Goal: Information Seeking & Learning: Learn about a topic

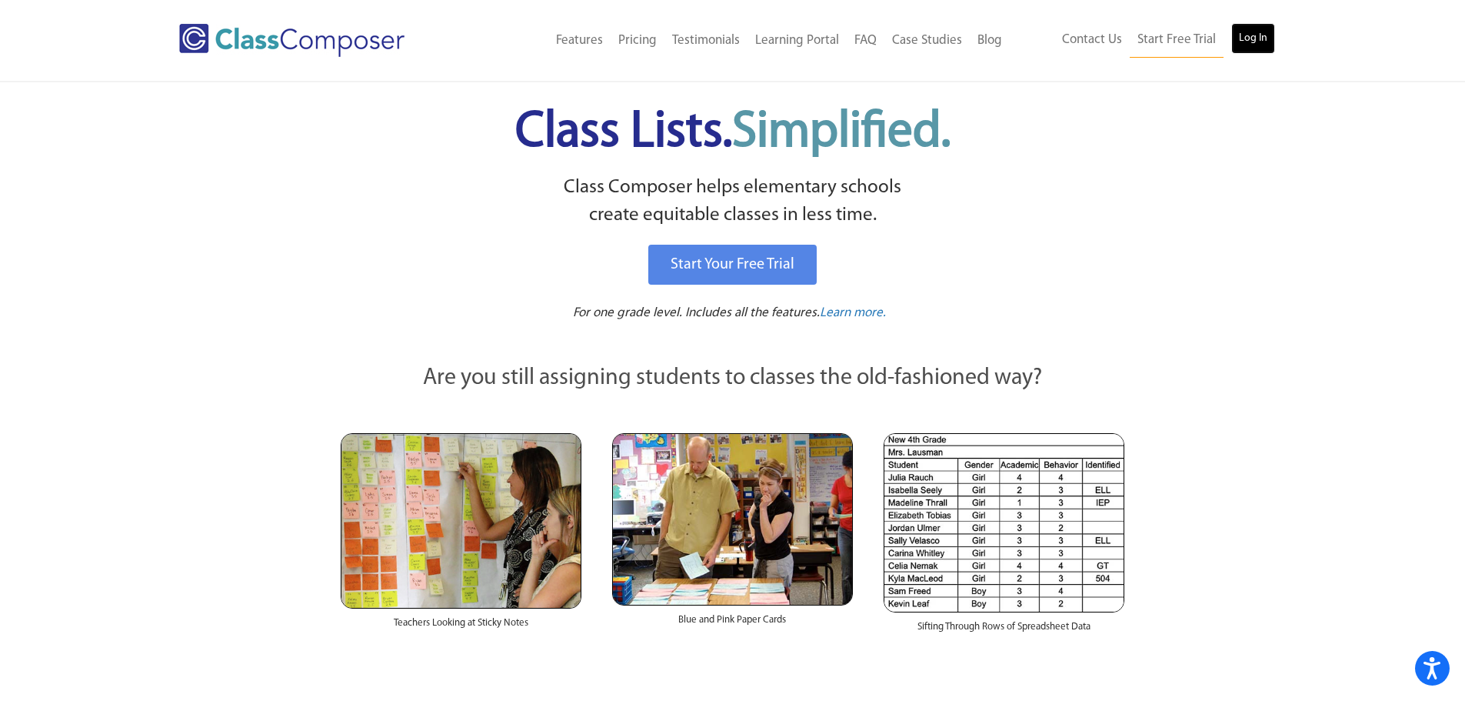
click at [1259, 37] on link "Log In" at bounding box center [1253, 38] width 44 height 31
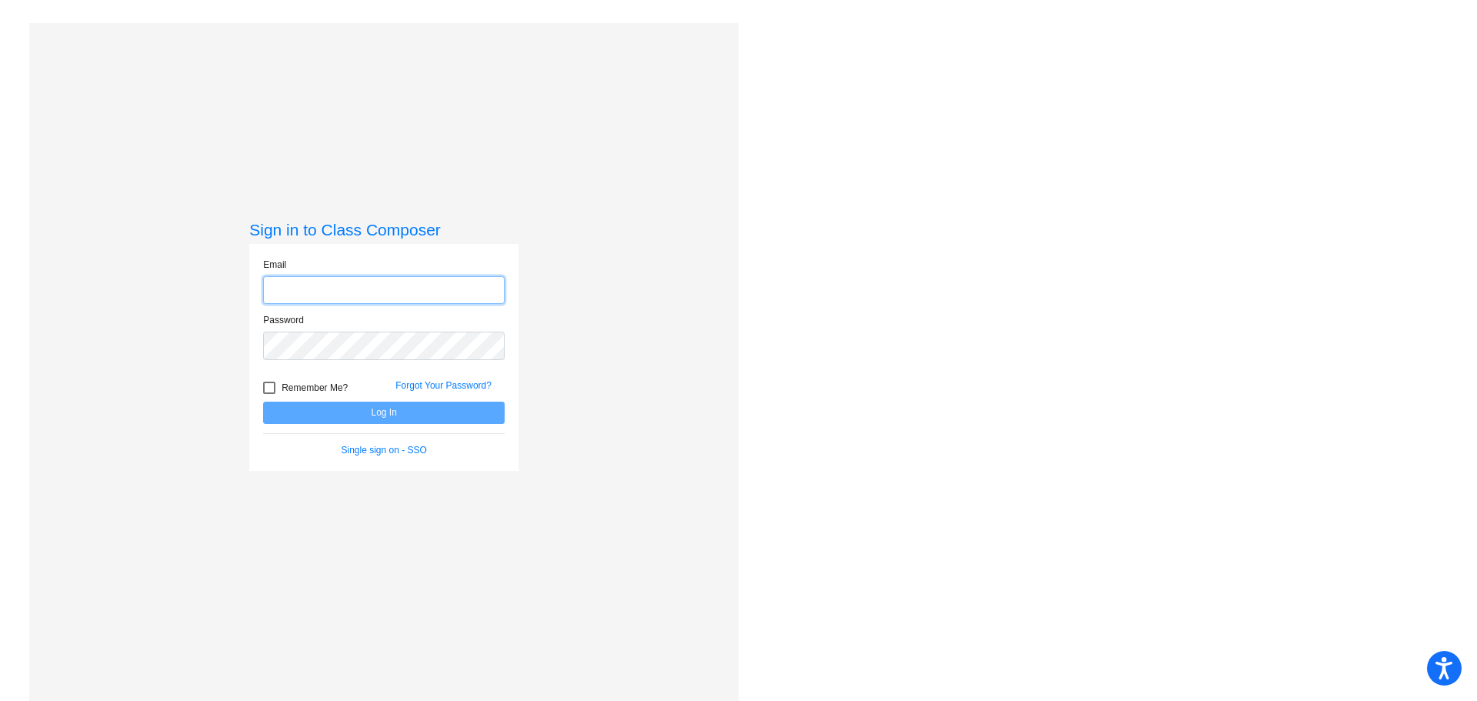
type input "[EMAIL_ADDRESS][DOMAIN_NAME]"
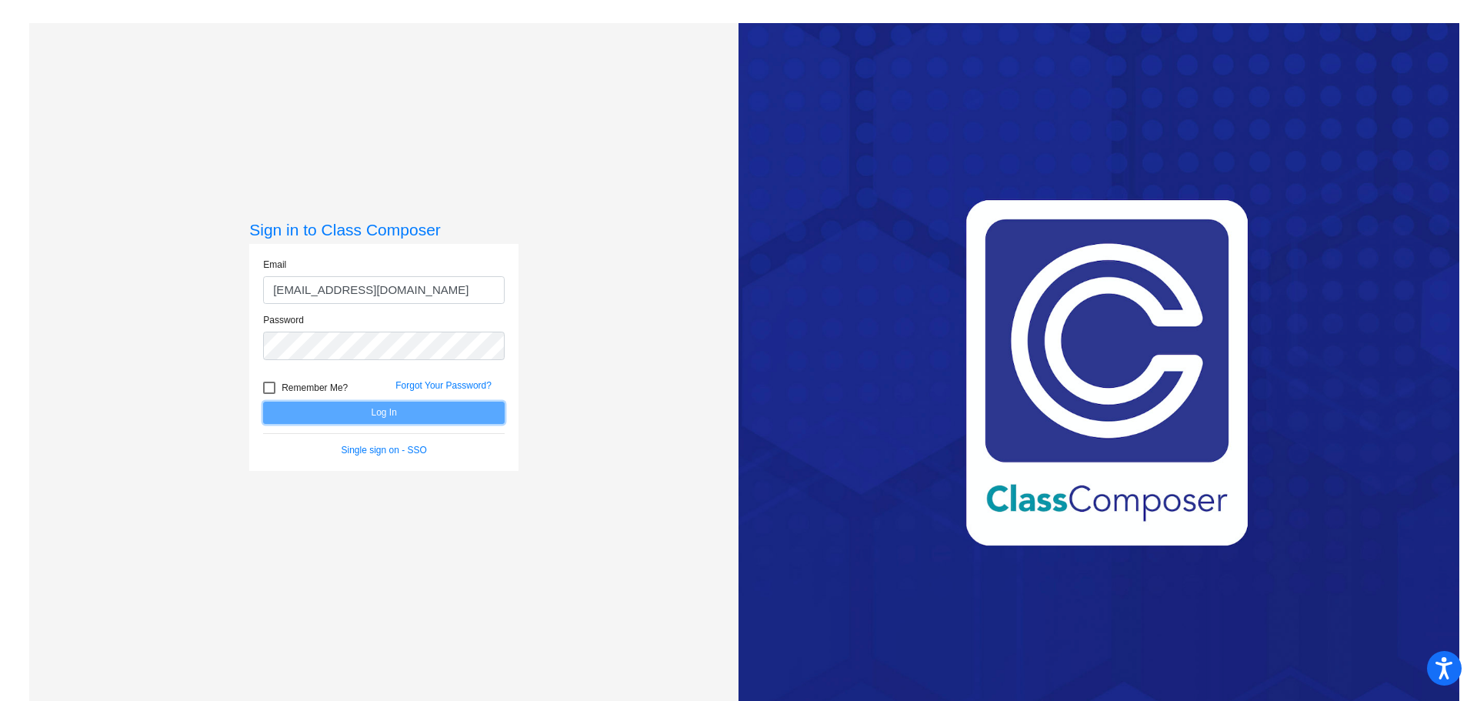
click at [358, 414] on button "Log In" at bounding box center [383, 412] width 241 height 22
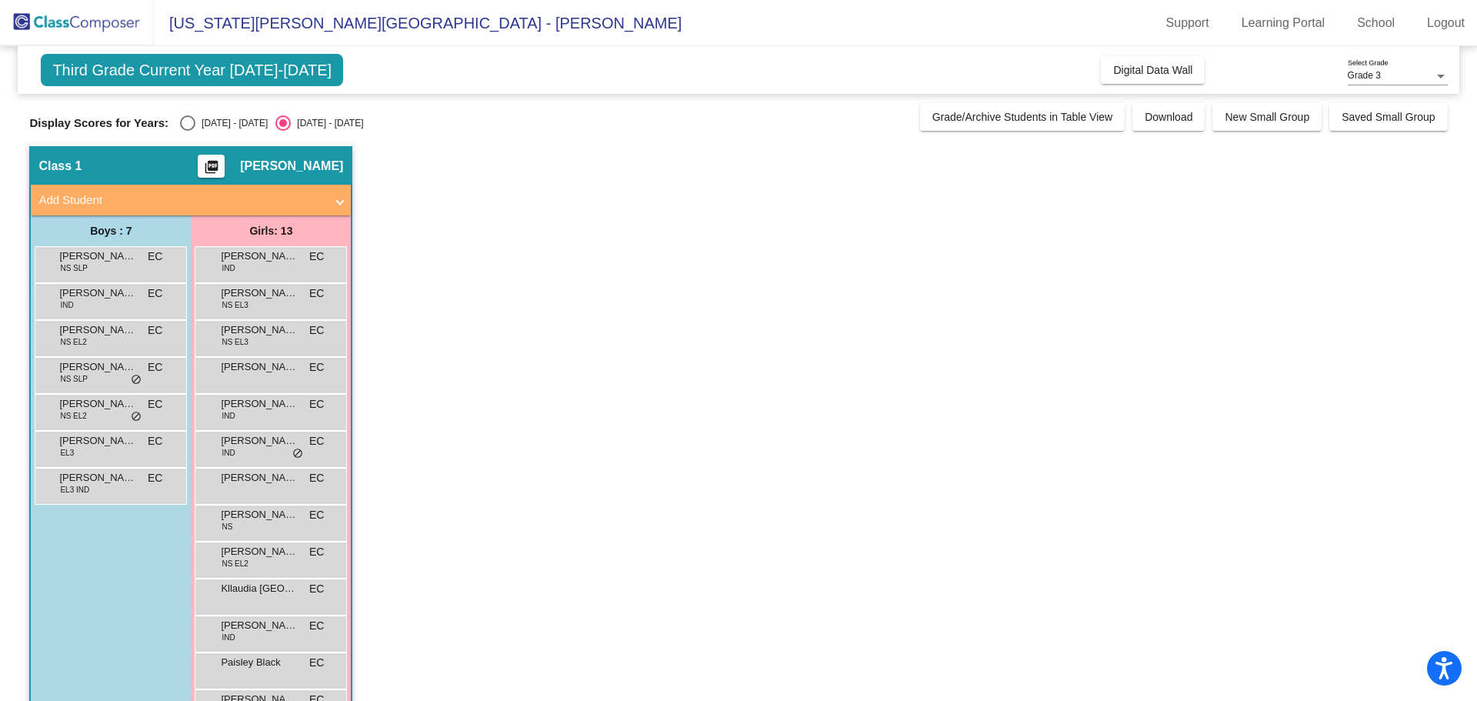
scroll to position [50, 0]
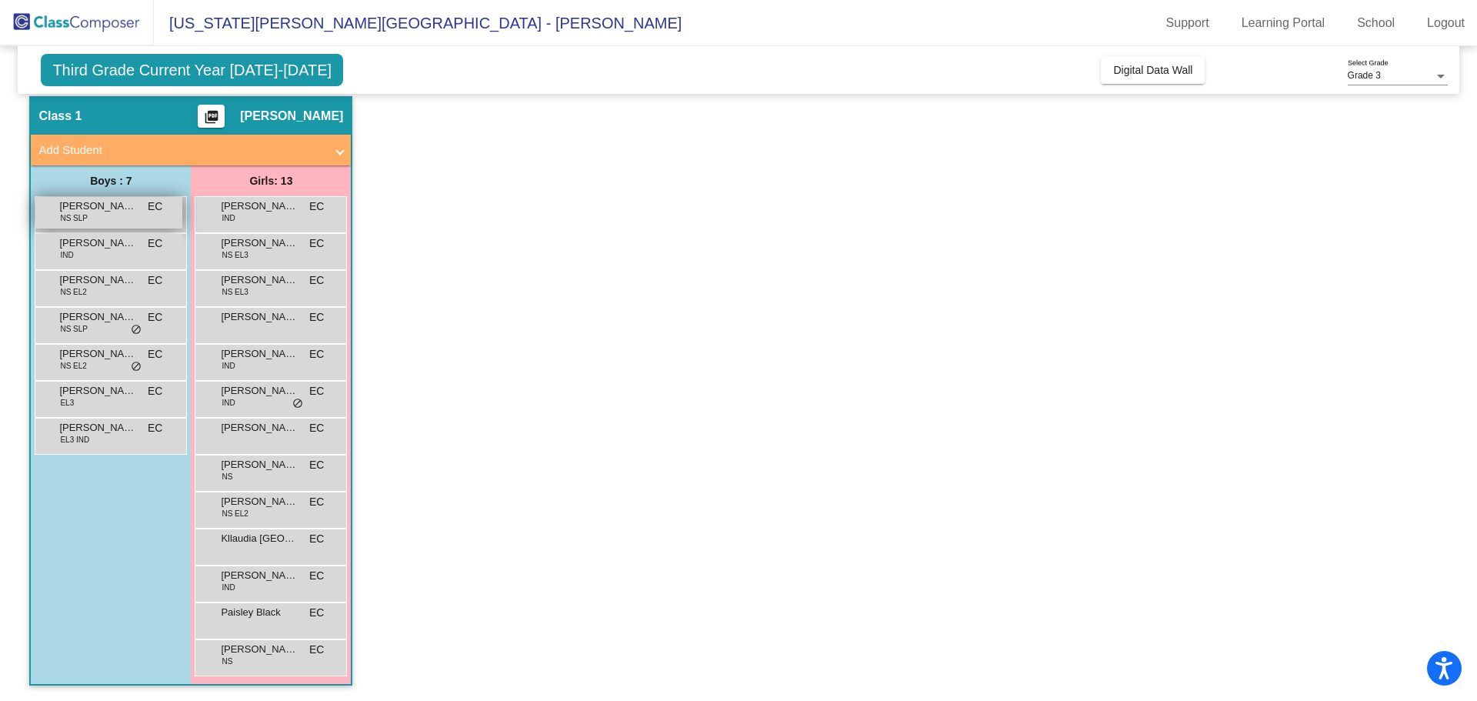
click at [97, 208] on span "[PERSON_NAME]" at bounding box center [97, 205] width 77 height 15
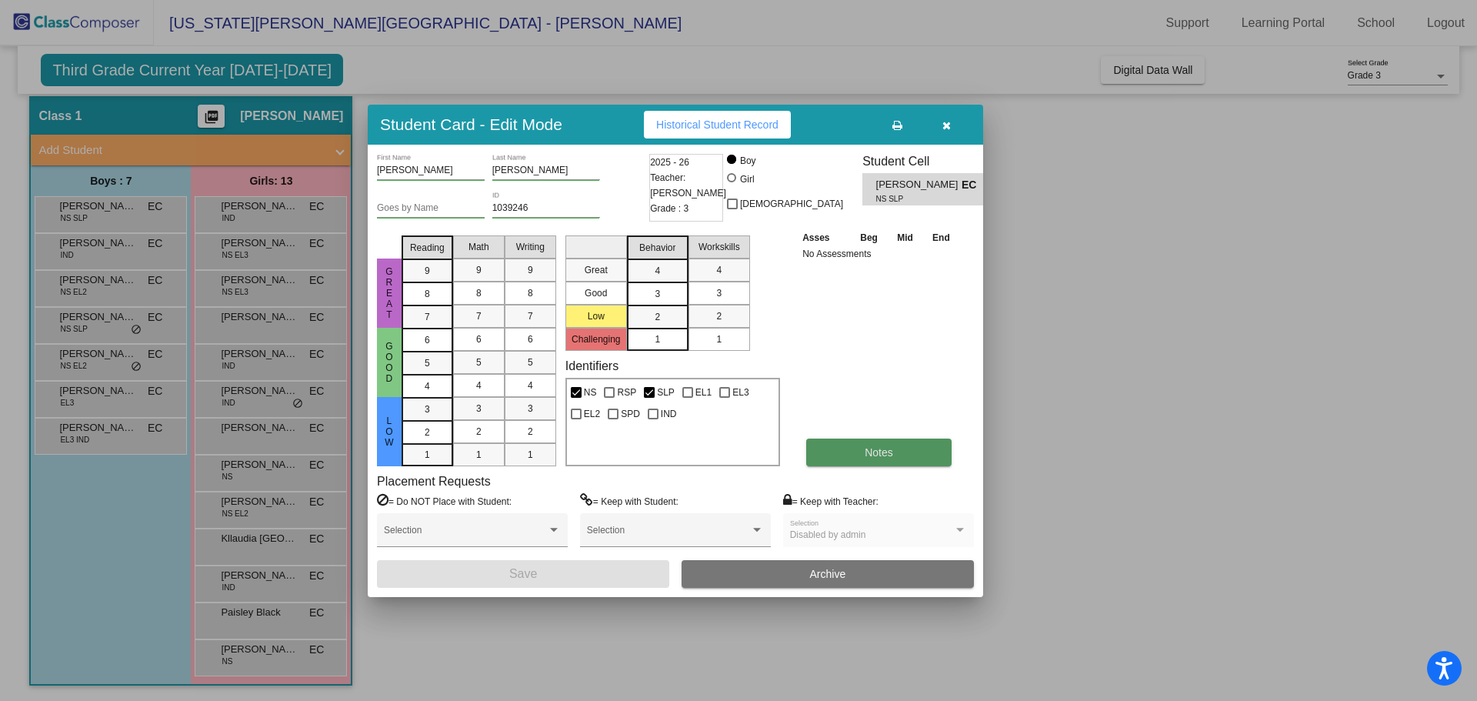
click at [861, 455] on button "Notes" at bounding box center [878, 452] width 145 height 28
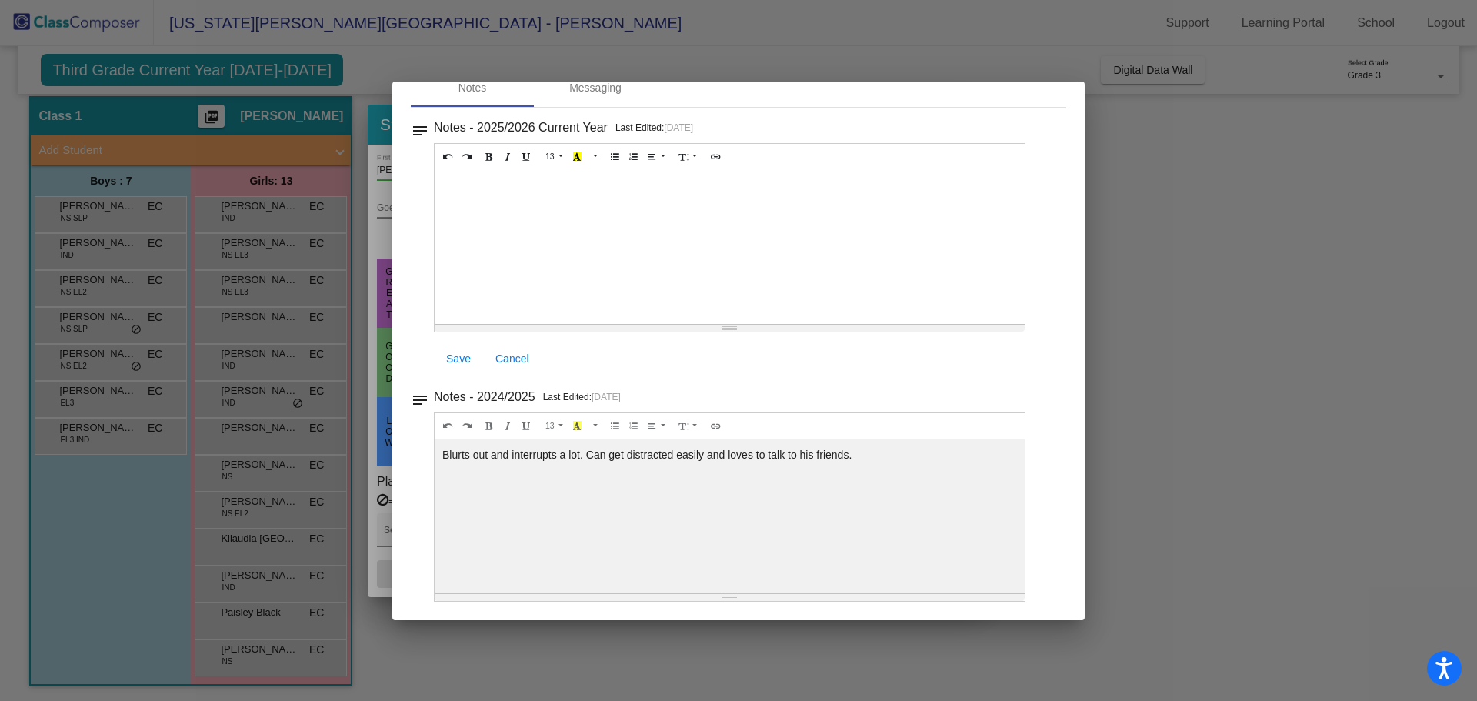
scroll to position [0, 0]
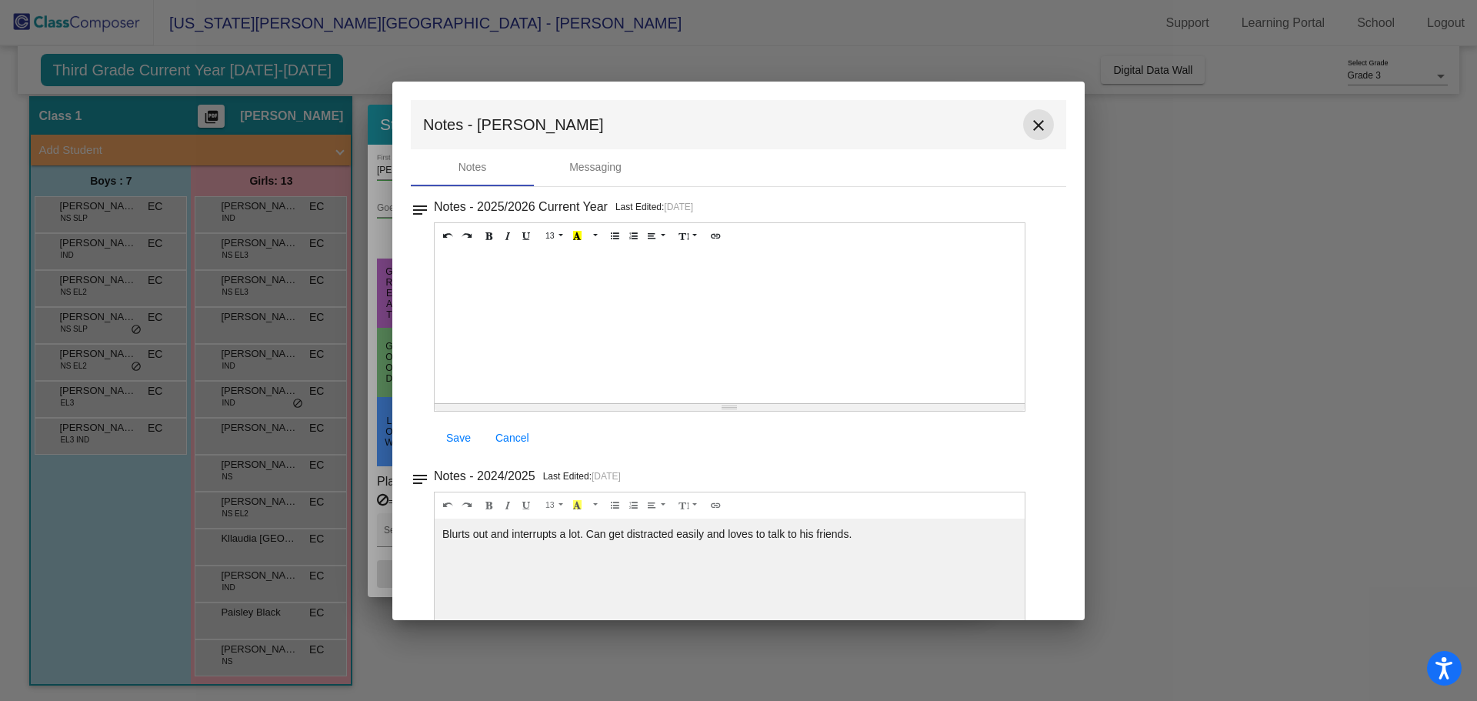
click at [1029, 129] on mat-icon "close" at bounding box center [1038, 125] width 18 height 18
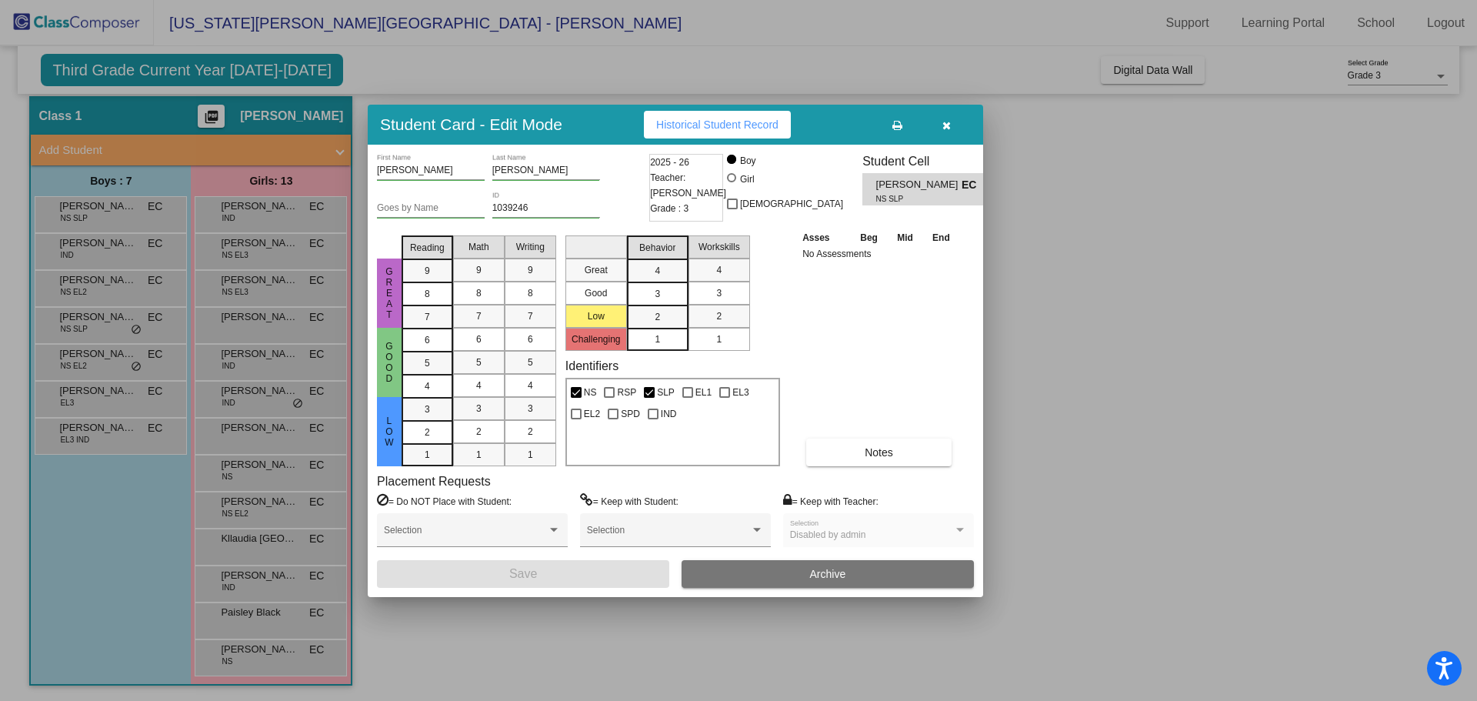
click at [948, 120] on icon "button" at bounding box center [946, 125] width 8 height 11
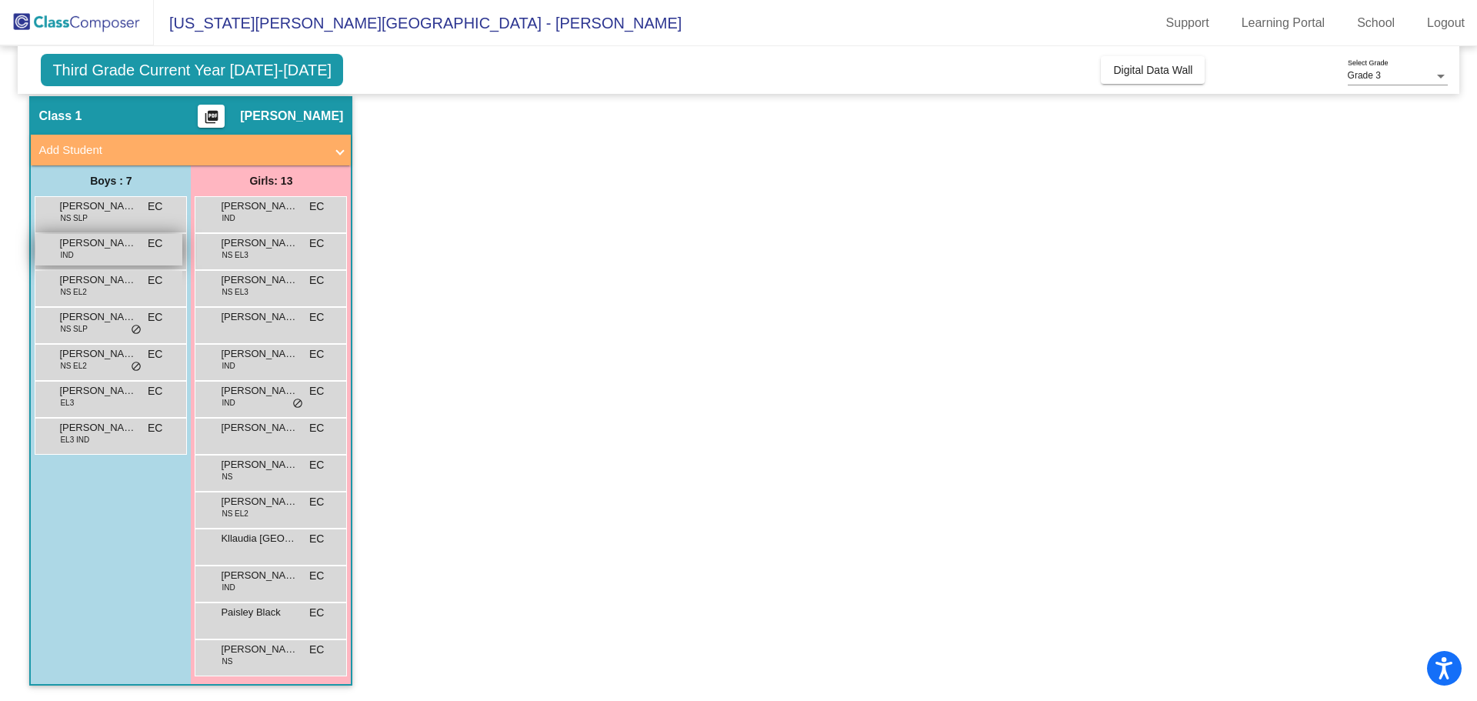
click at [103, 251] on div "[PERSON_NAME] IND EC lock do_not_disturb_alt" at bounding box center [108, 250] width 147 height 32
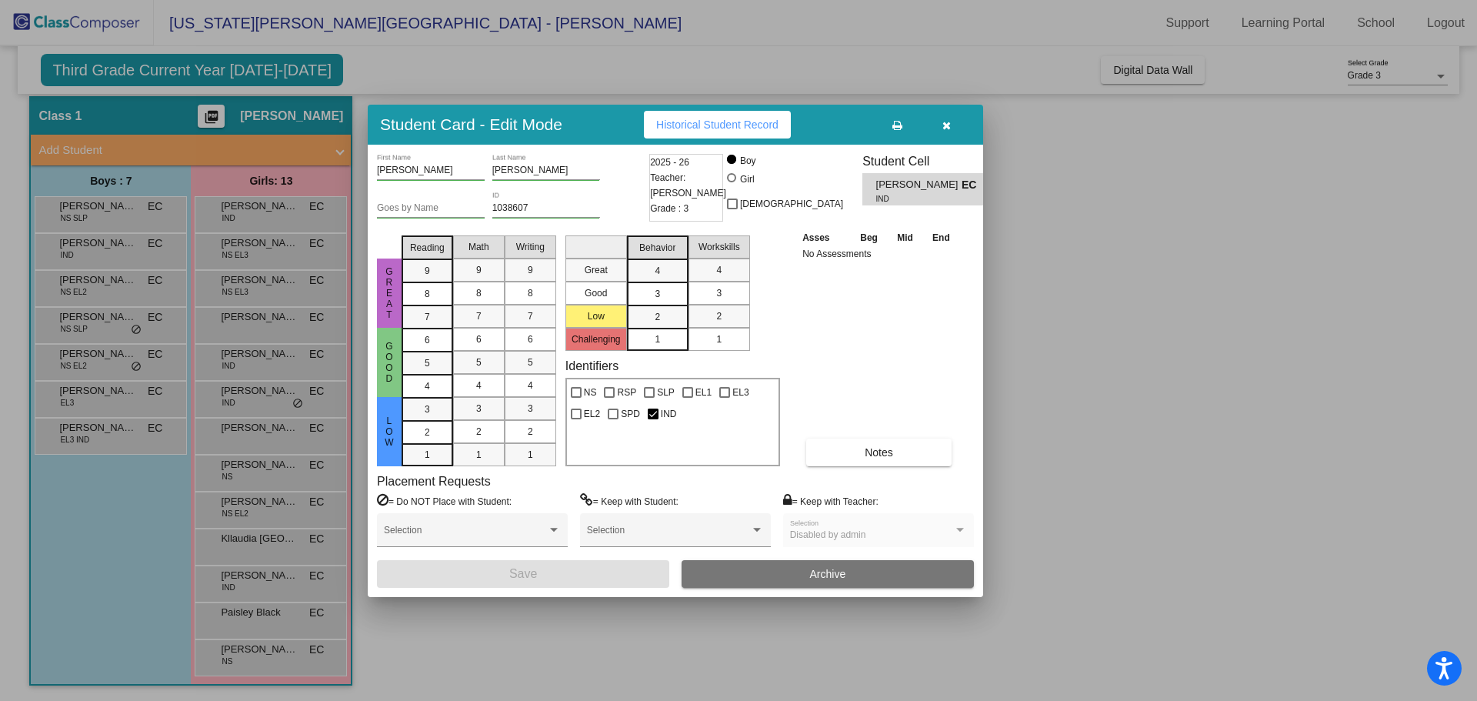
click at [120, 211] on div at bounding box center [738, 350] width 1477 height 701
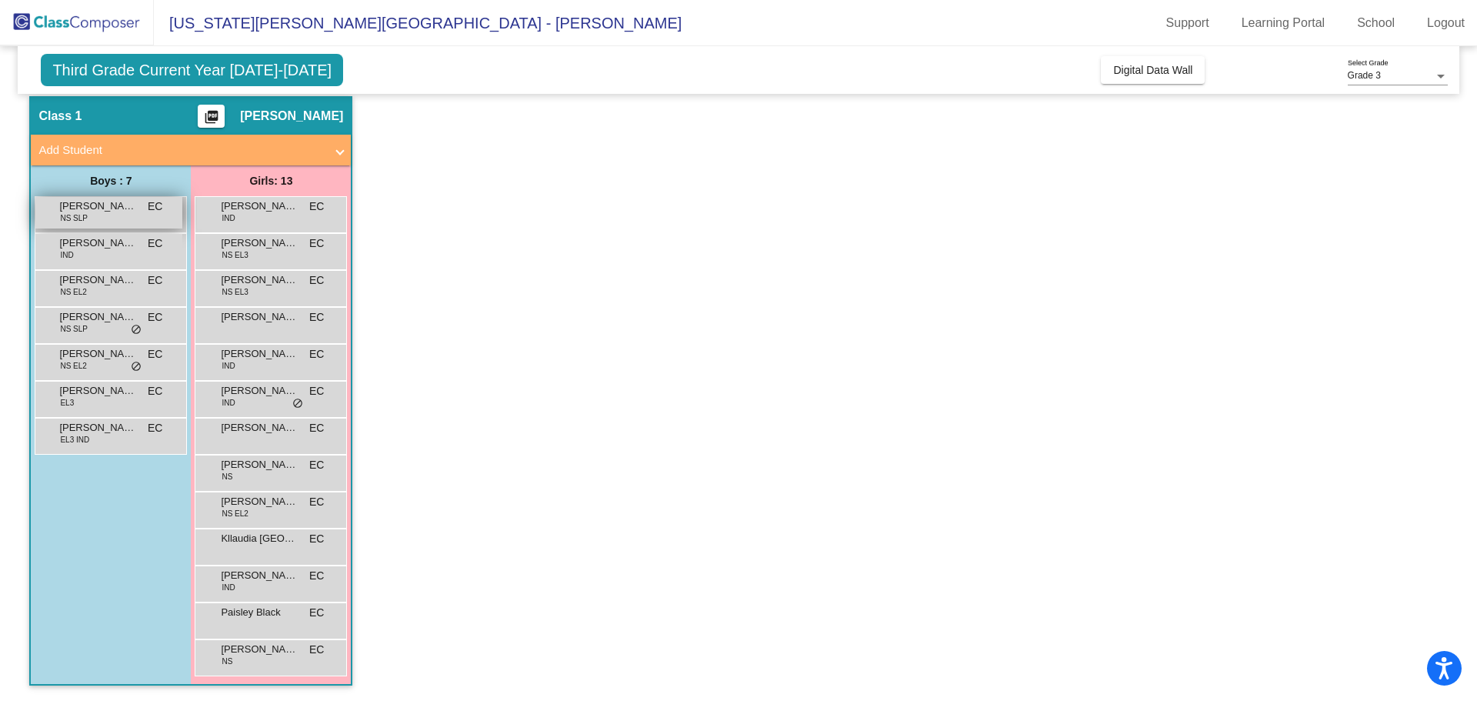
click at [122, 213] on span "[PERSON_NAME]" at bounding box center [97, 205] width 77 height 15
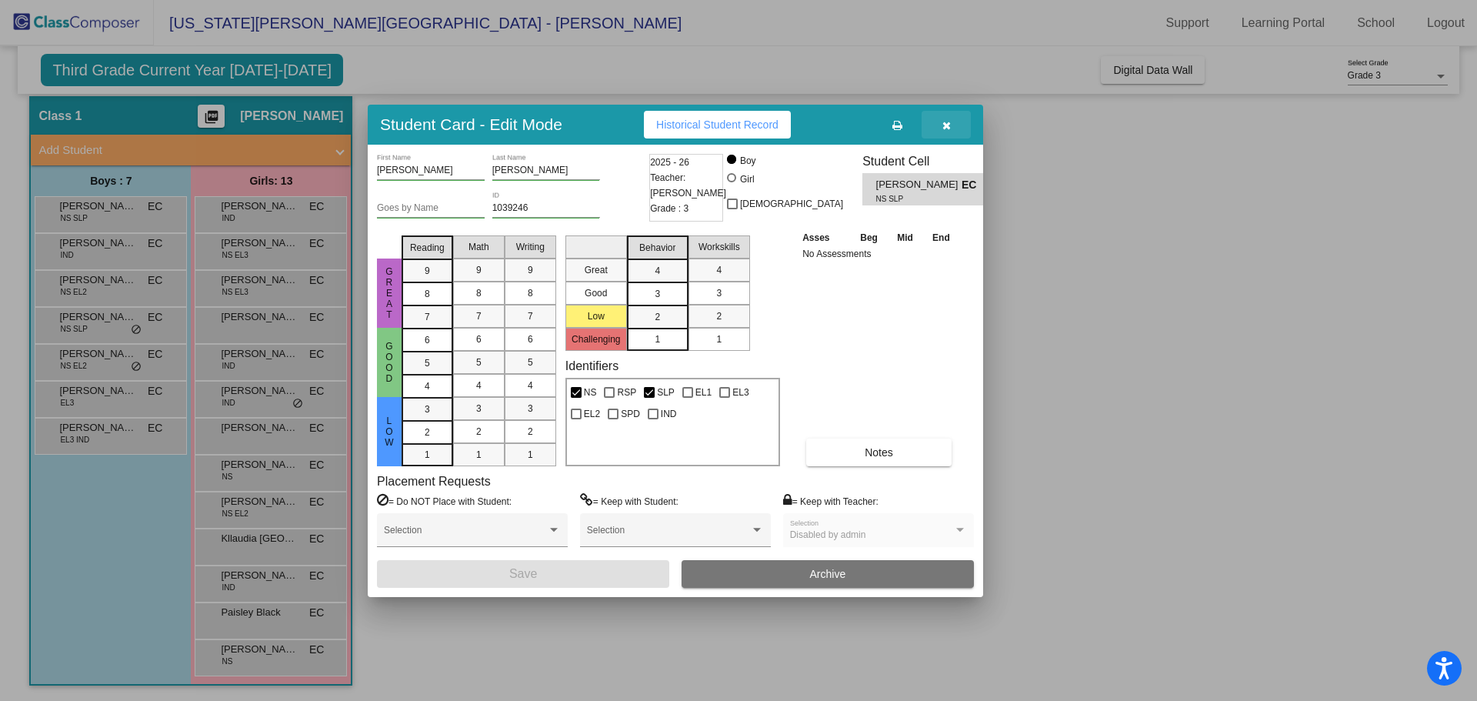
click at [945, 122] on icon "button" at bounding box center [946, 125] width 8 height 11
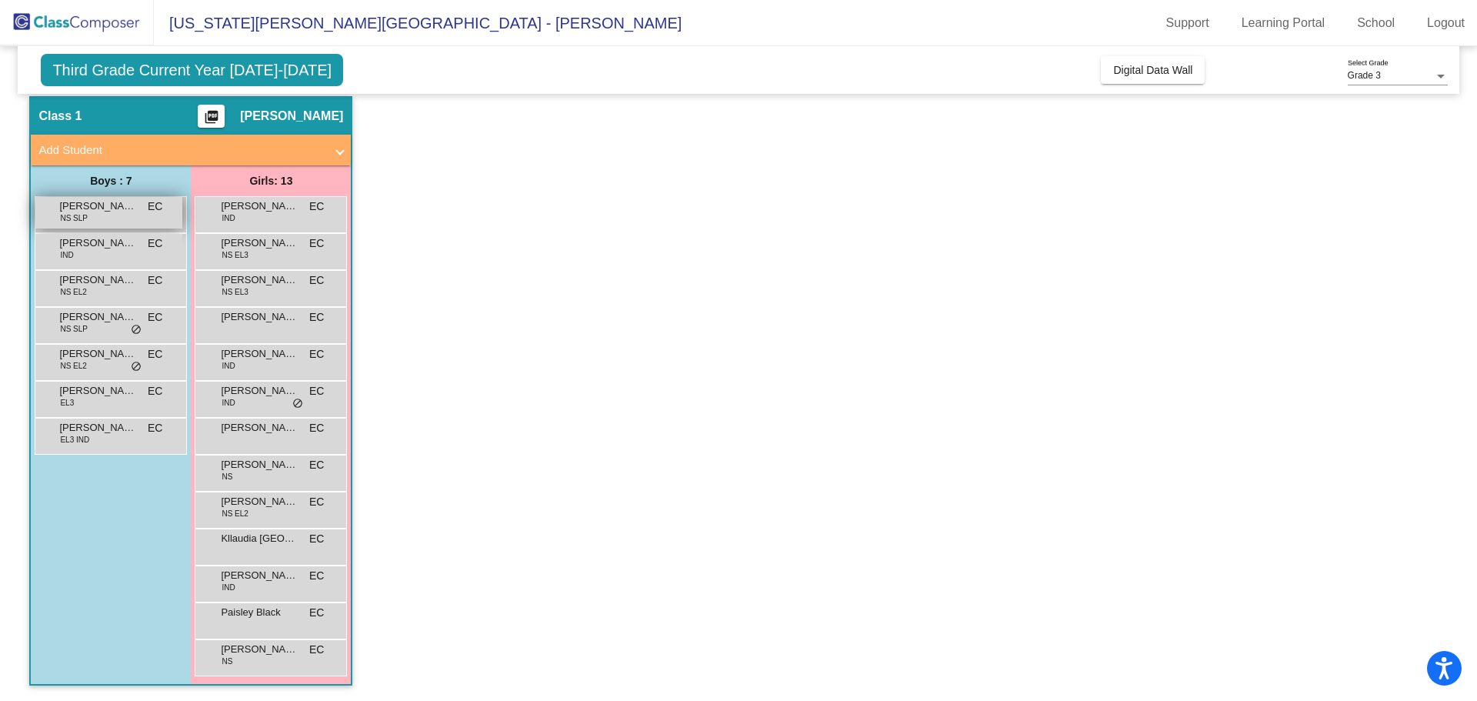
click at [108, 218] on div "[PERSON_NAME] NS SLP EC lock do_not_disturb_alt" at bounding box center [108, 213] width 147 height 32
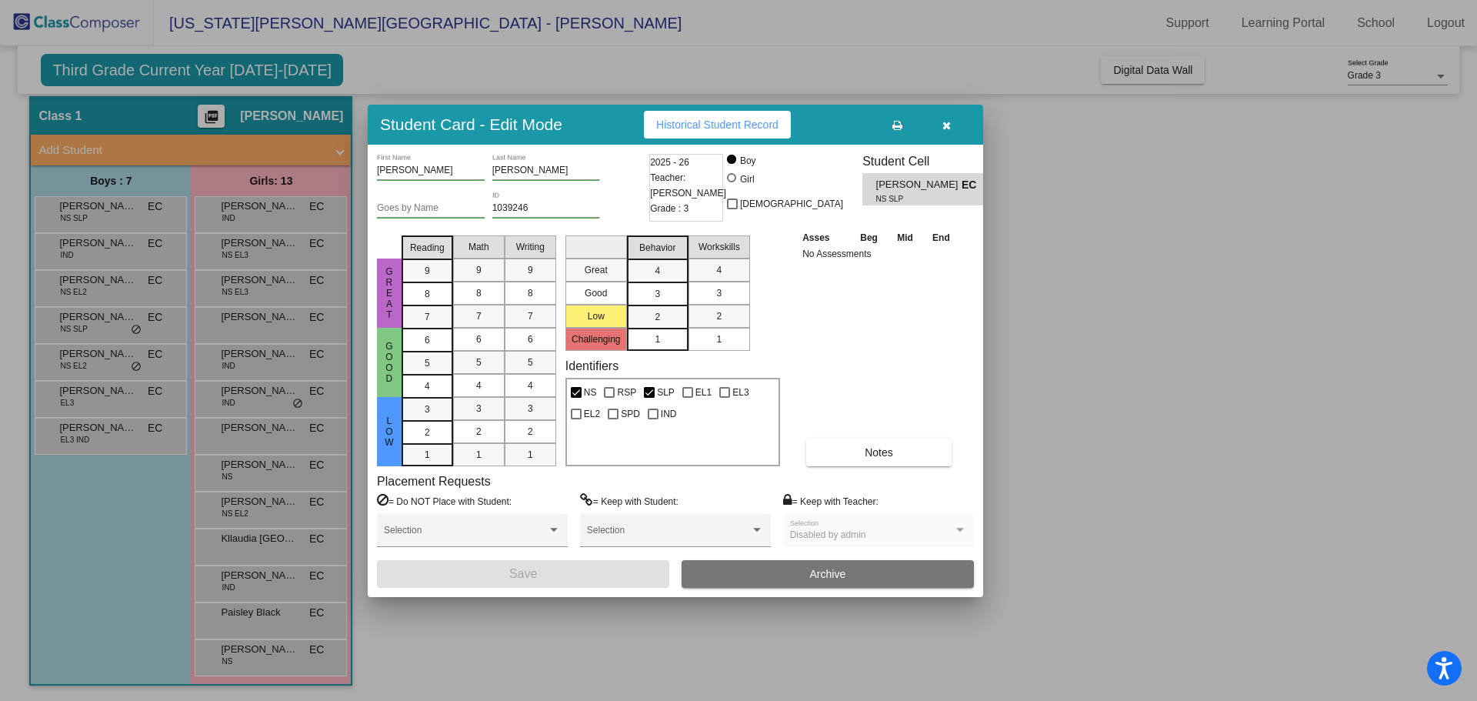
click at [956, 125] on button "button" at bounding box center [945, 125] width 49 height 28
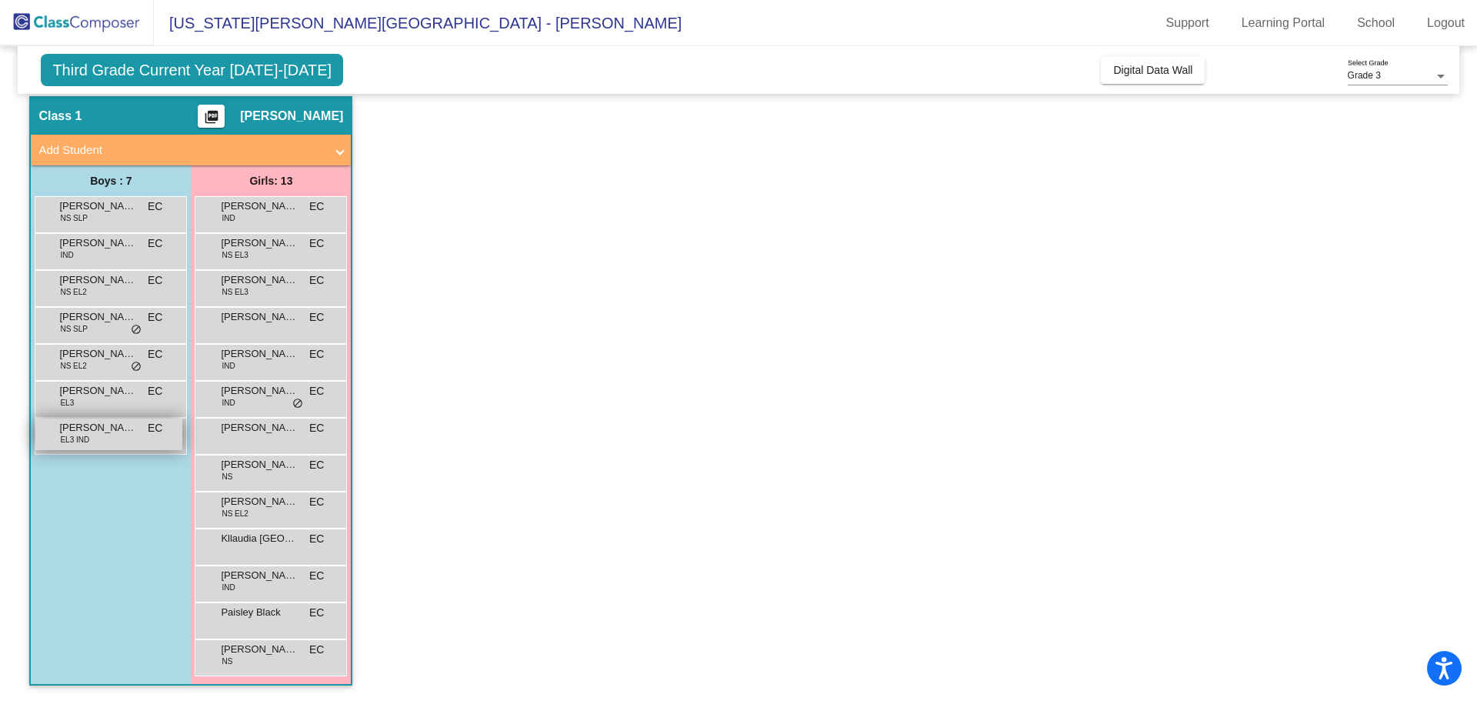
click at [85, 434] on span "EL3 IND" at bounding box center [74, 440] width 29 height 12
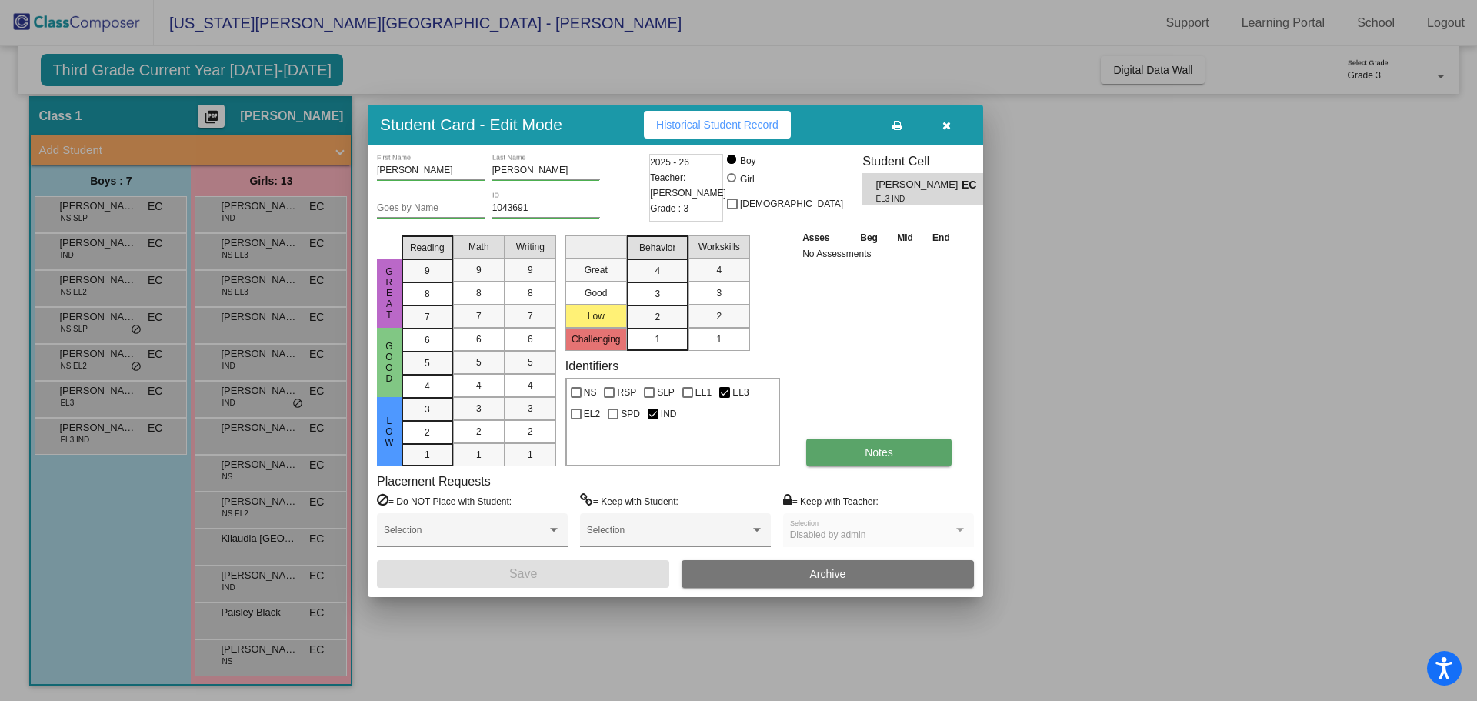
click at [888, 442] on button "Notes" at bounding box center [878, 452] width 145 height 28
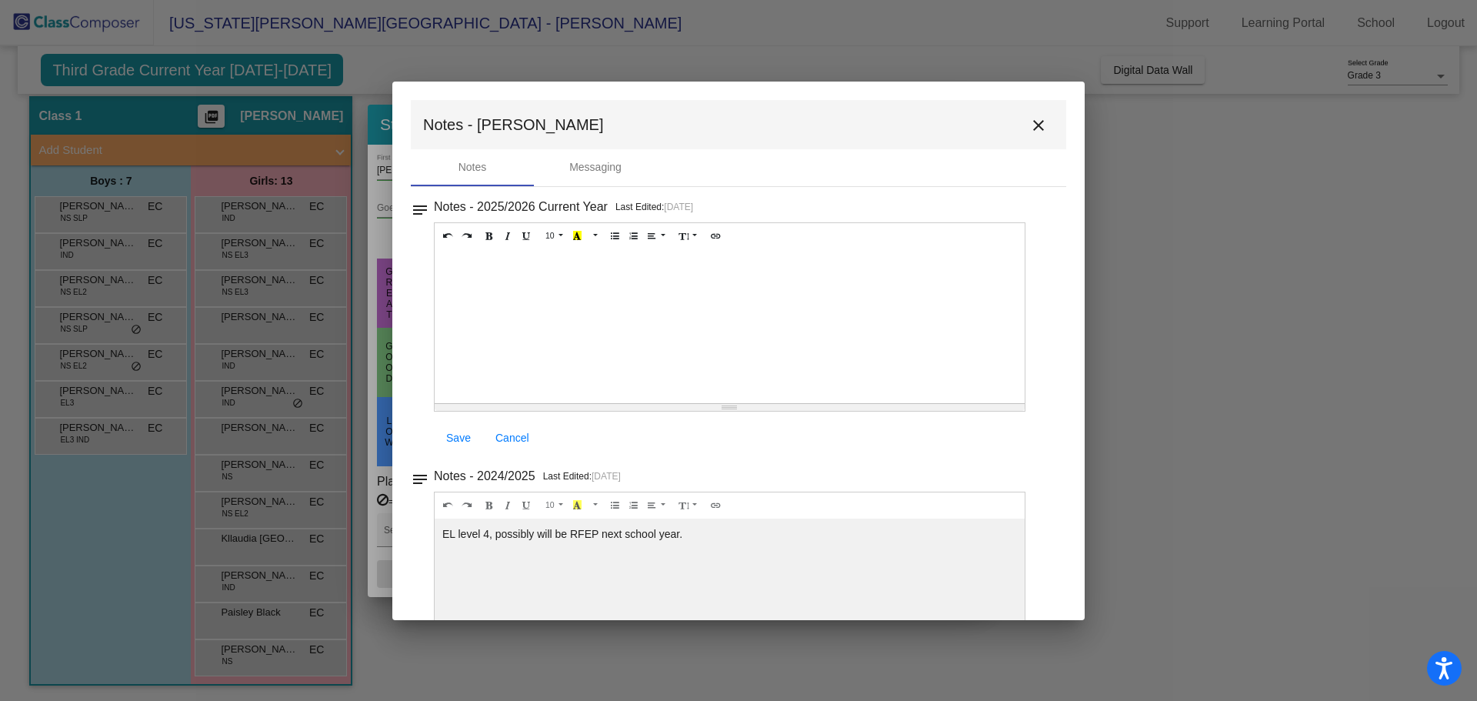
click at [1029, 125] on mat-icon "close" at bounding box center [1038, 125] width 18 height 18
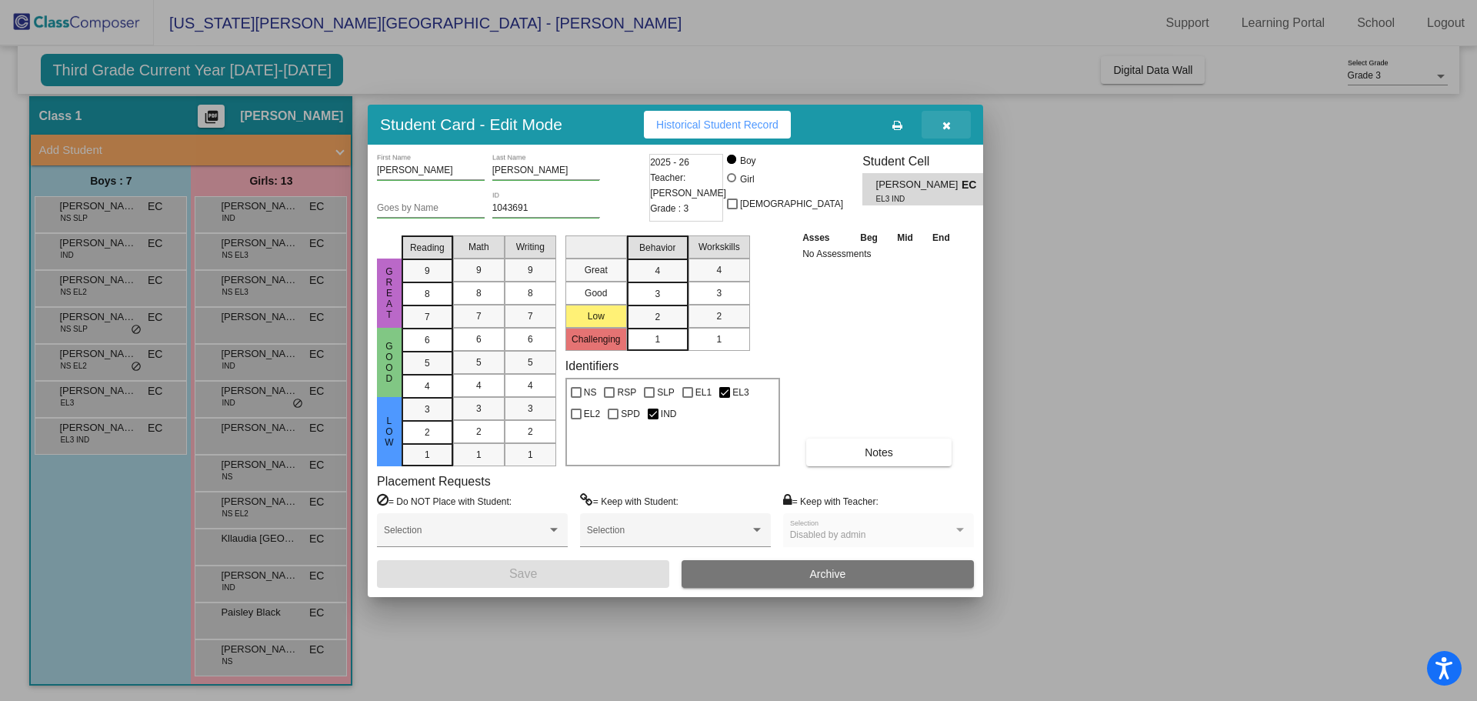
click at [942, 122] on icon "button" at bounding box center [946, 125] width 8 height 11
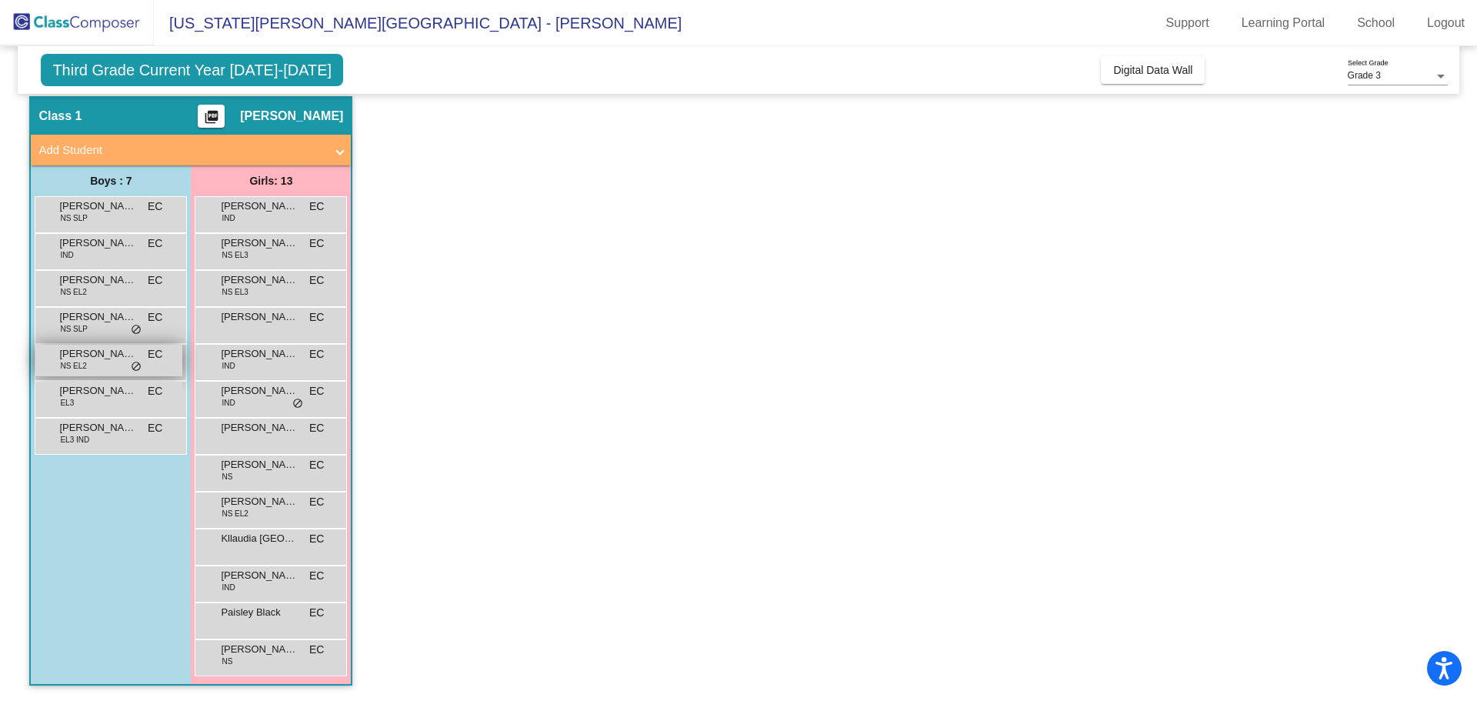
click at [80, 368] on span "NS EL2" at bounding box center [73, 366] width 26 height 12
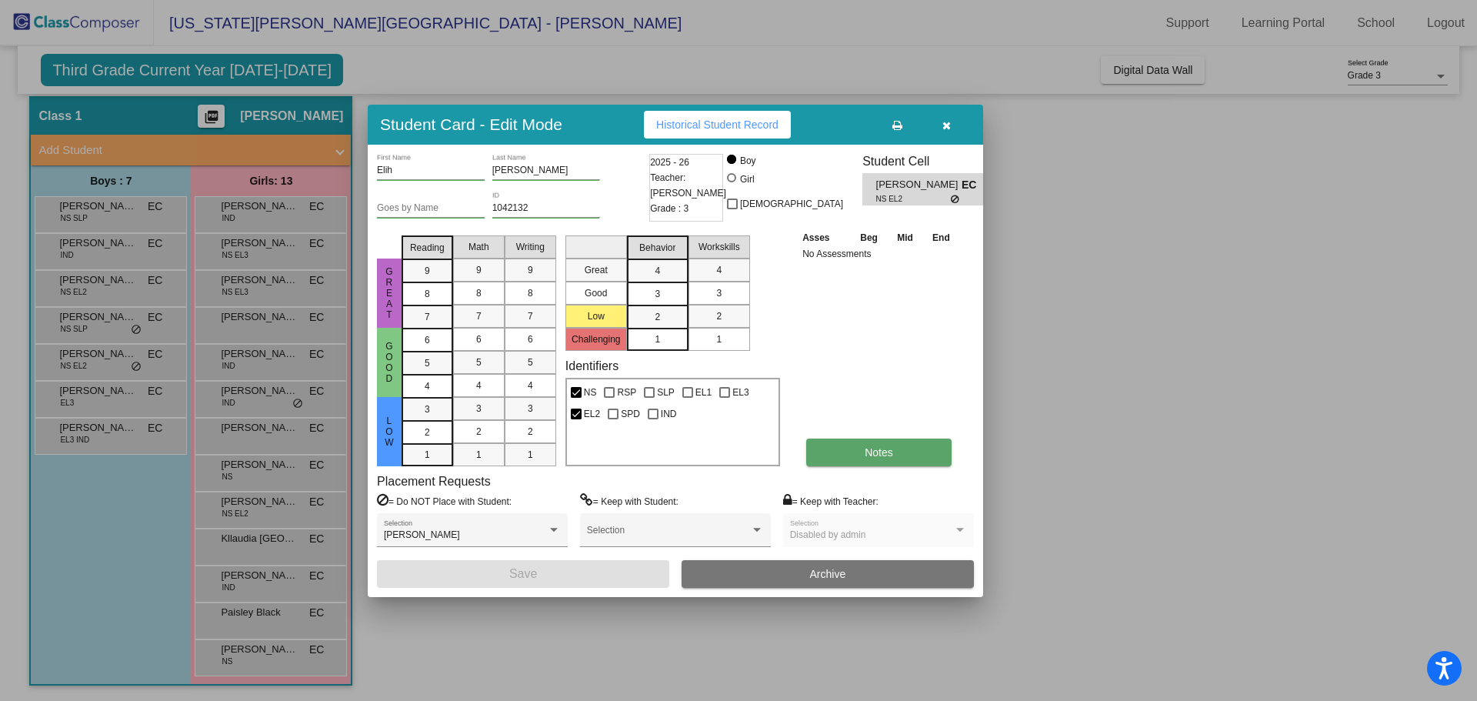
click at [882, 448] on span "Notes" at bounding box center [878, 452] width 28 height 12
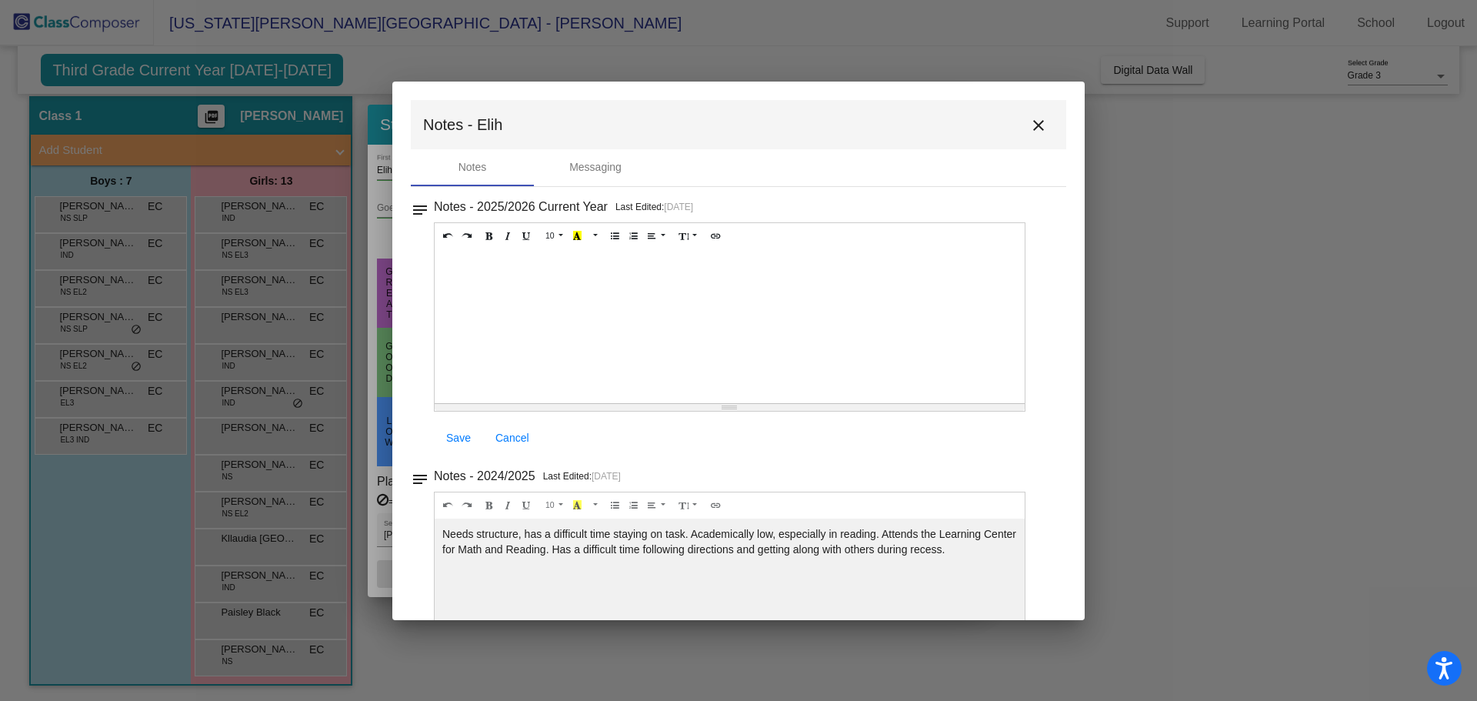
click at [1029, 122] on mat-icon "close" at bounding box center [1038, 125] width 18 height 18
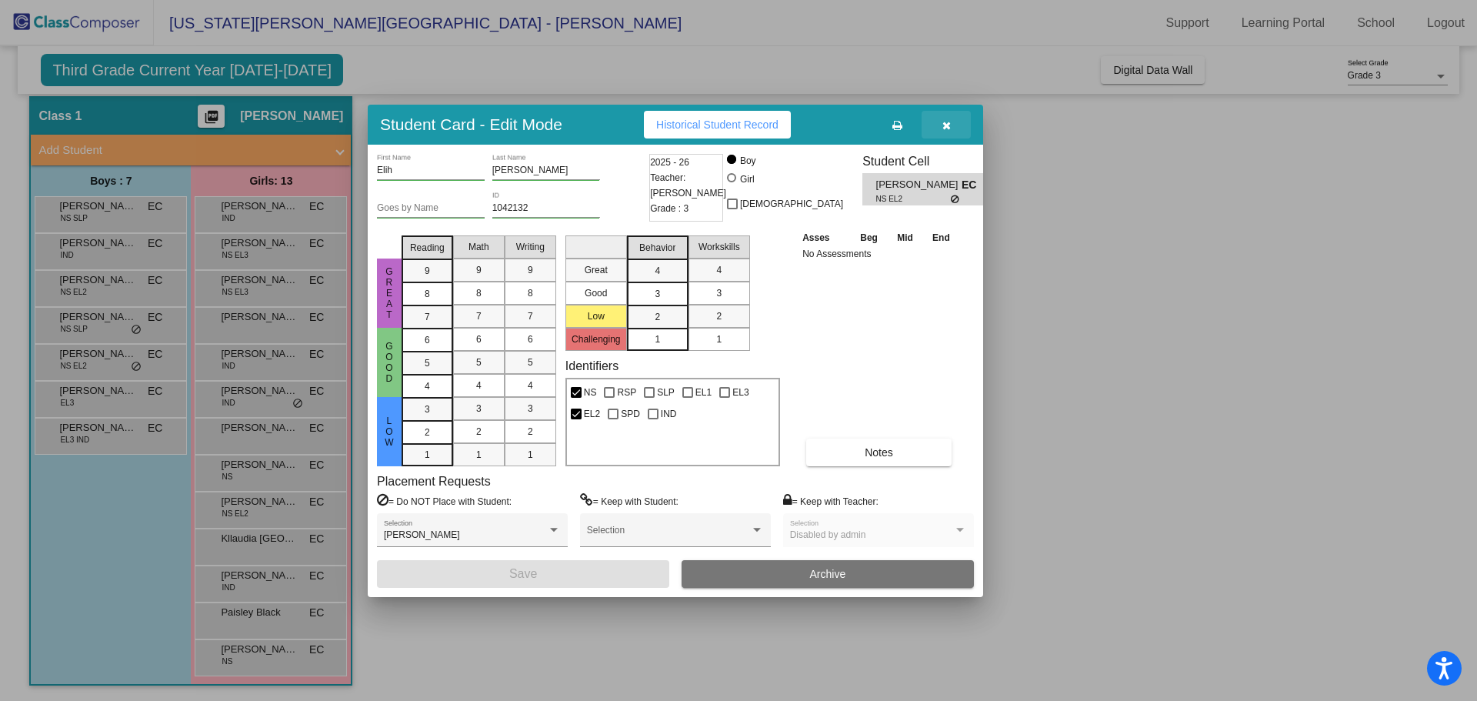
click at [950, 122] on icon "button" at bounding box center [946, 125] width 8 height 11
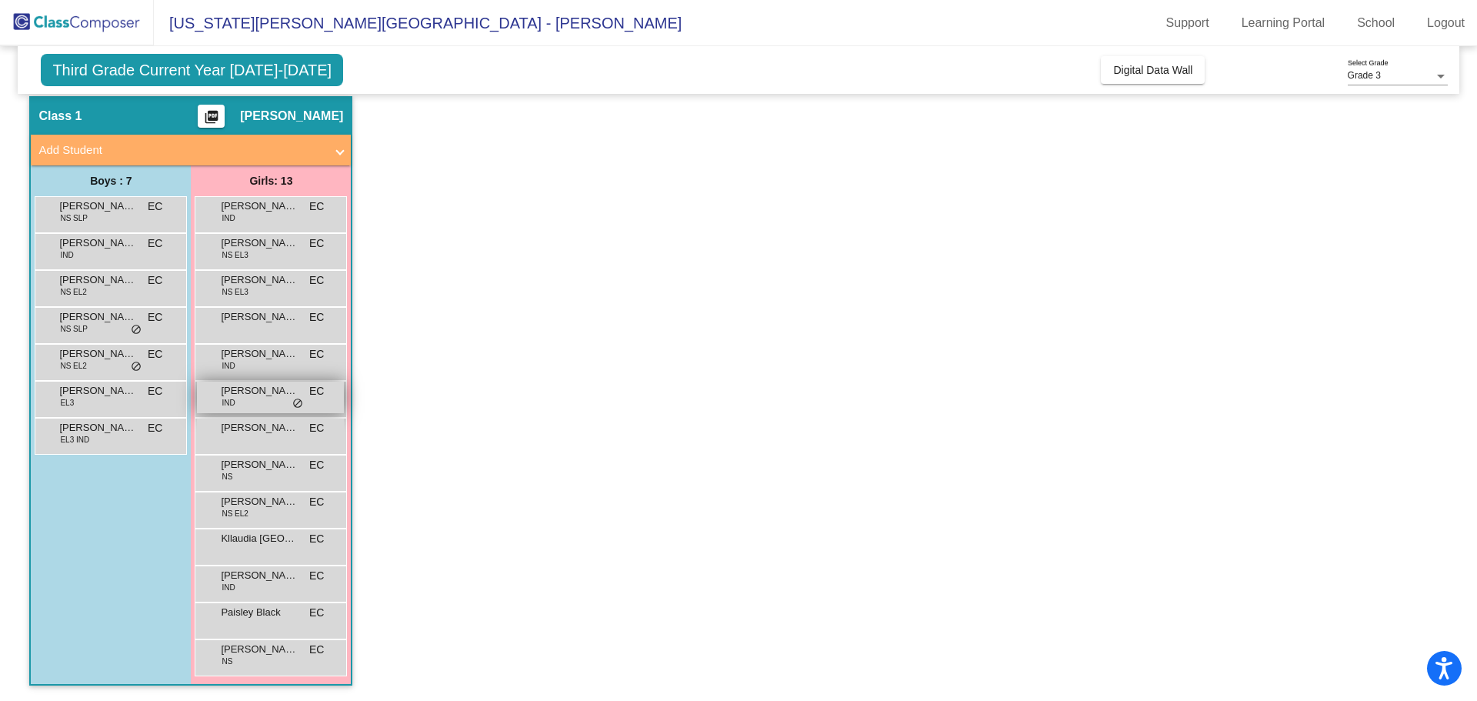
click at [236, 392] on span "Hilda Barajas Perez" at bounding box center [259, 390] width 77 height 15
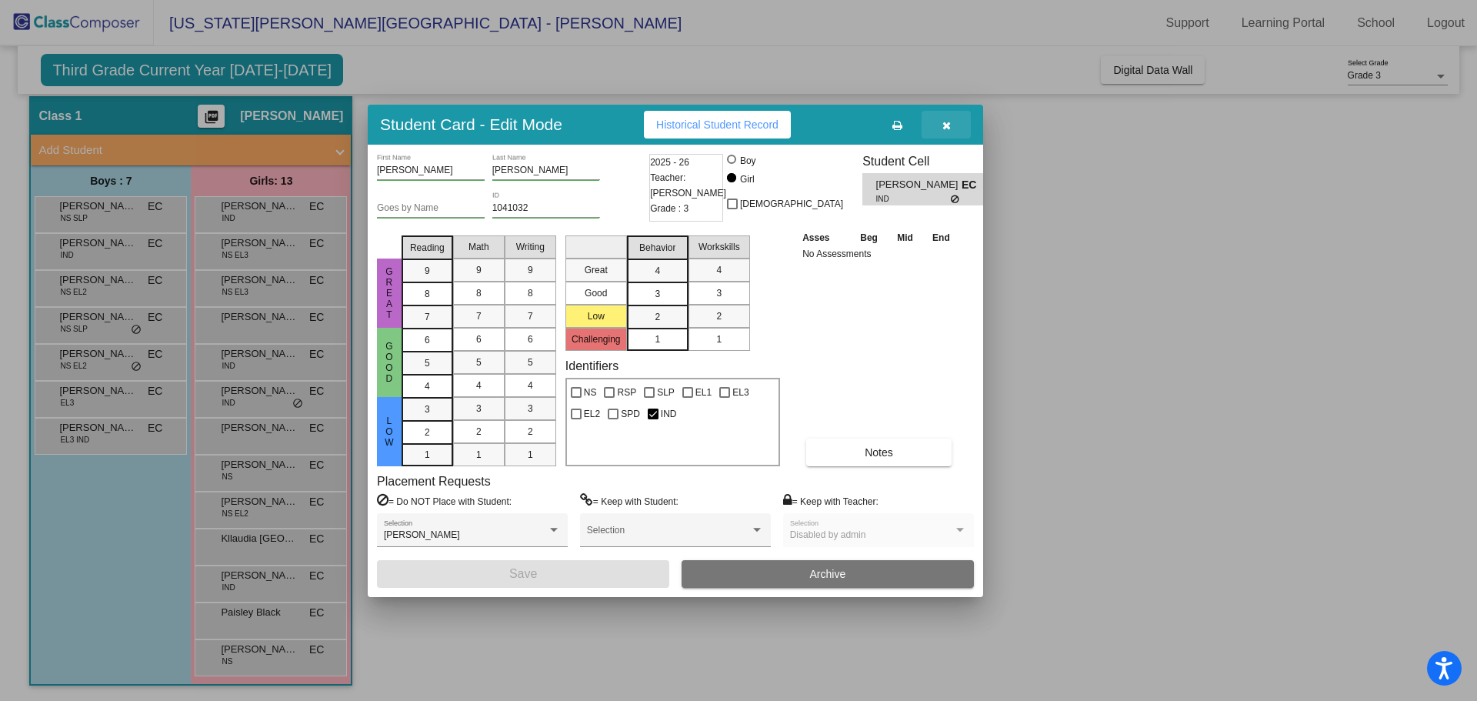
click at [949, 118] on button "button" at bounding box center [945, 125] width 49 height 28
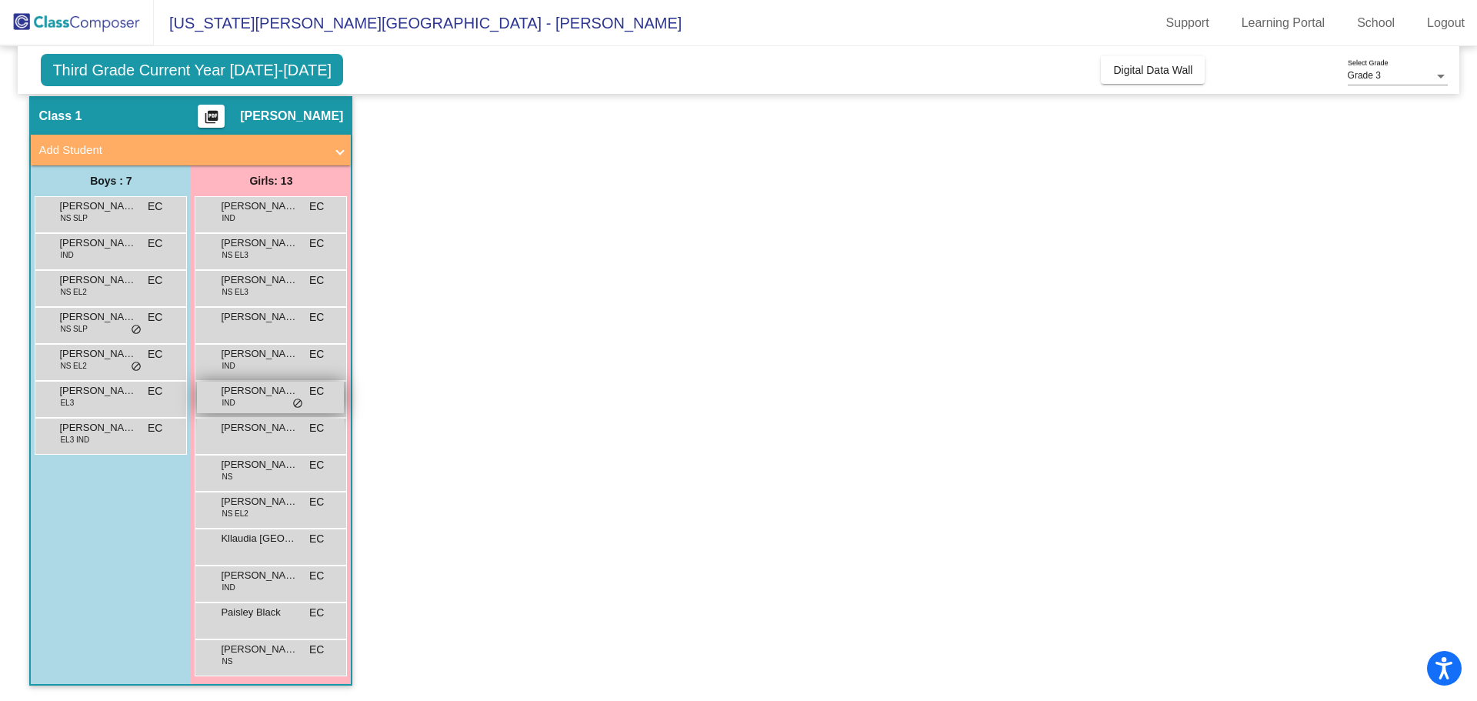
click at [235, 389] on span "Hilda Barajas Perez" at bounding box center [259, 390] width 77 height 15
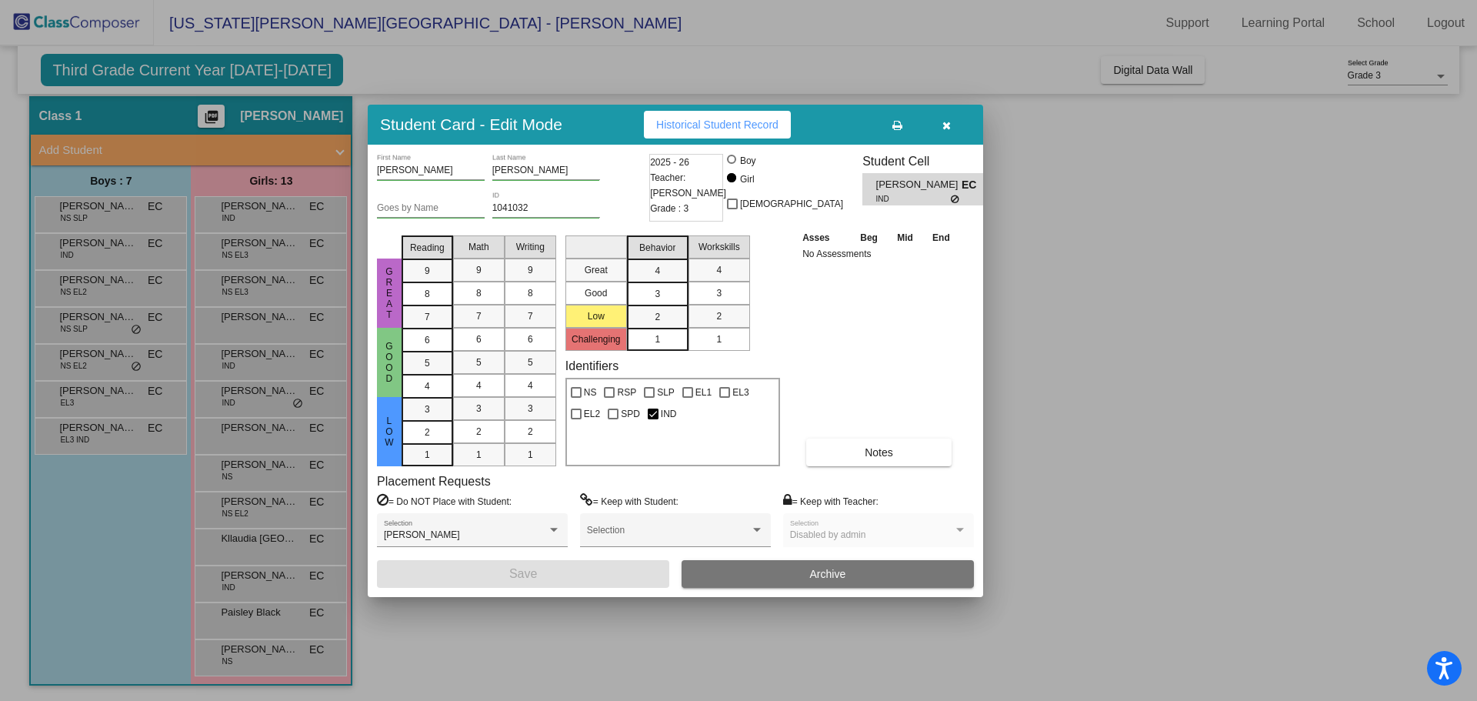
drag, startPoint x: 823, startPoint y: 577, endPoint x: 1091, endPoint y: 318, distance: 372.6
click at [1091, 318] on div "Student Card - Edit Mode Historical Student Record Hilda First Name Barajas Per…" at bounding box center [738, 350] width 1477 height 701
click at [890, 444] on button "Notes" at bounding box center [878, 452] width 145 height 28
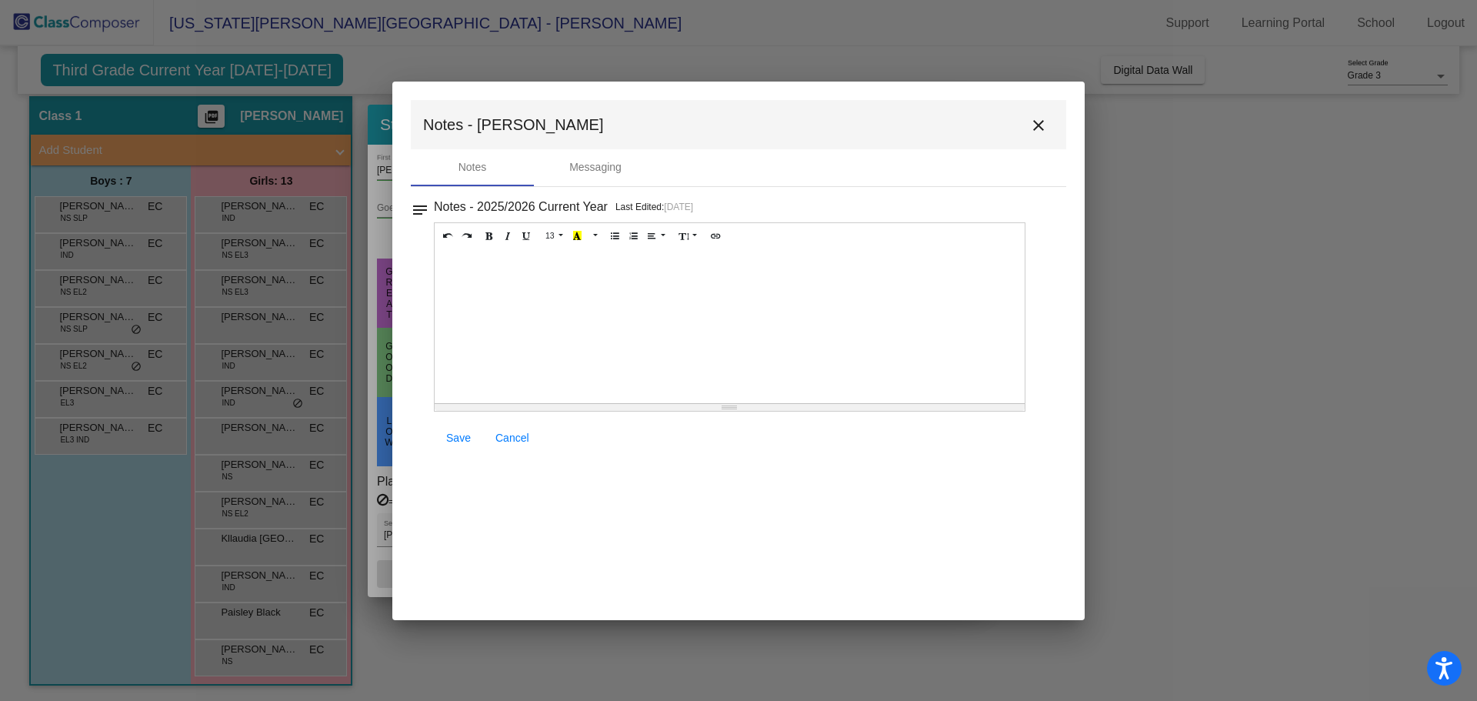
click at [1041, 120] on mat-icon "close" at bounding box center [1038, 125] width 18 height 18
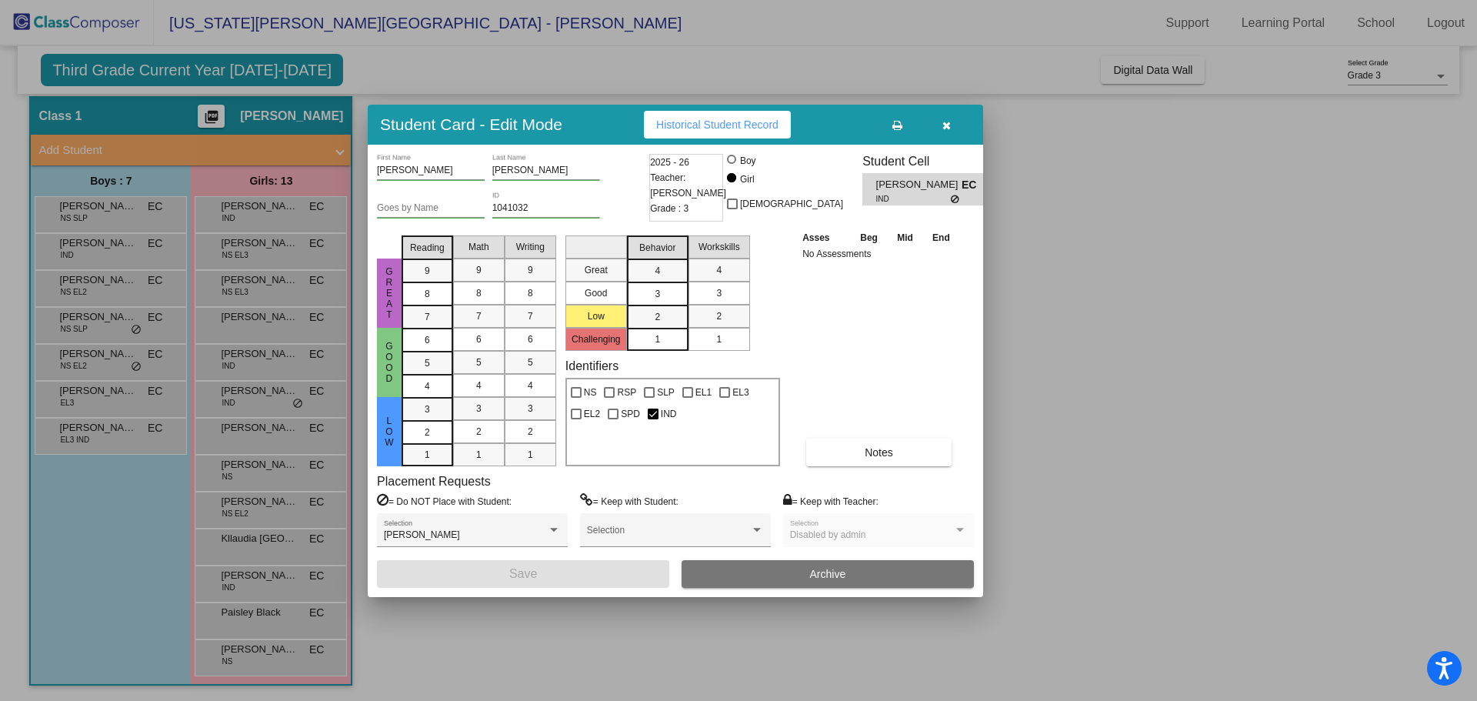
click at [946, 122] on icon "button" at bounding box center [946, 125] width 8 height 11
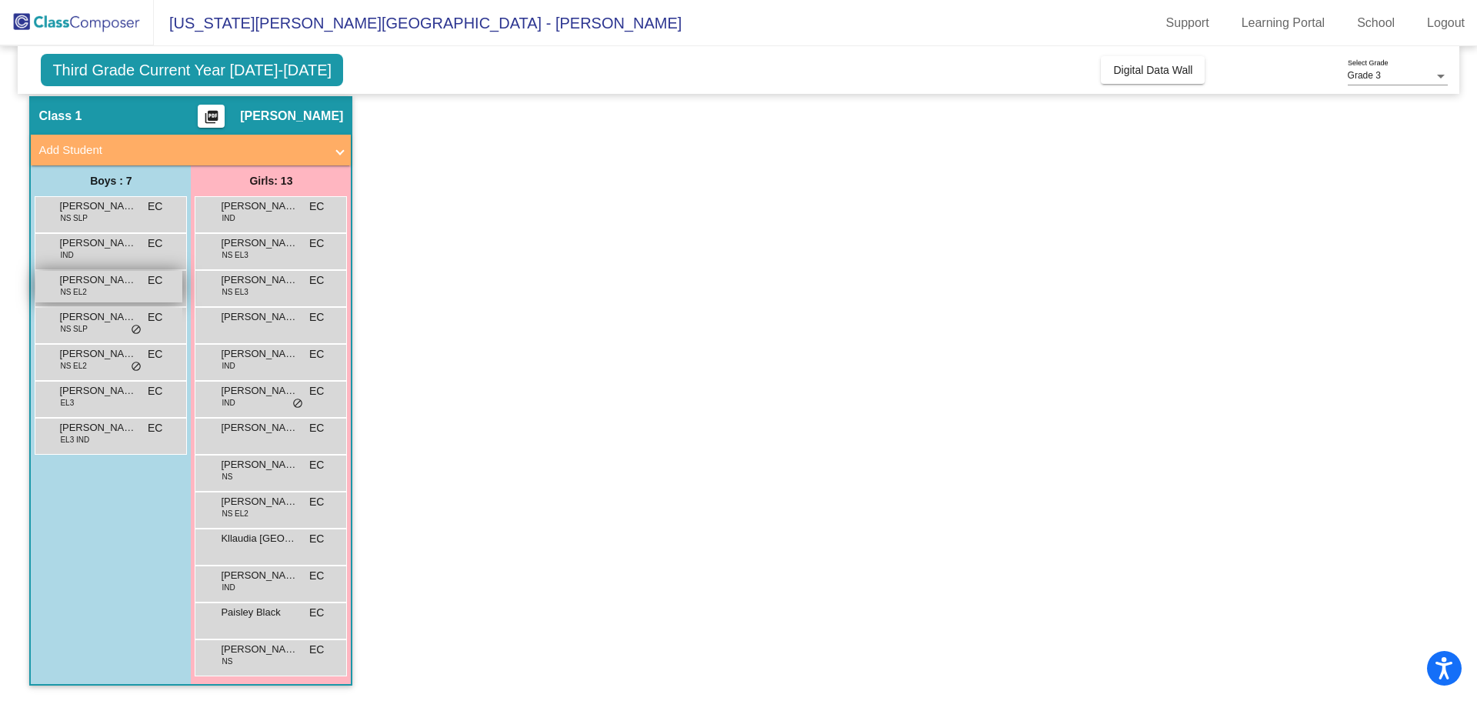
click at [102, 286] on span "Carlos Arrieta Rodriguez" at bounding box center [97, 279] width 77 height 15
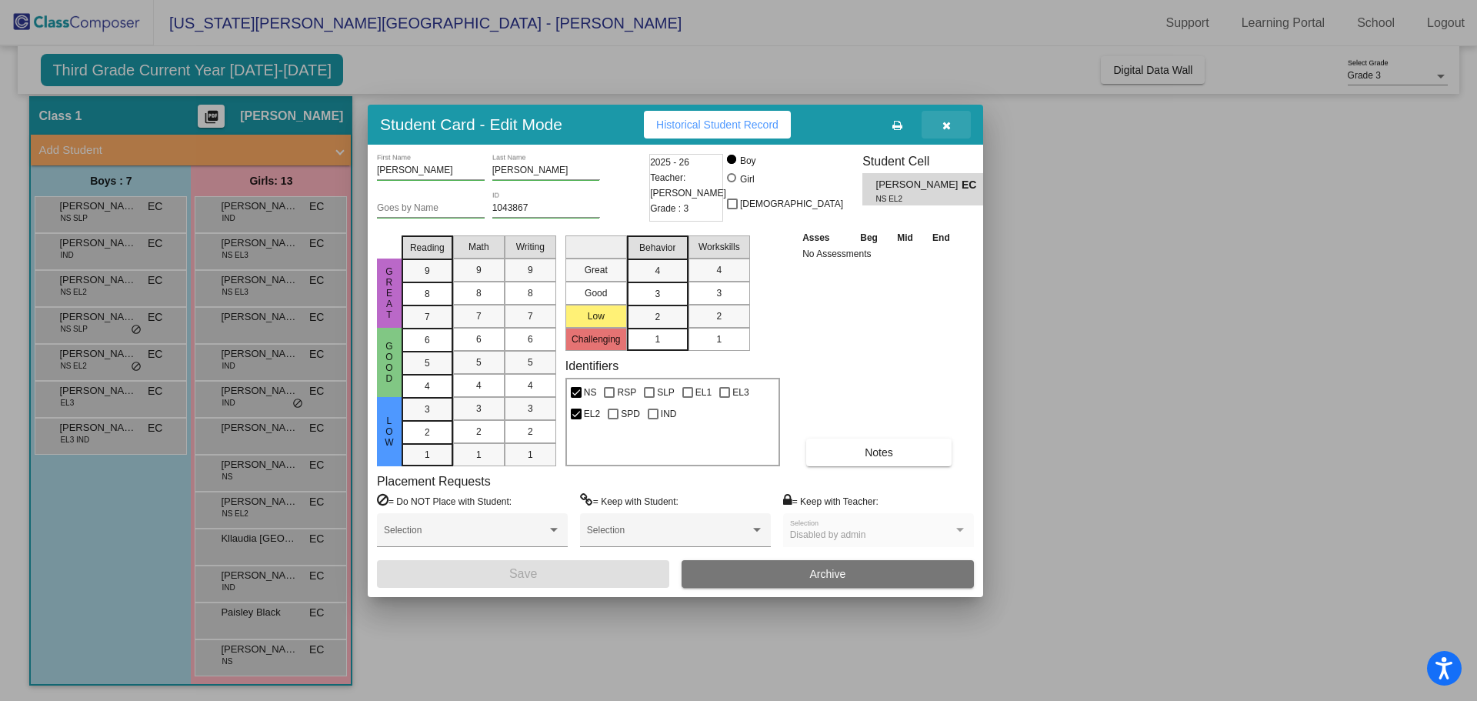
click at [949, 125] on icon "button" at bounding box center [946, 125] width 8 height 11
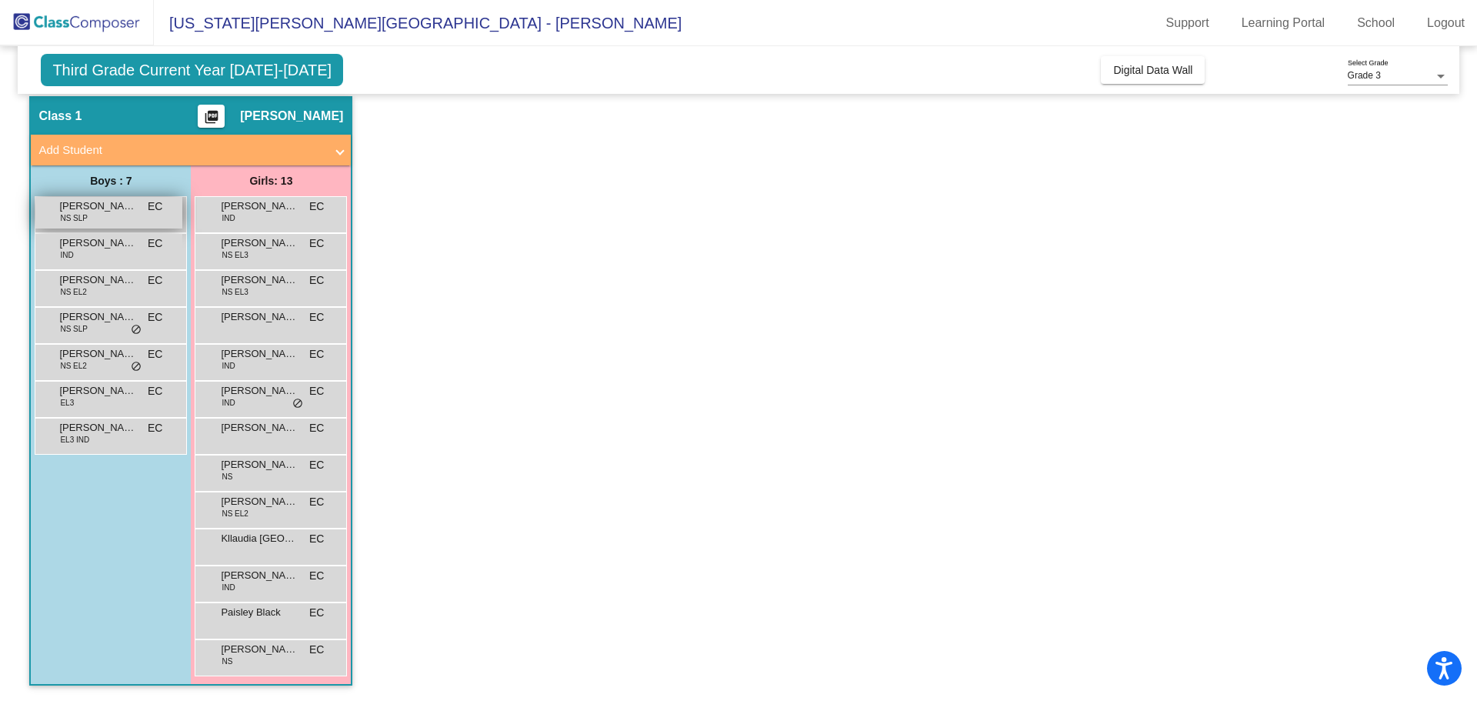
click at [77, 210] on span "Abel Gonzalez" at bounding box center [97, 205] width 77 height 15
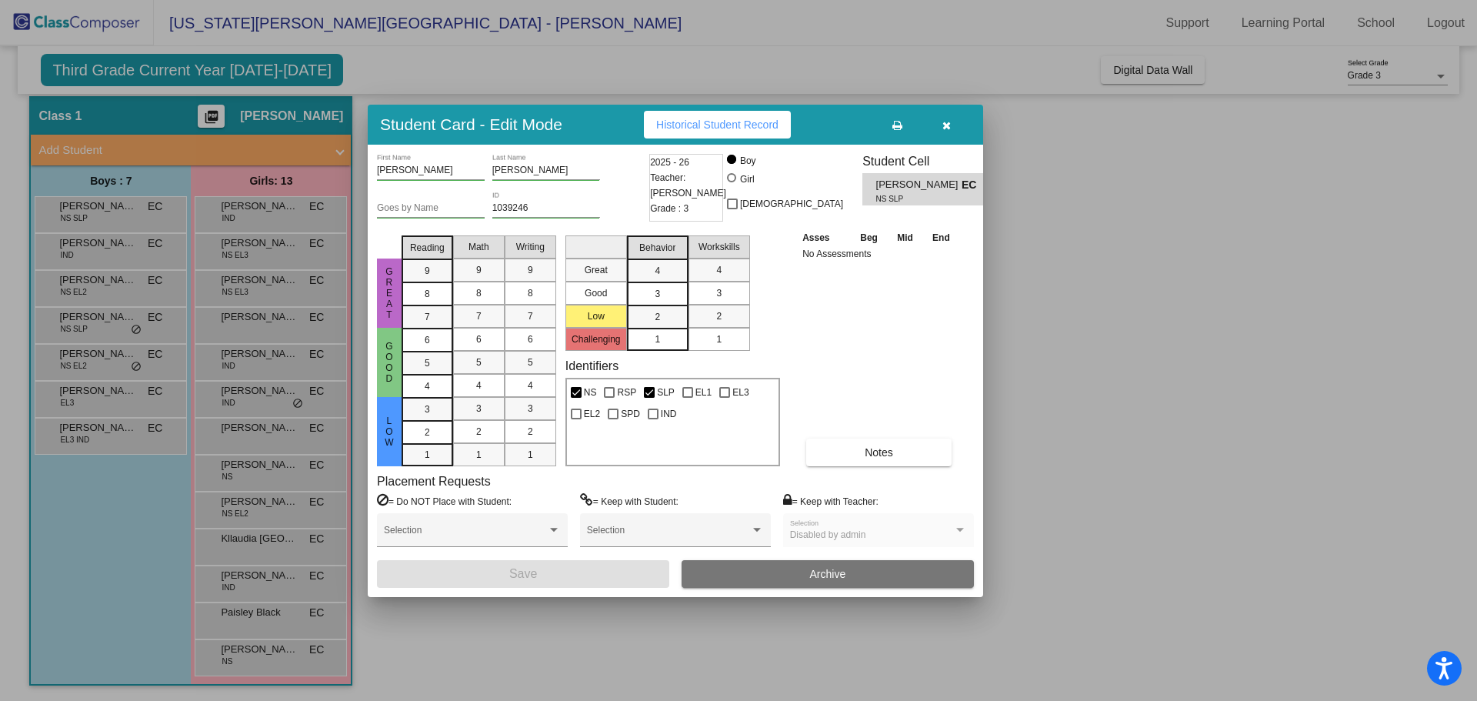
click at [951, 120] on button "button" at bounding box center [945, 125] width 49 height 28
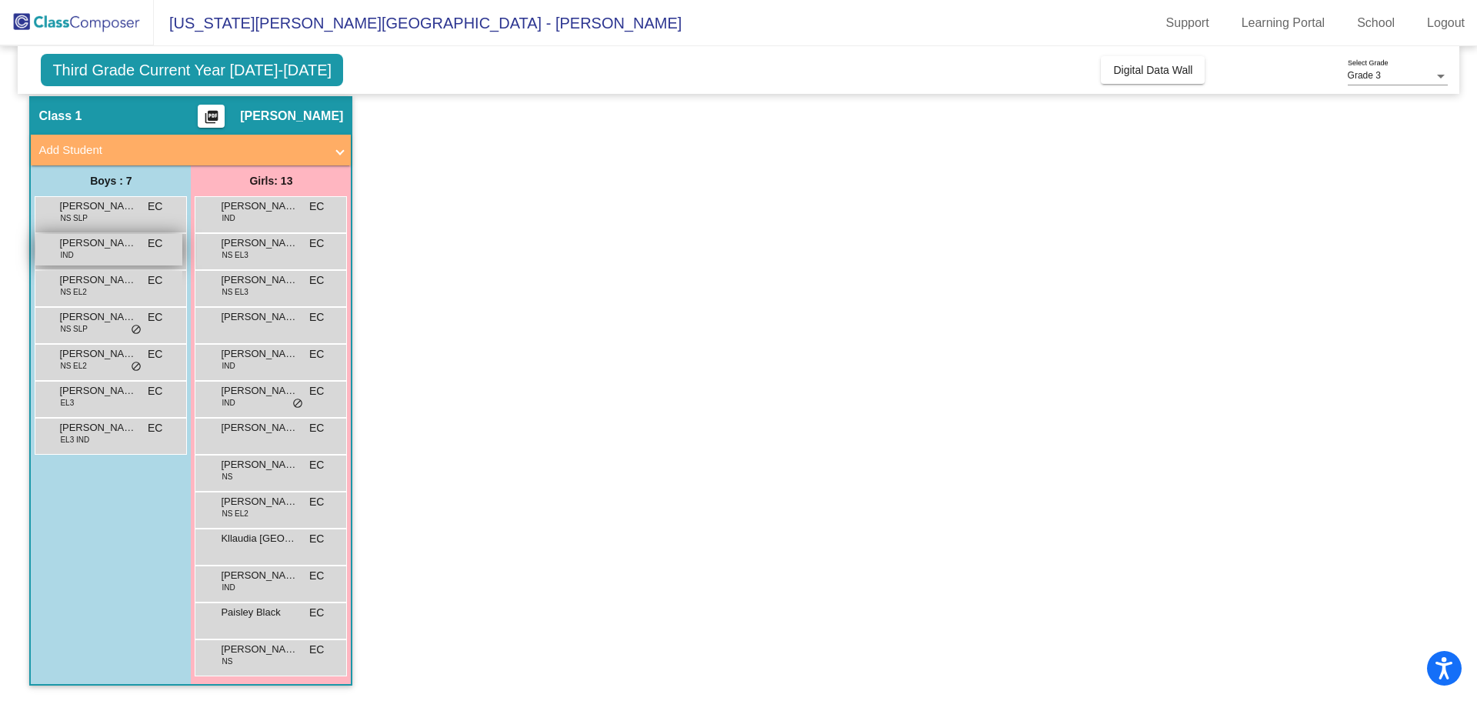
click at [67, 250] on span "IND" at bounding box center [66, 255] width 13 height 12
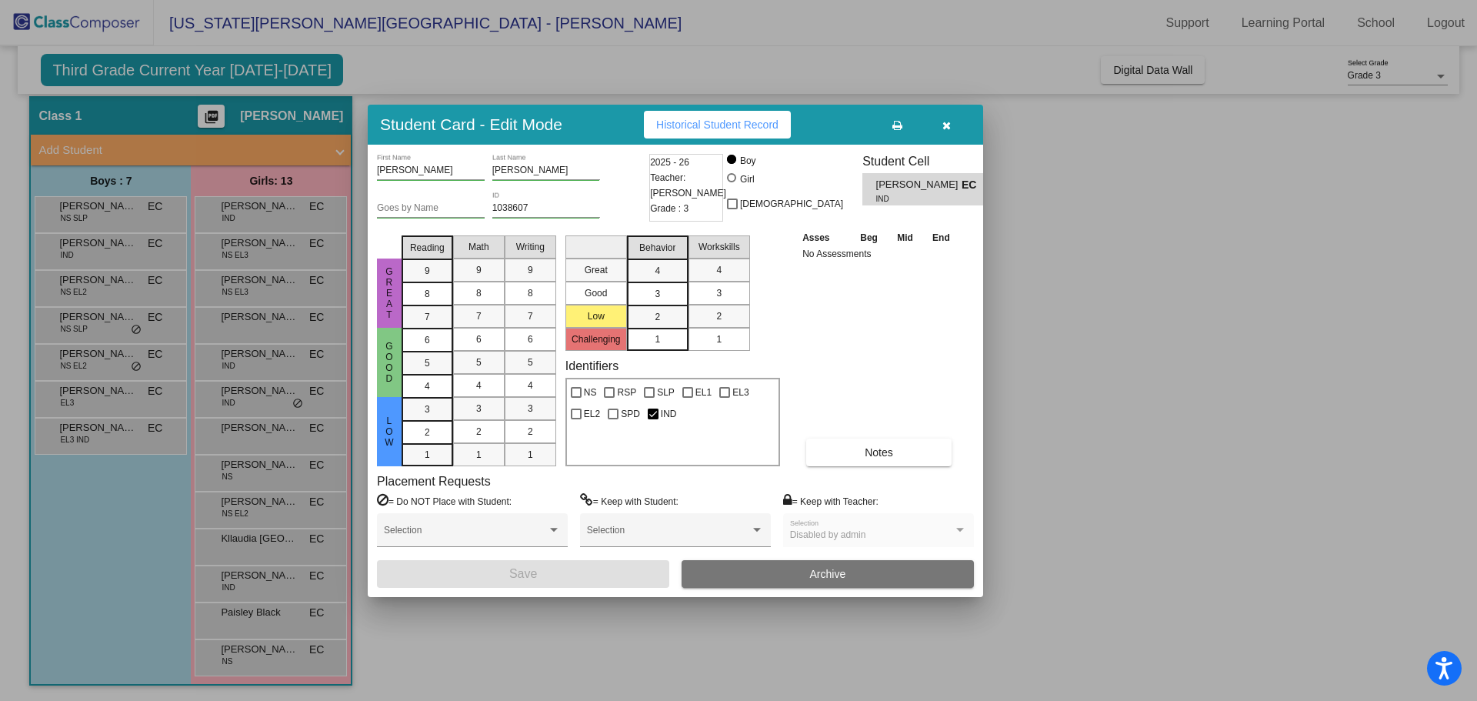
click at [946, 126] on icon "button" at bounding box center [946, 125] width 8 height 11
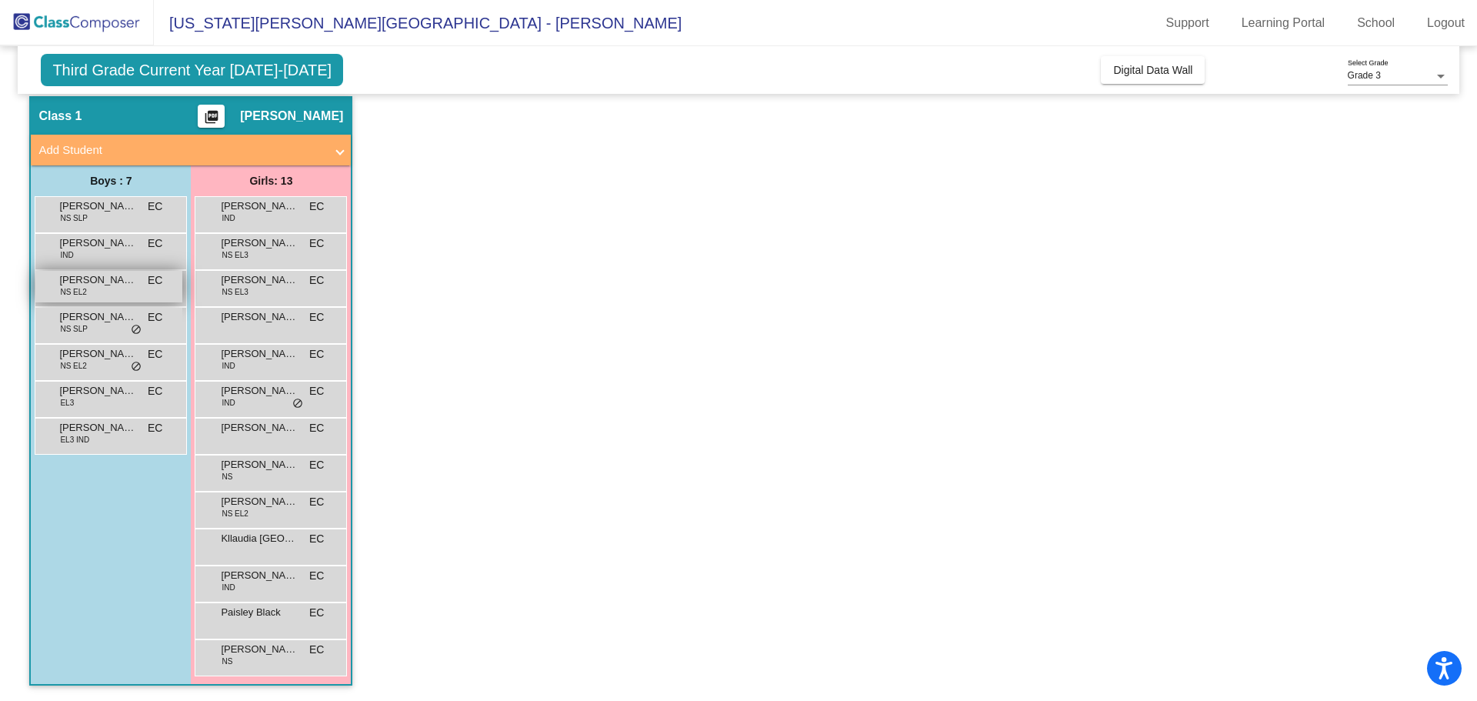
click at [97, 280] on span "Carlos Arrieta Rodriguez" at bounding box center [97, 279] width 77 height 15
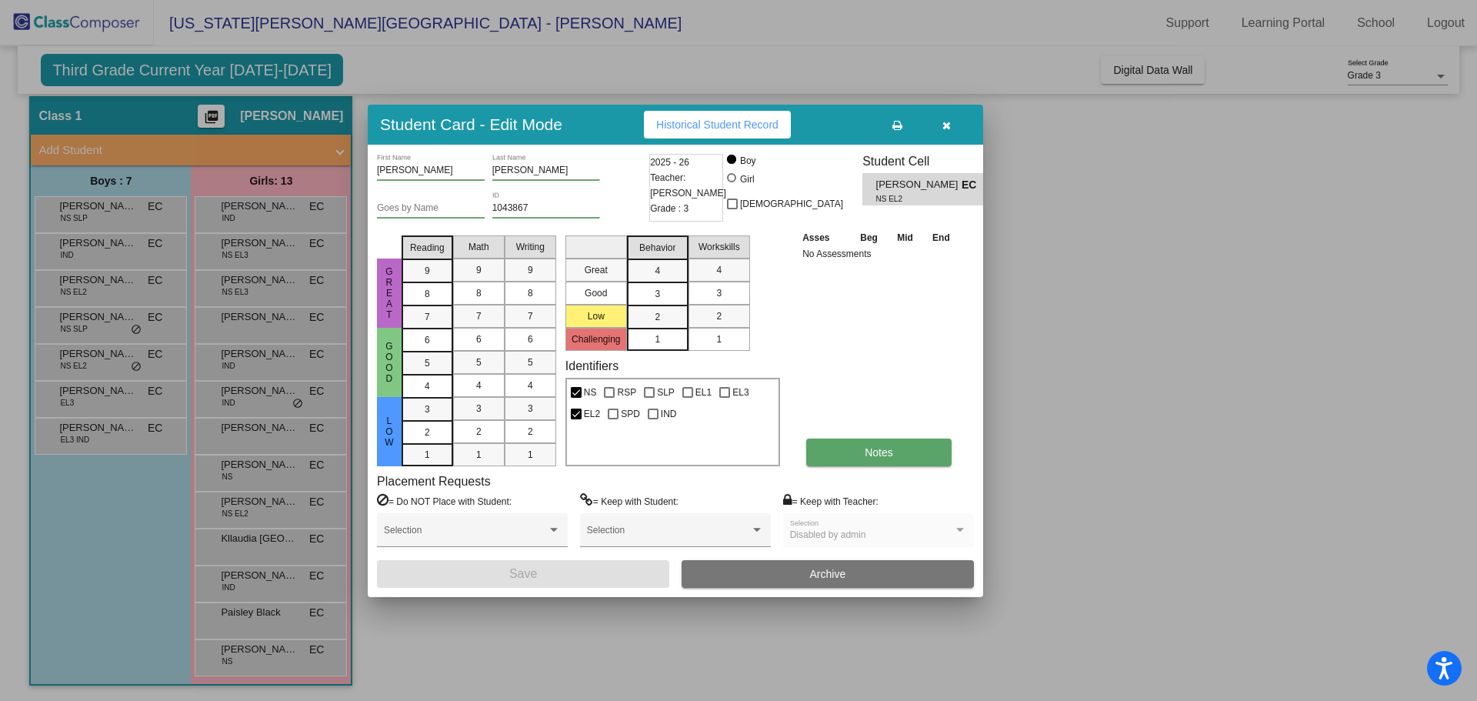
click at [884, 454] on span "Notes" at bounding box center [878, 452] width 28 height 12
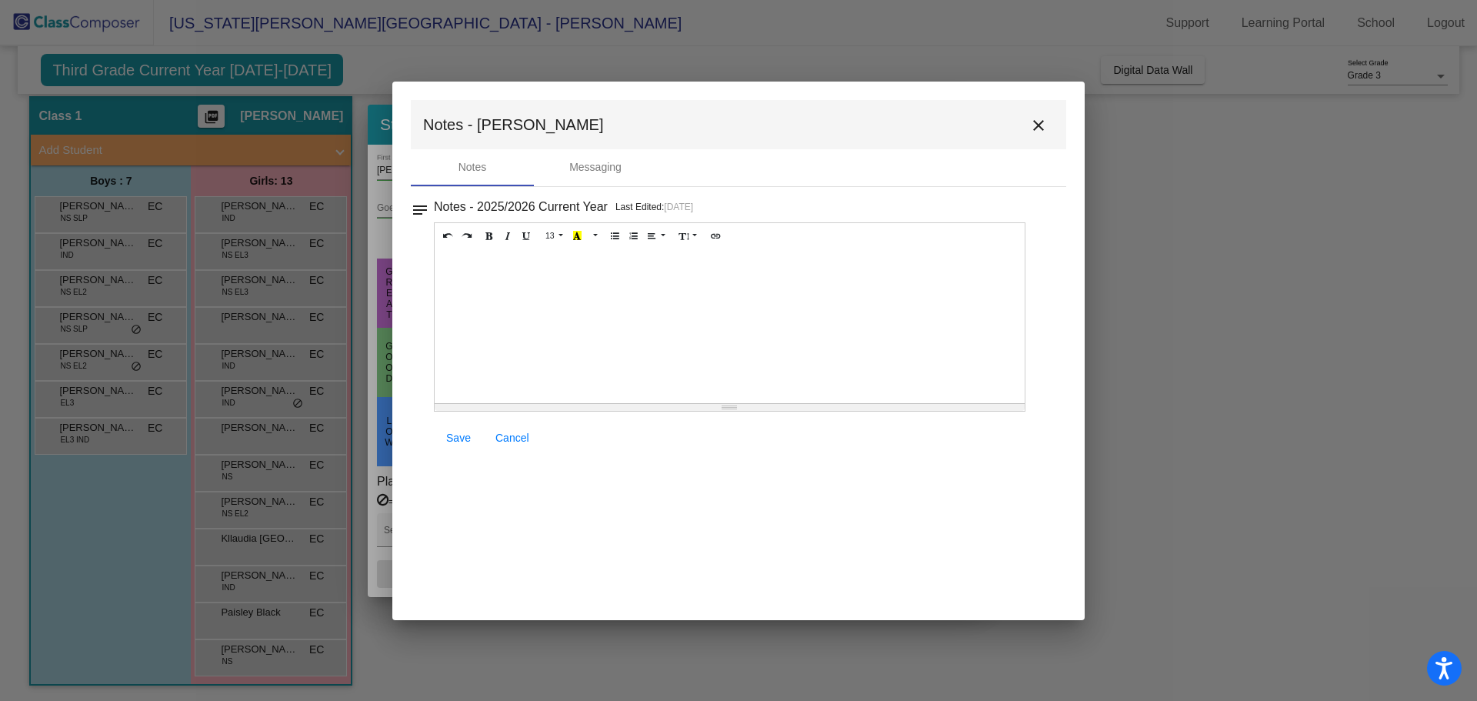
click at [1036, 121] on mat-icon "close" at bounding box center [1038, 125] width 18 height 18
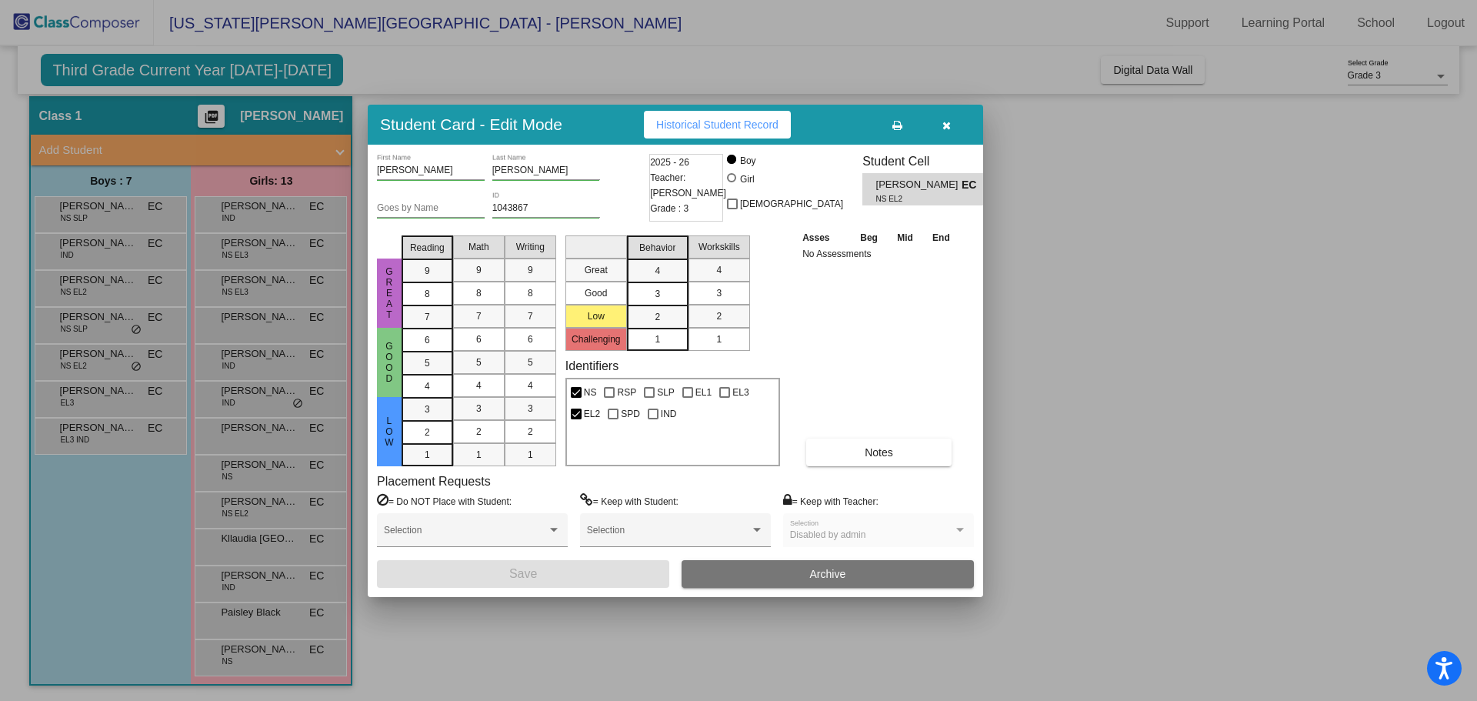
click at [943, 117] on button "button" at bounding box center [945, 125] width 49 height 28
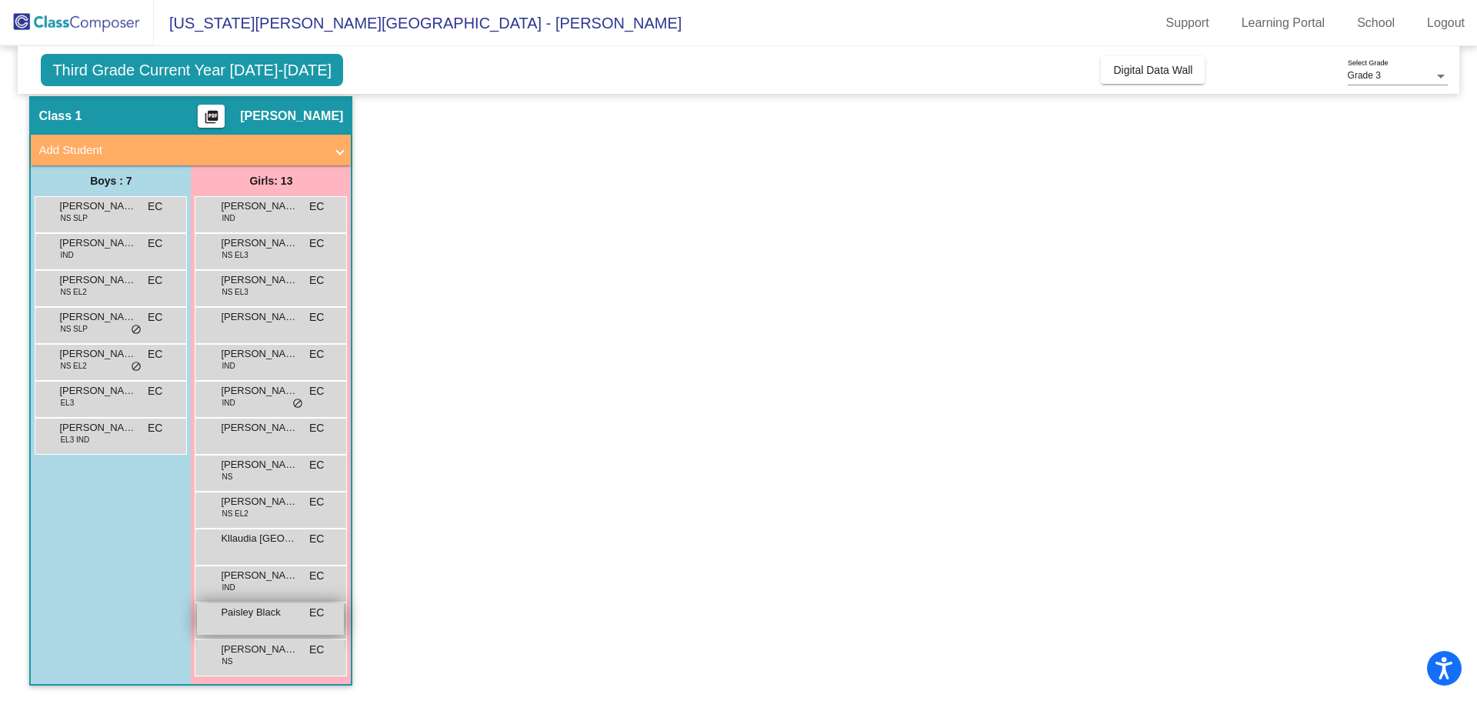
click at [249, 614] on span "Paisley Black" at bounding box center [259, 612] width 77 height 15
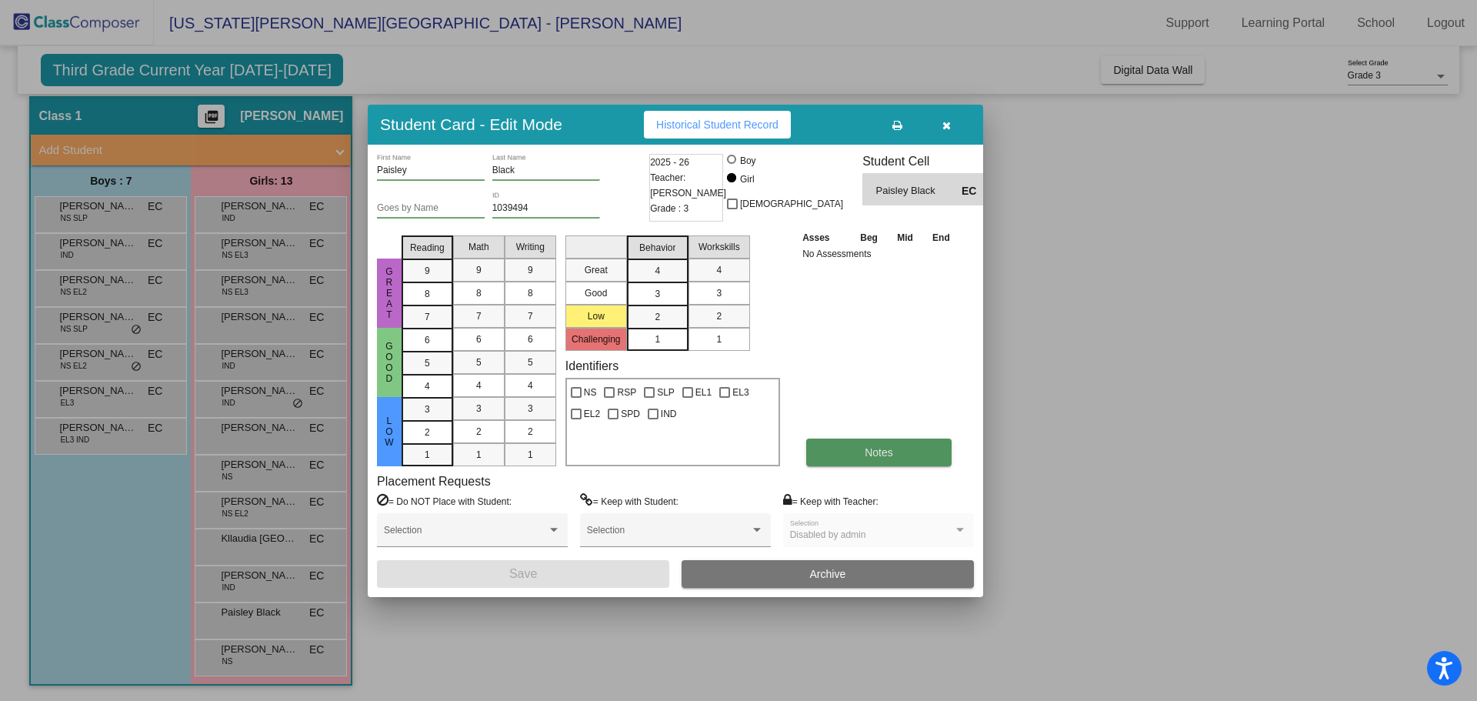
click at [857, 448] on button "Notes" at bounding box center [878, 452] width 145 height 28
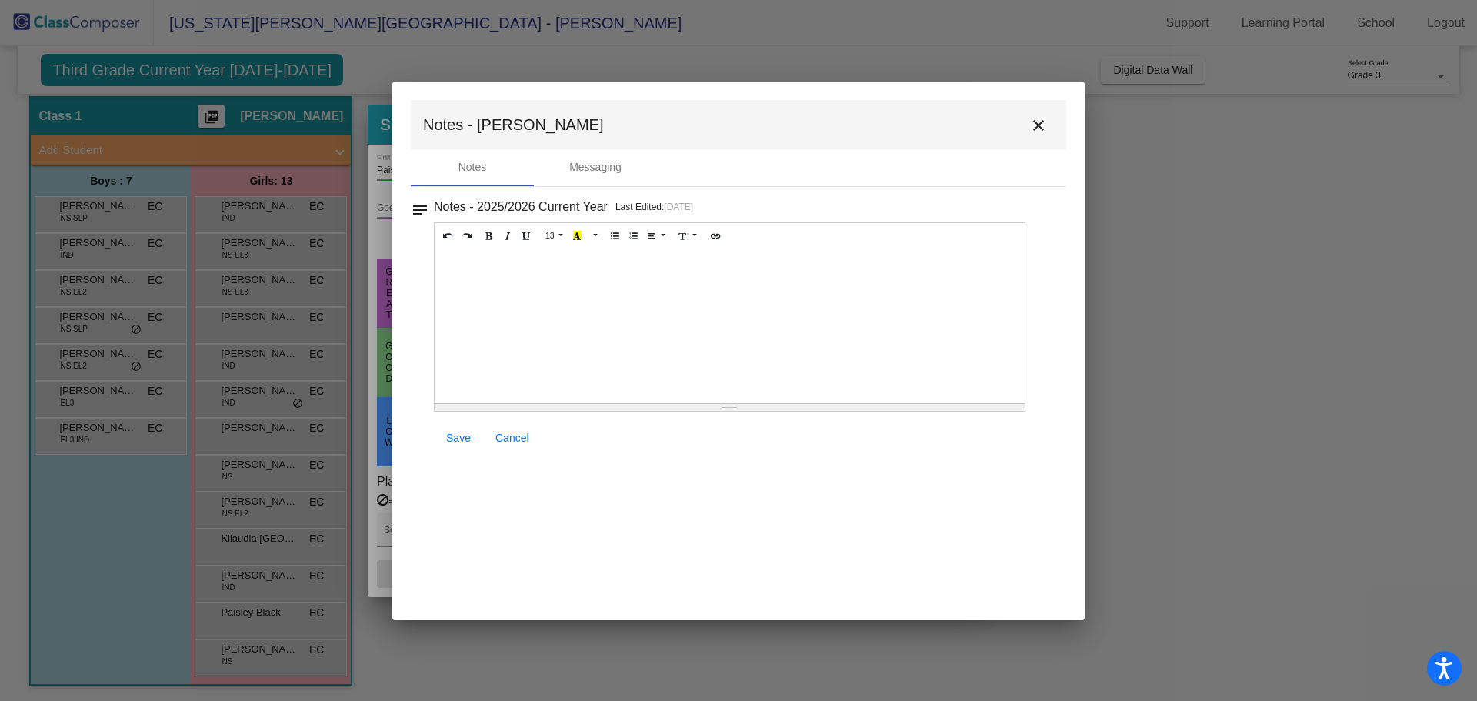
click at [1039, 124] on mat-icon "close" at bounding box center [1038, 125] width 18 height 18
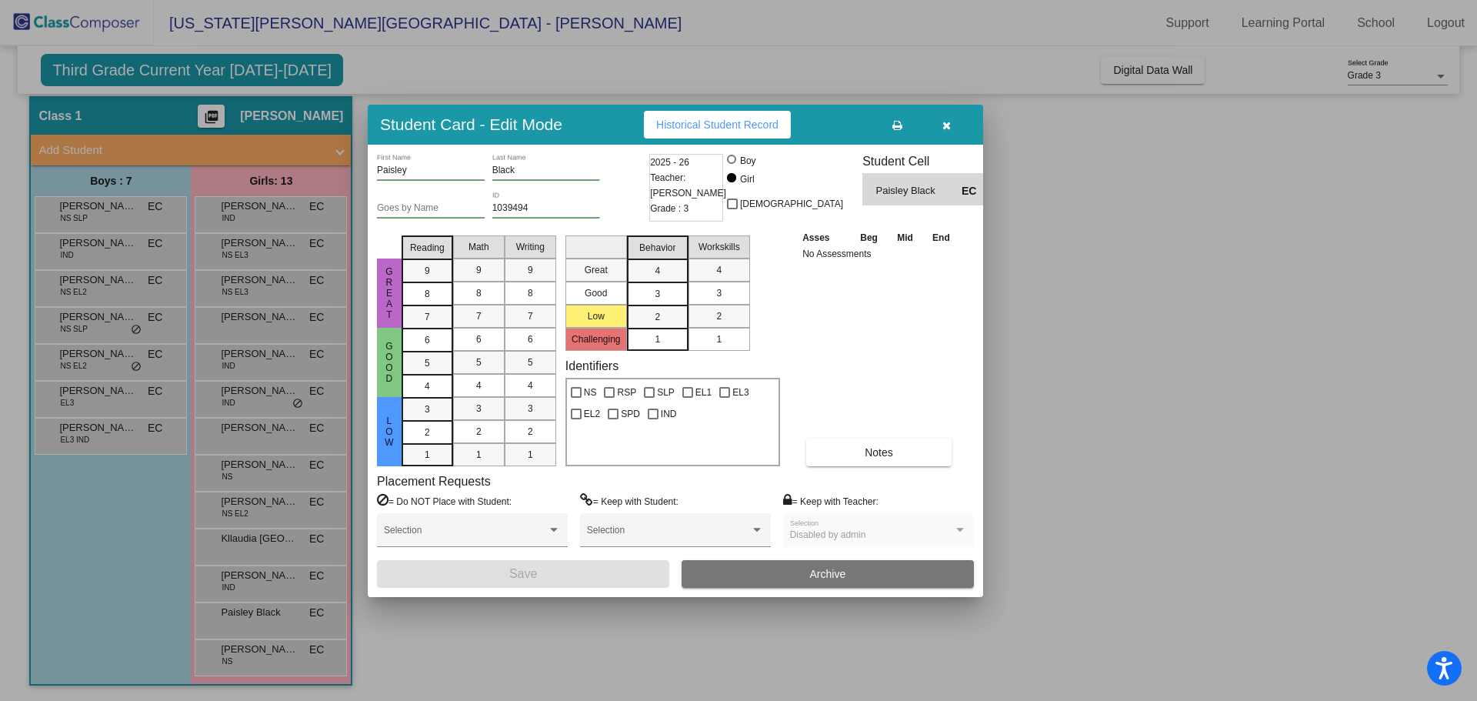
click at [942, 125] on icon "button" at bounding box center [946, 125] width 8 height 11
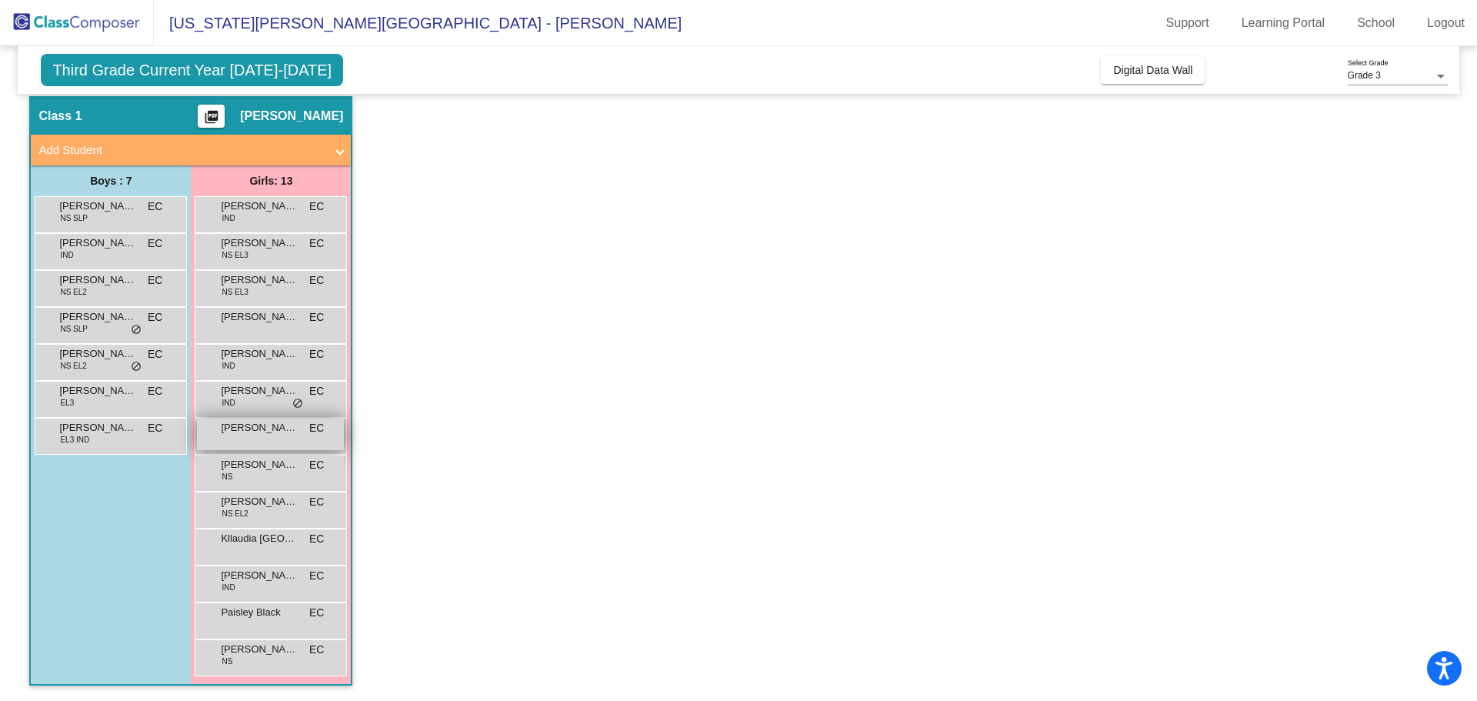
click at [243, 431] on span "Isabel Flores" at bounding box center [259, 427] width 77 height 15
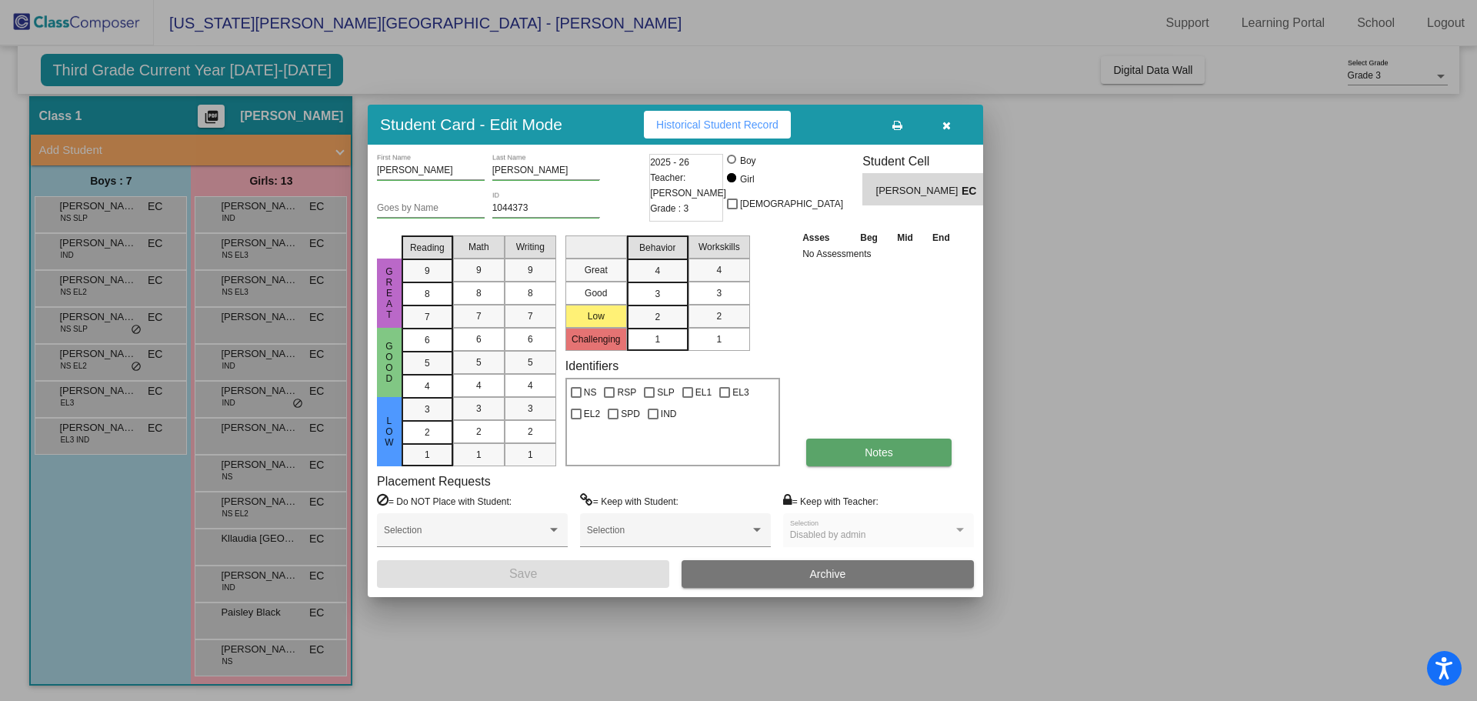
click at [881, 451] on span "Notes" at bounding box center [878, 452] width 28 height 12
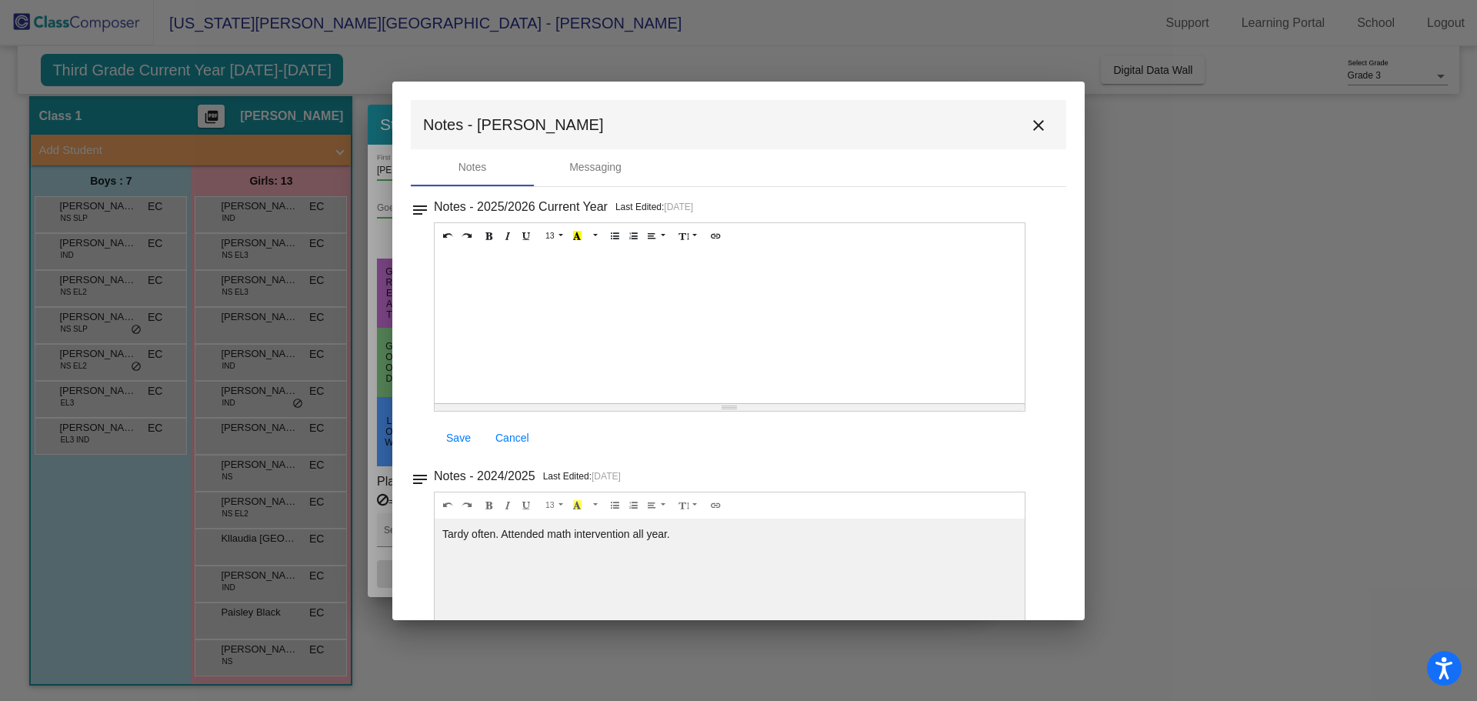
click at [1031, 118] on mat-icon "close" at bounding box center [1038, 125] width 18 height 18
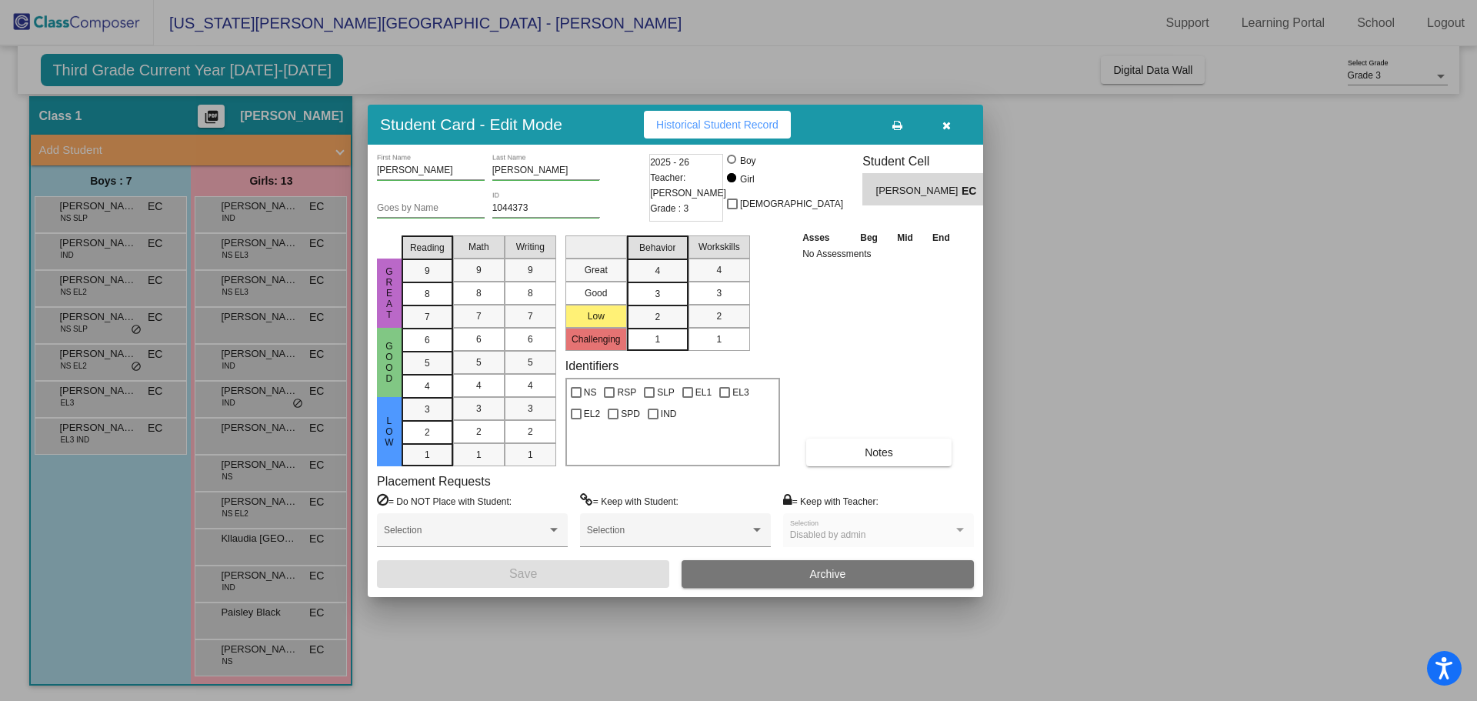
click at [954, 126] on button "button" at bounding box center [945, 125] width 49 height 28
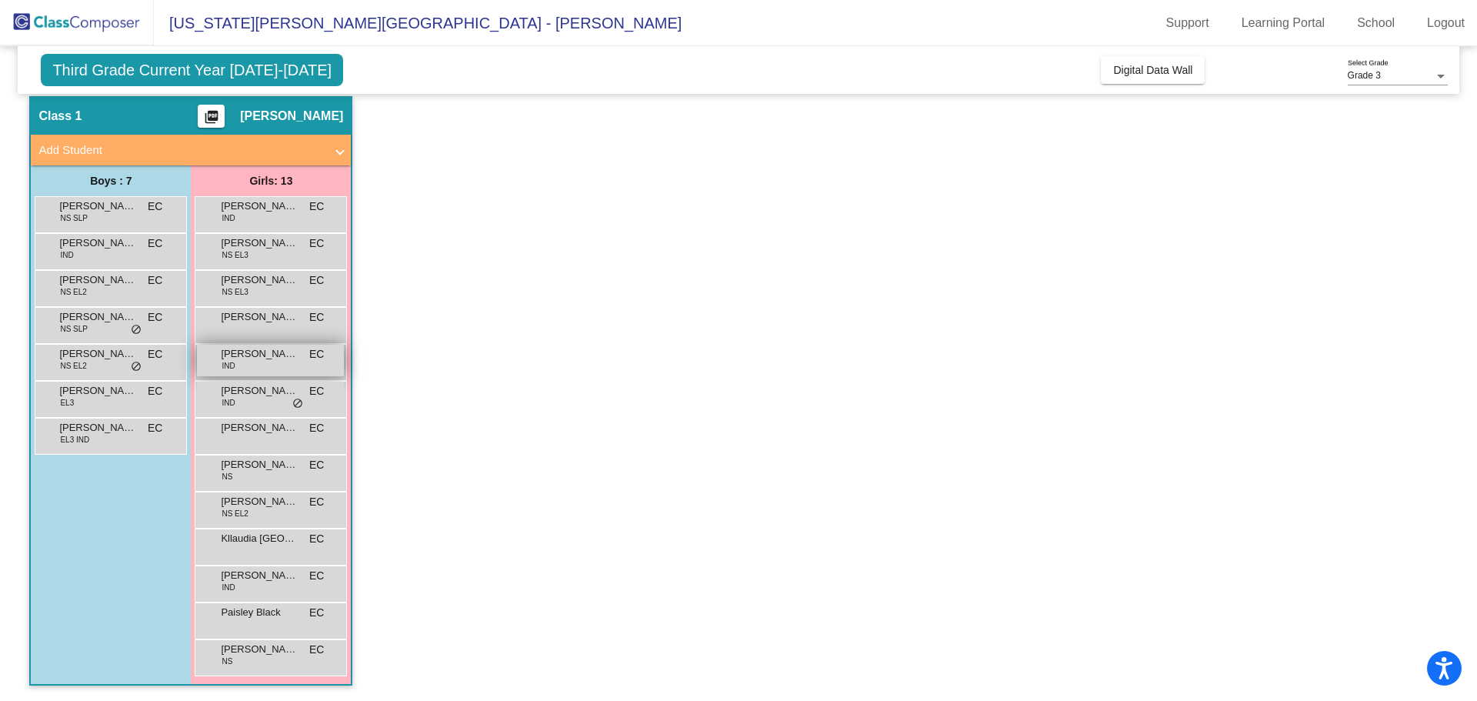
click at [275, 354] on span "Belen Fuentes" at bounding box center [259, 353] width 77 height 15
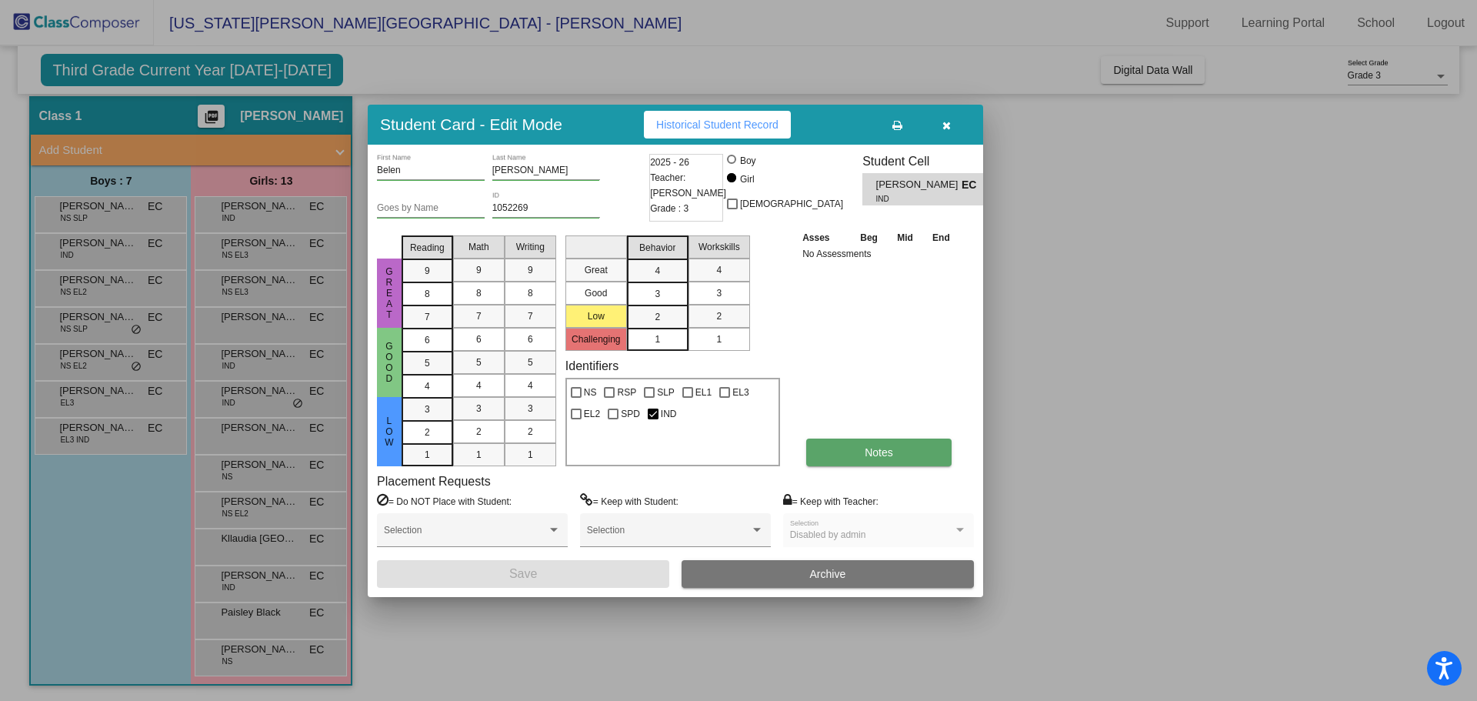
click at [879, 451] on span "Notes" at bounding box center [878, 452] width 28 height 12
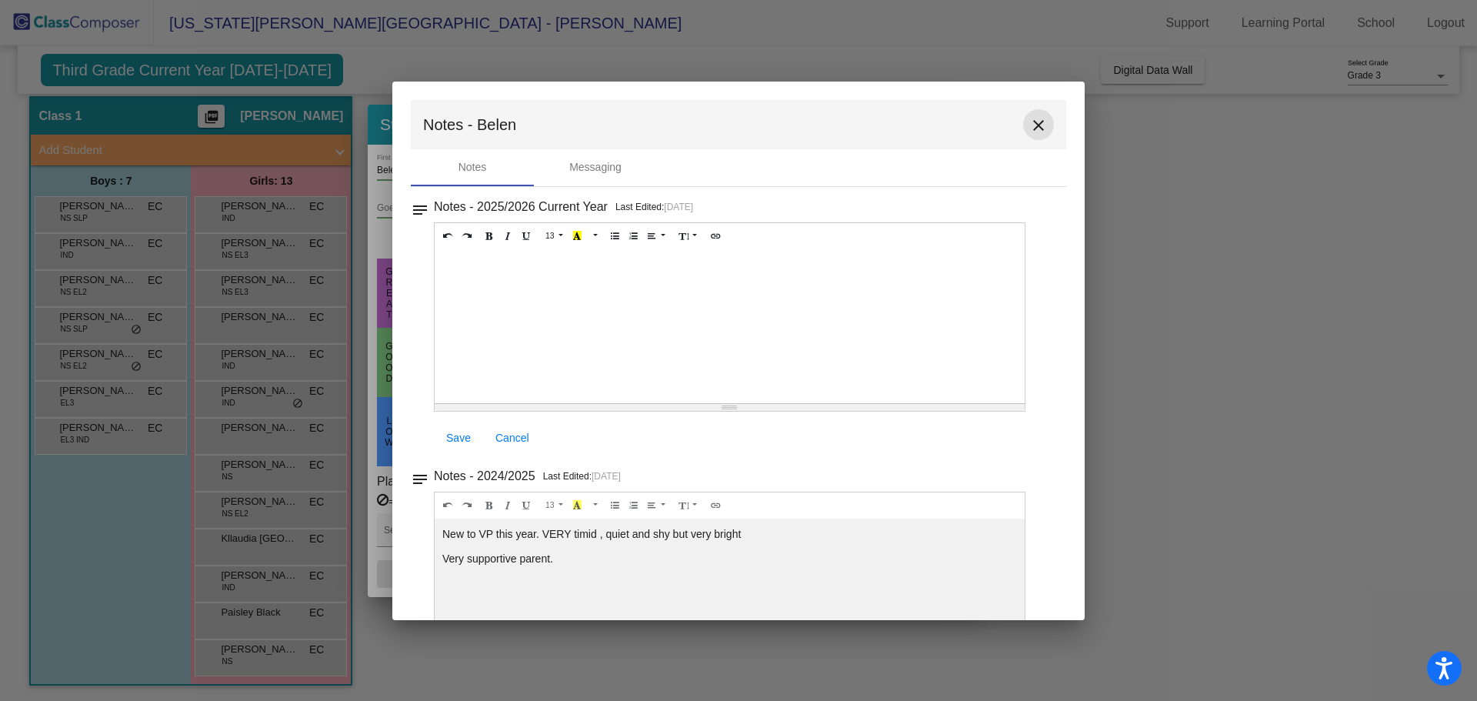
click at [1029, 122] on mat-icon "close" at bounding box center [1038, 125] width 18 height 18
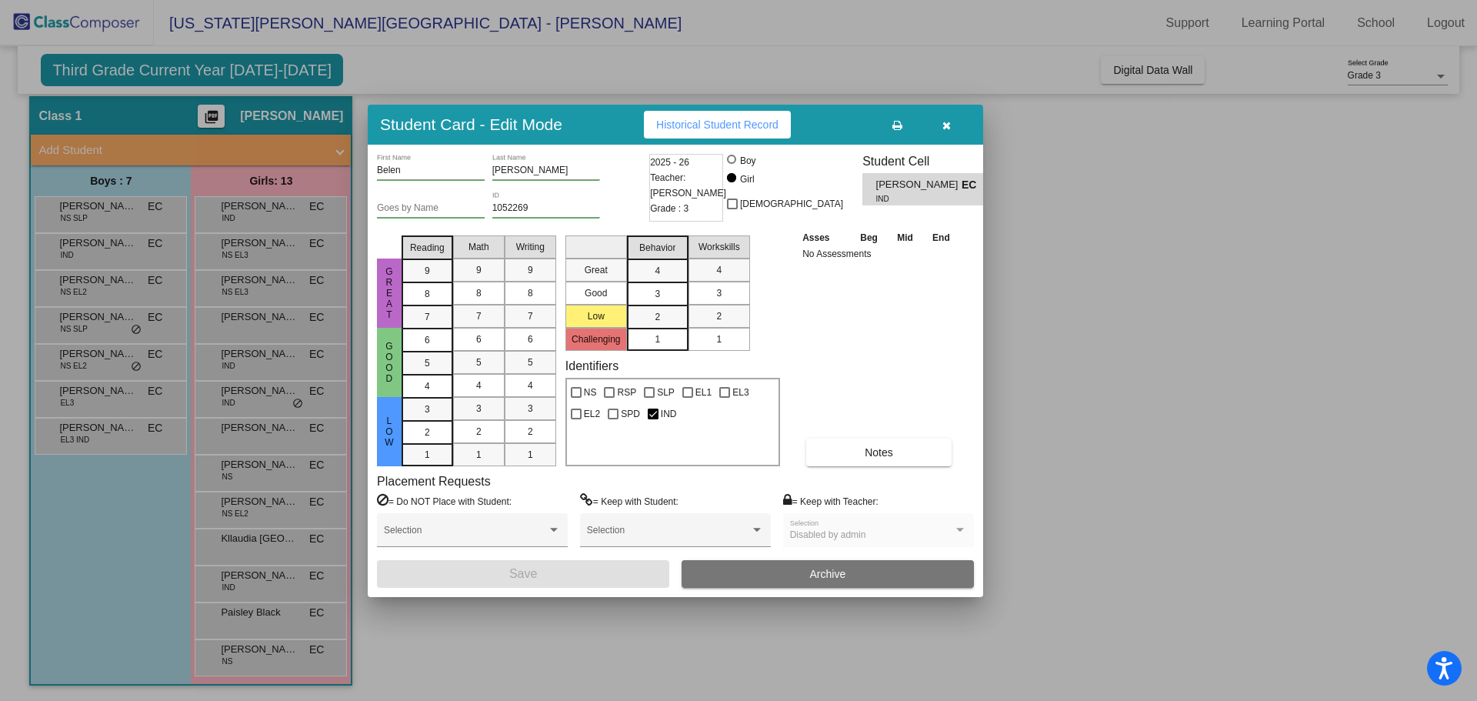
click at [958, 120] on button "button" at bounding box center [945, 125] width 49 height 28
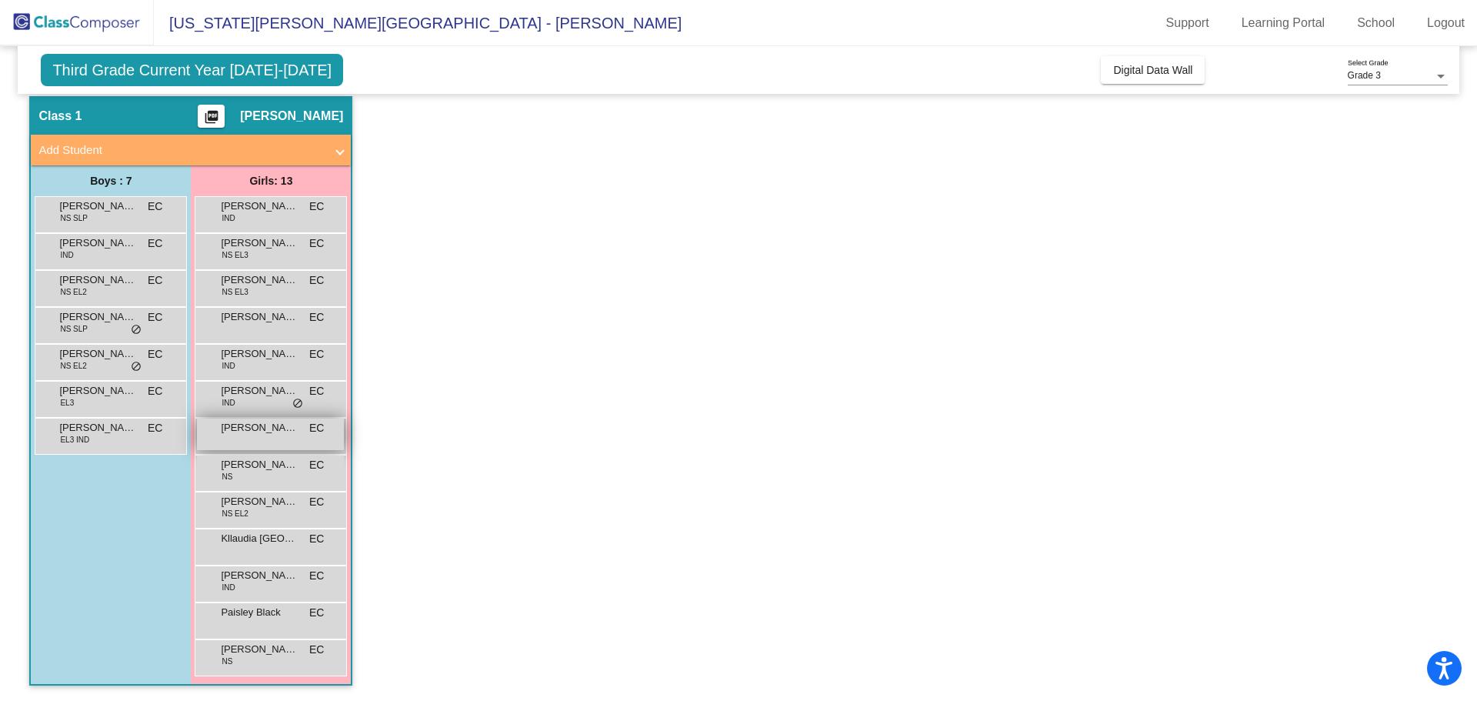
click at [241, 431] on span "Isabel Flores" at bounding box center [259, 427] width 77 height 15
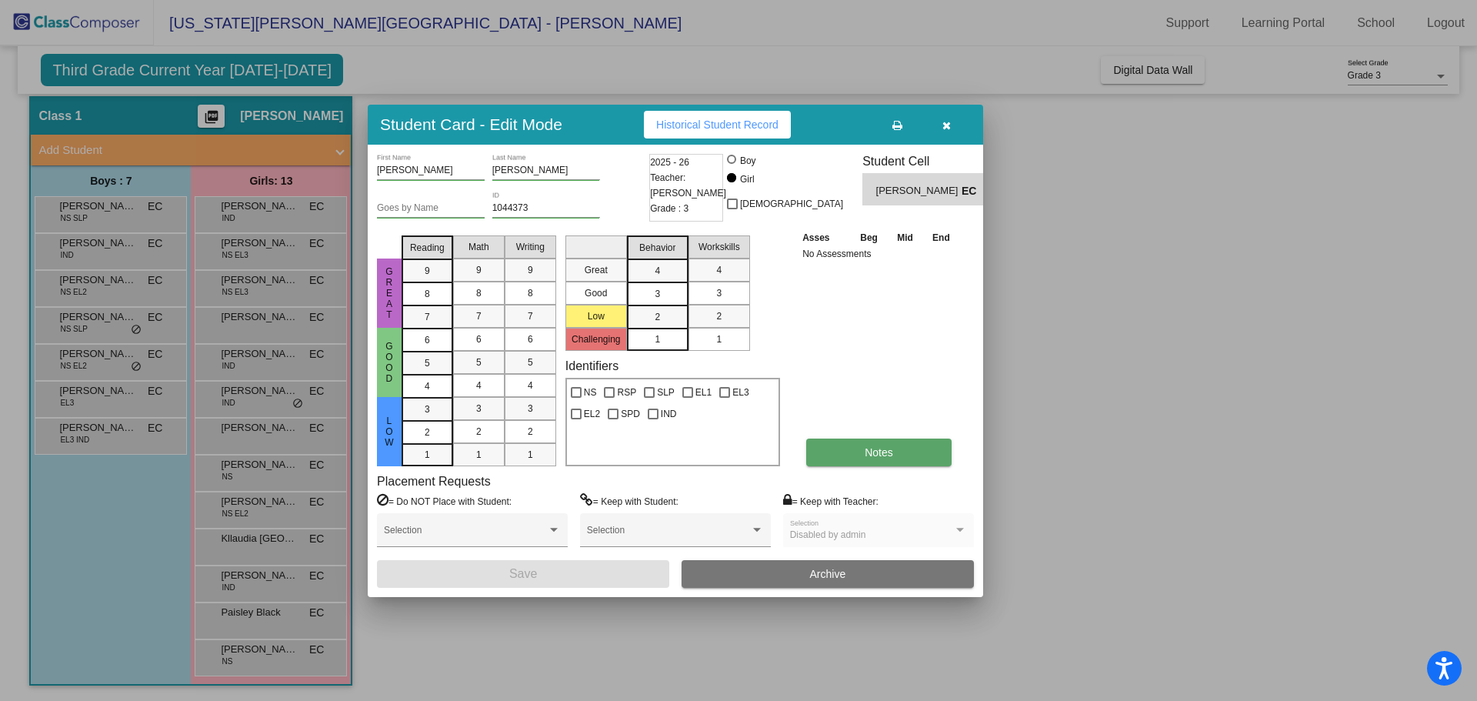
click at [859, 447] on button "Notes" at bounding box center [878, 452] width 145 height 28
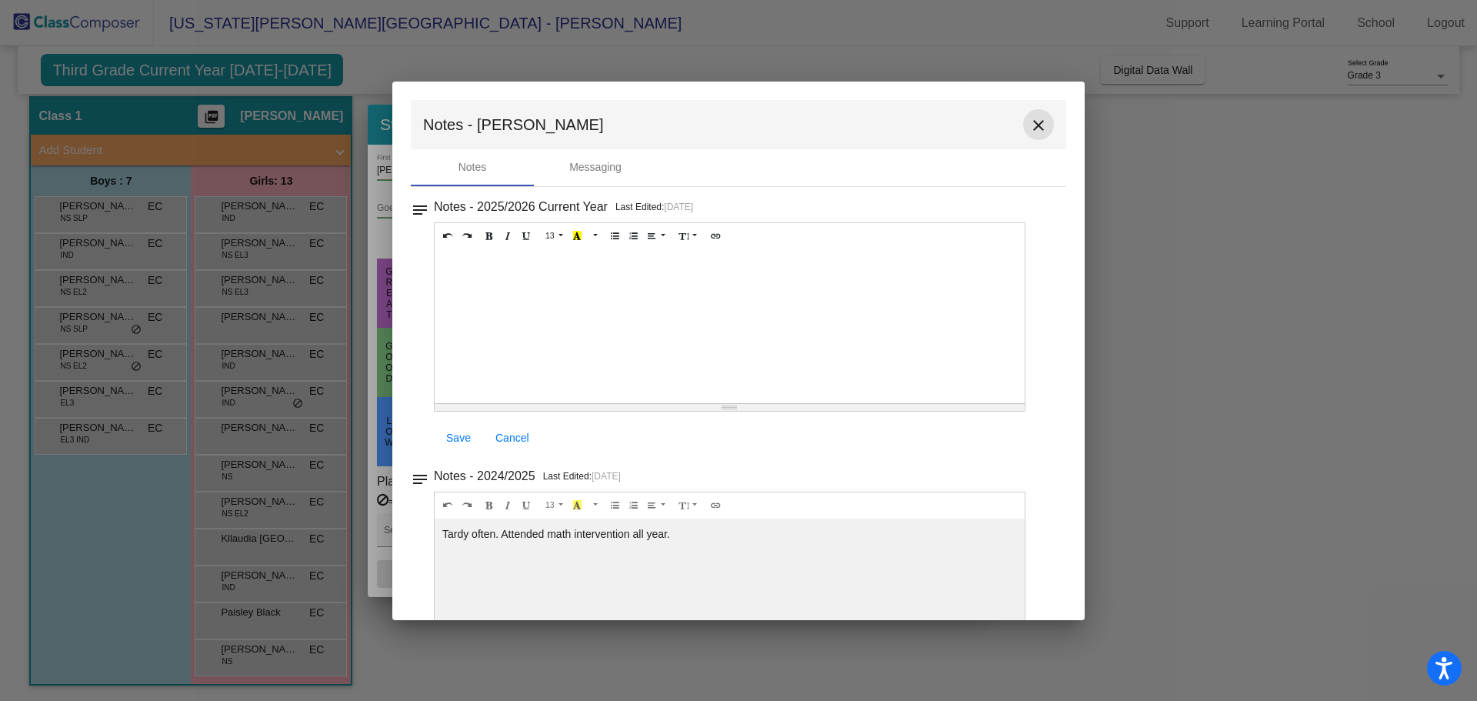
click at [1029, 122] on mat-icon "close" at bounding box center [1038, 125] width 18 height 18
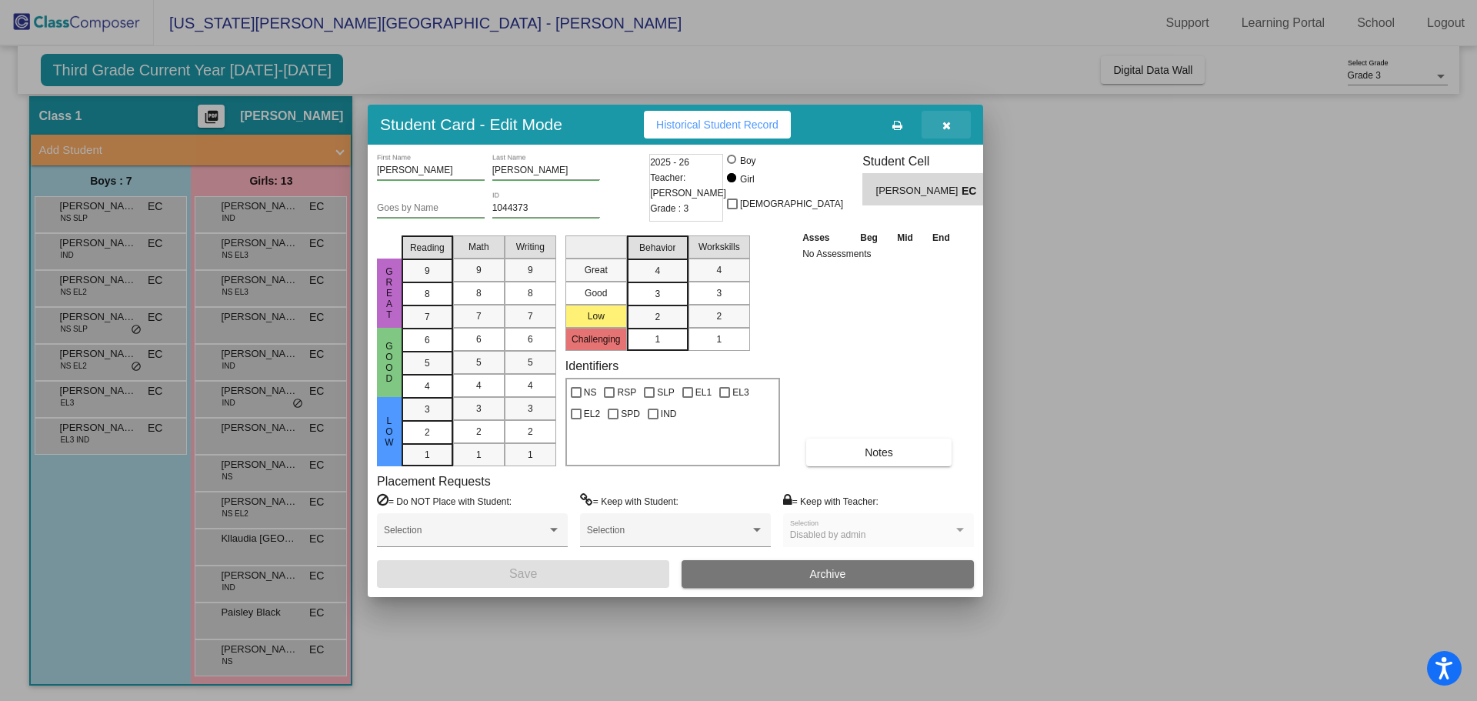
click at [944, 128] on icon "button" at bounding box center [946, 125] width 8 height 11
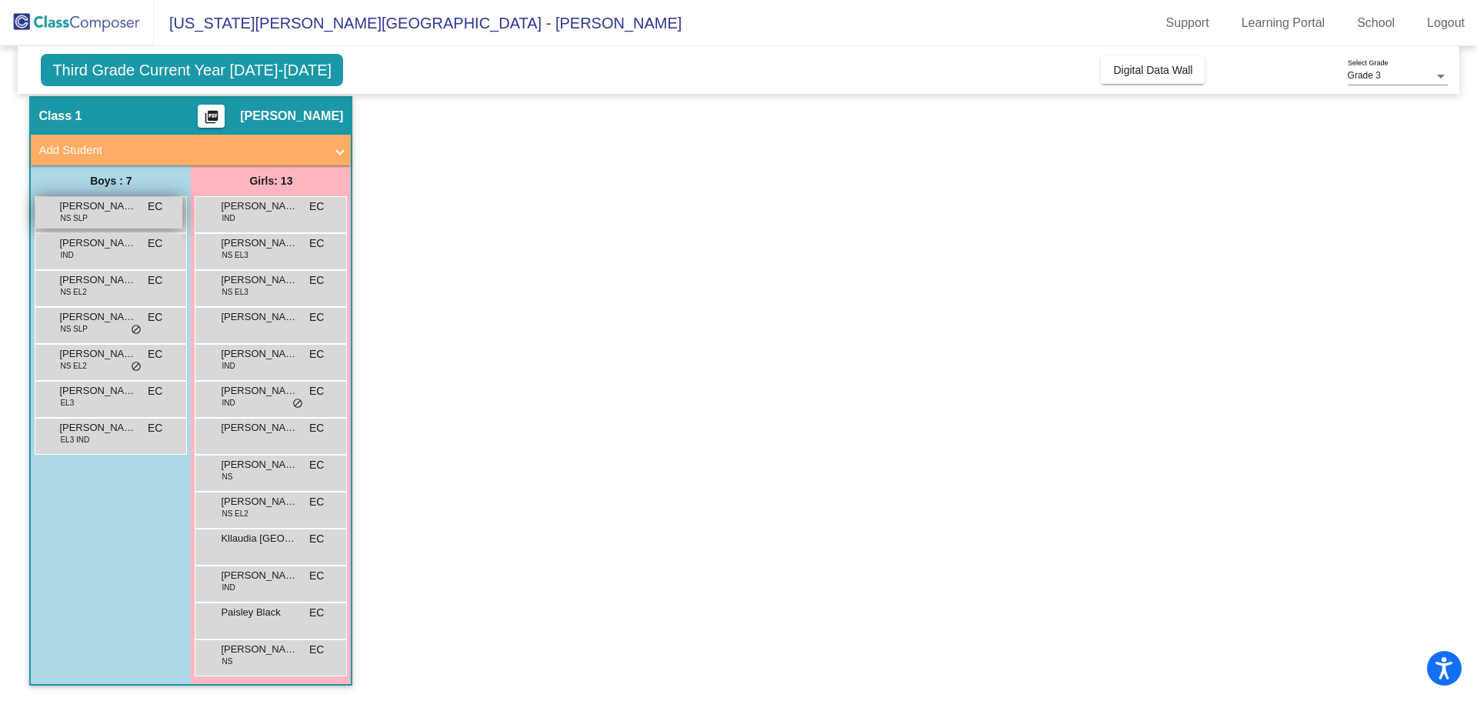
click at [108, 218] on div "Abel Gonzalez NS SLP EC lock do_not_disturb_alt" at bounding box center [108, 213] width 147 height 32
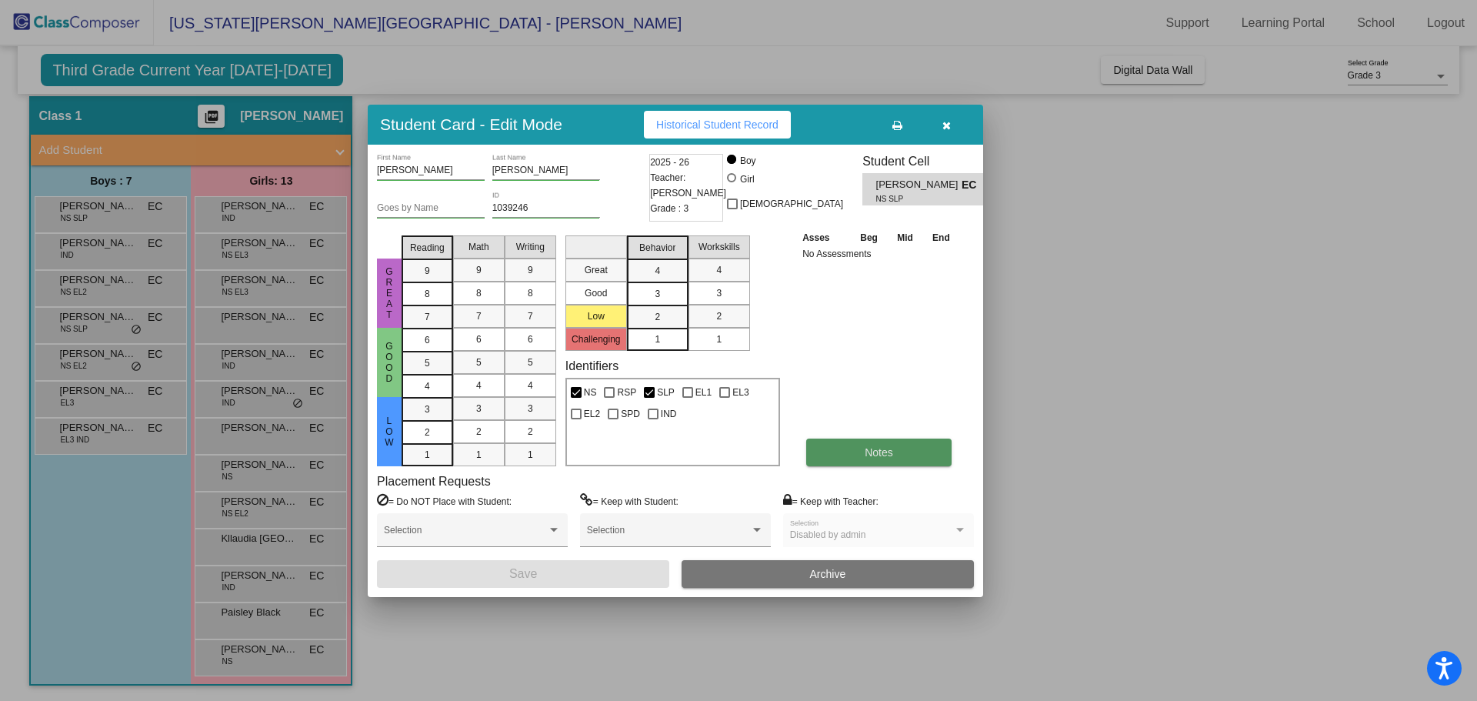
click at [900, 452] on button "Notes" at bounding box center [878, 452] width 145 height 28
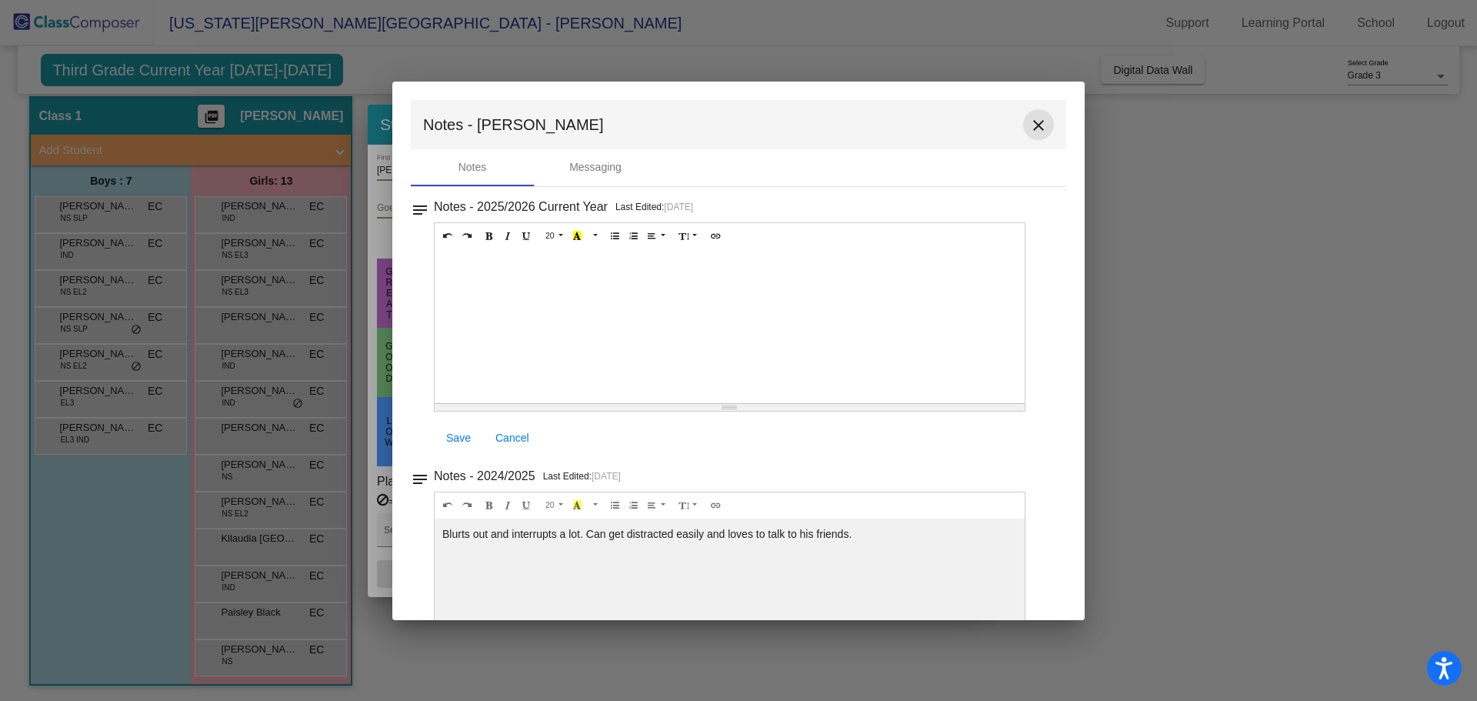
click at [1033, 122] on mat-icon "close" at bounding box center [1038, 125] width 18 height 18
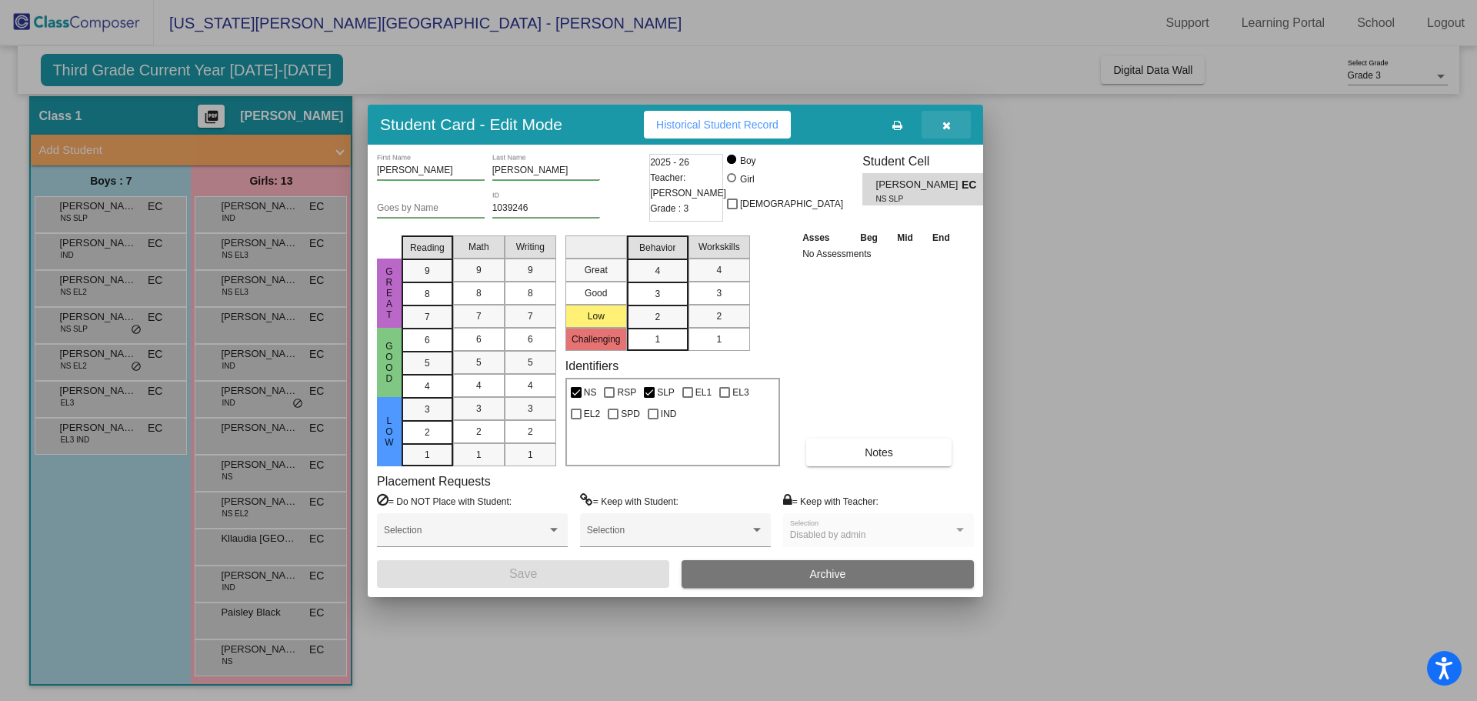
click at [943, 112] on button "button" at bounding box center [945, 125] width 49 height 28
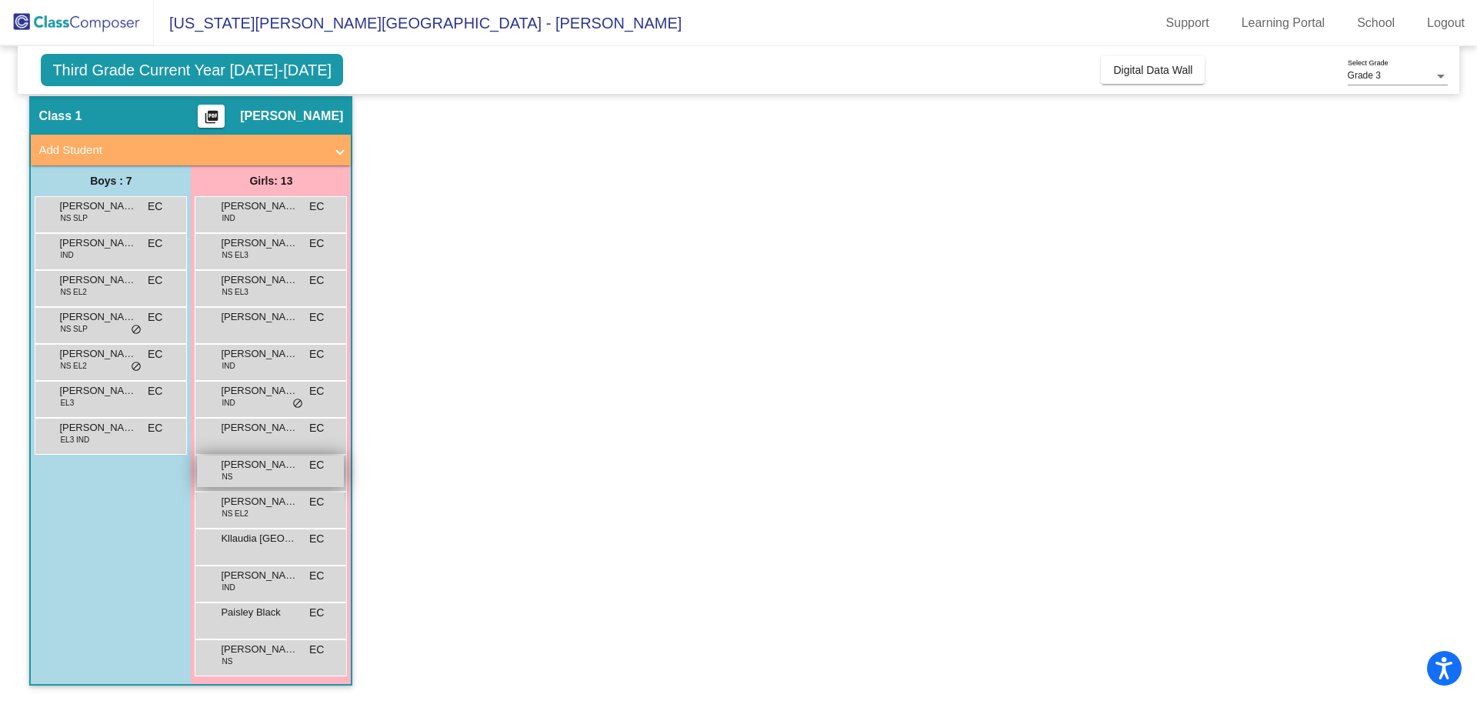
click at [258, 468] on span "Jasainiah Kirtman" at bounding box center [259, 464] width 77 height 15
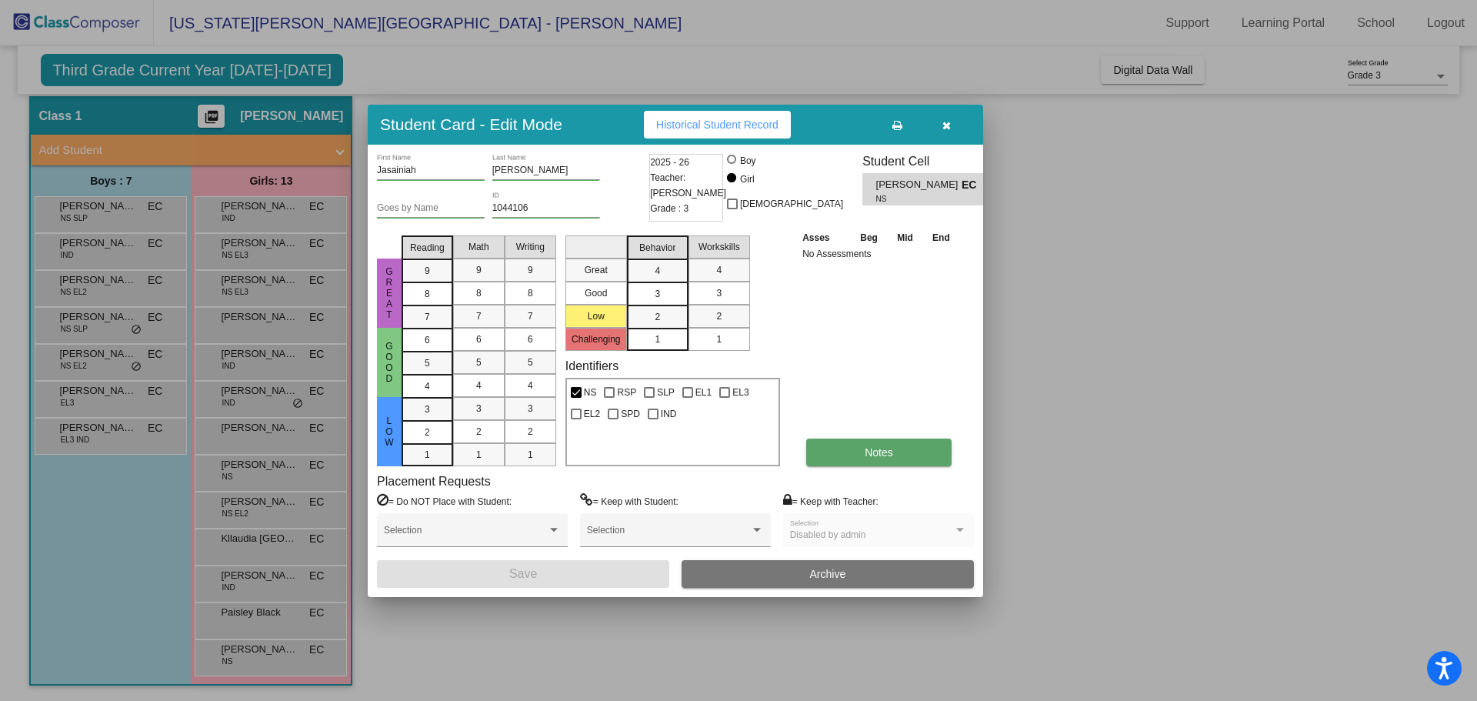
click at [875, 450] on span "Notes" at bounding box center [878, 452] width 28 height 12
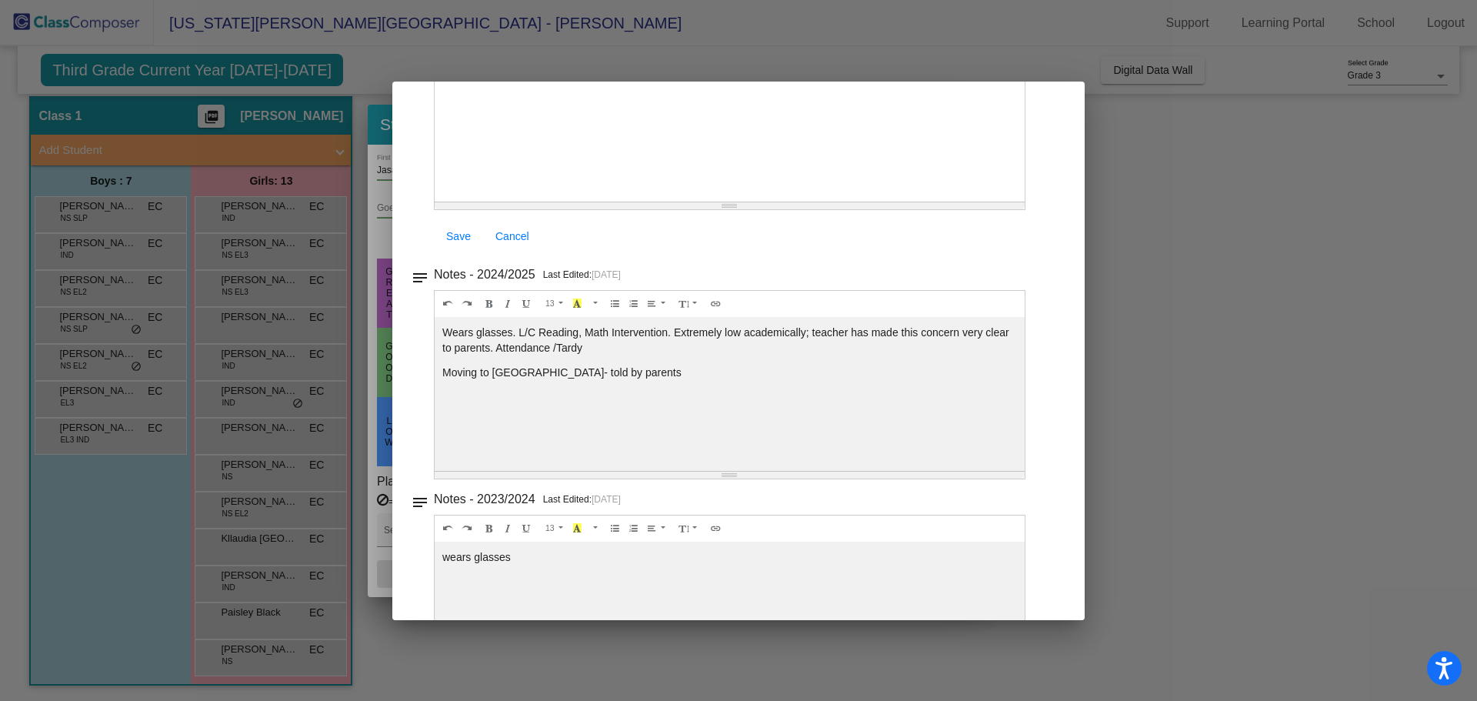
scroll to position [28, 0]
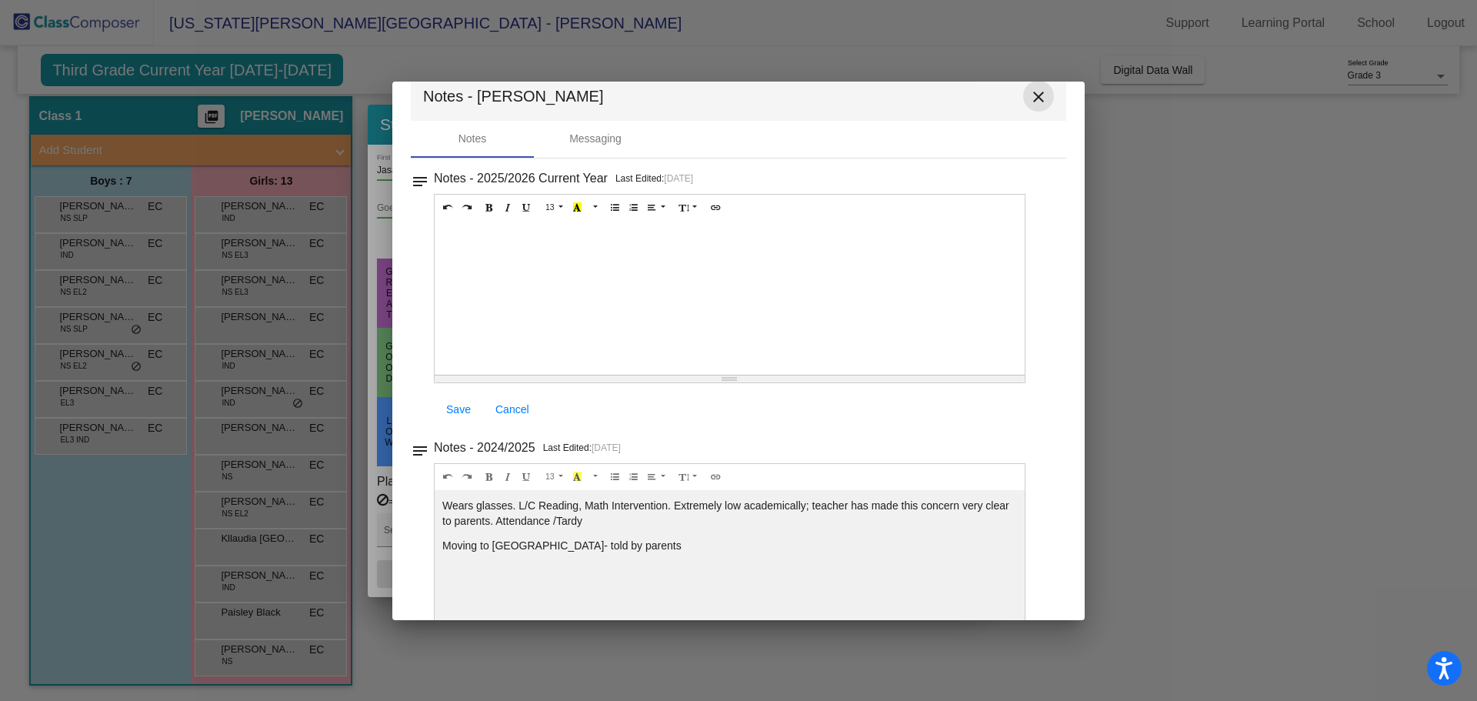
click at [1029, 91] on mat-icon "close" at bounding box center [1038, 97] width 18 height 18
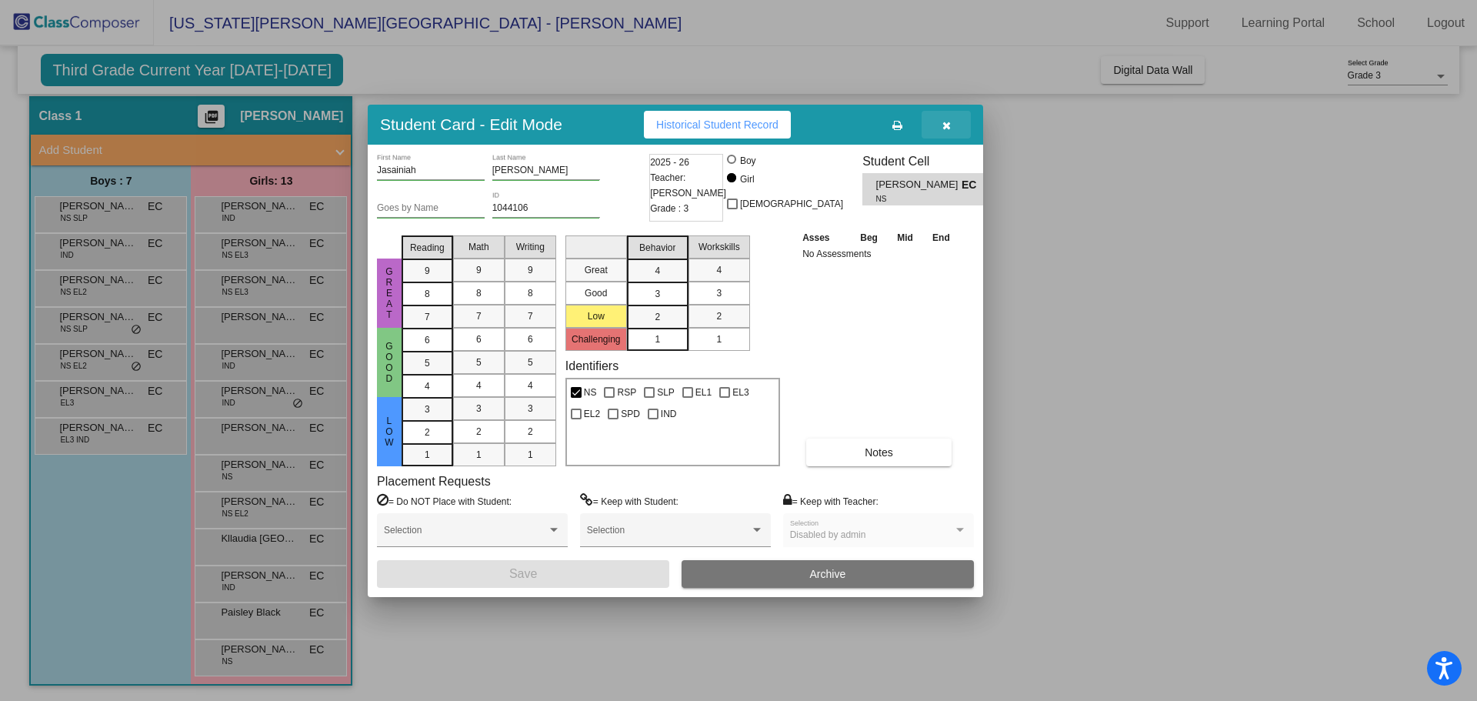
click at [944, 122] on icon "button" at bounding box center [946, 125] width 8 height 11
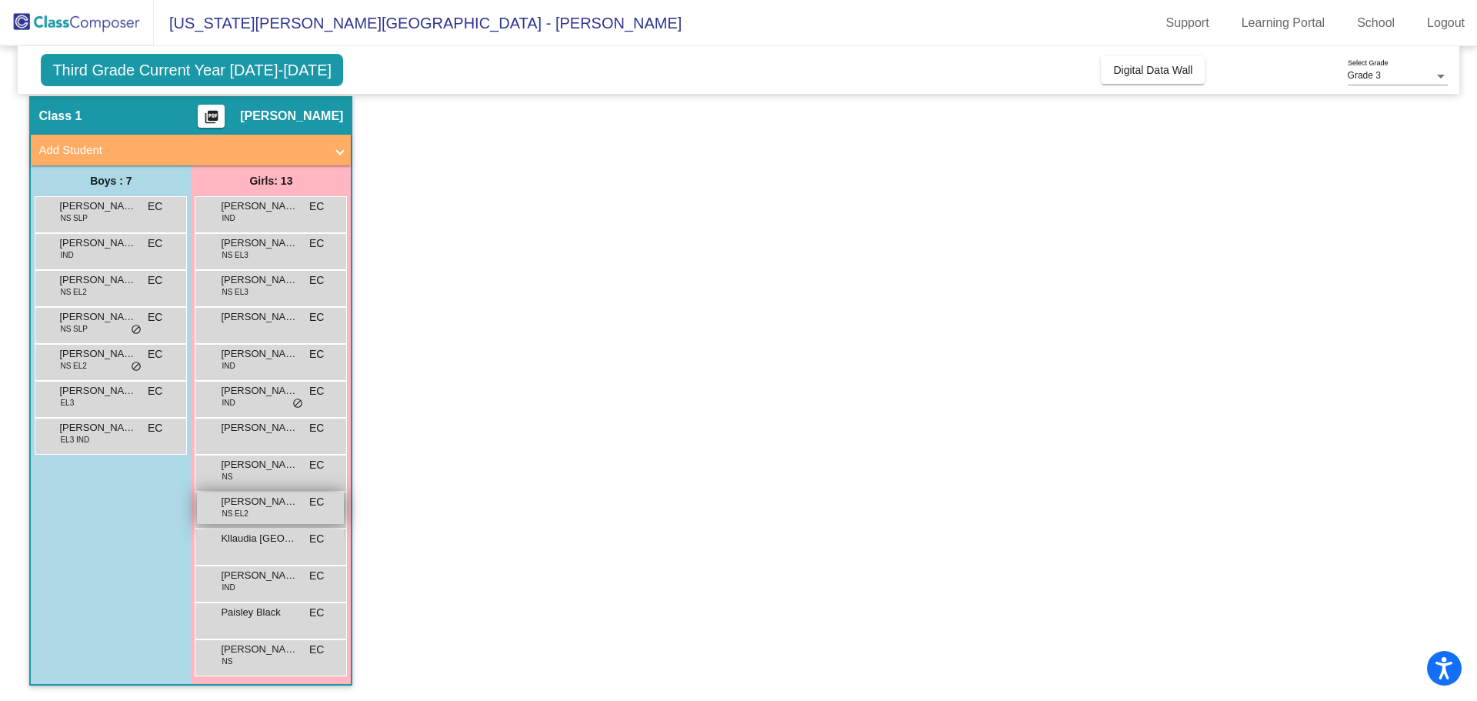
click at [241, 511] on span "NS EL2" at bounding box center [234, 514] width 26 height 12
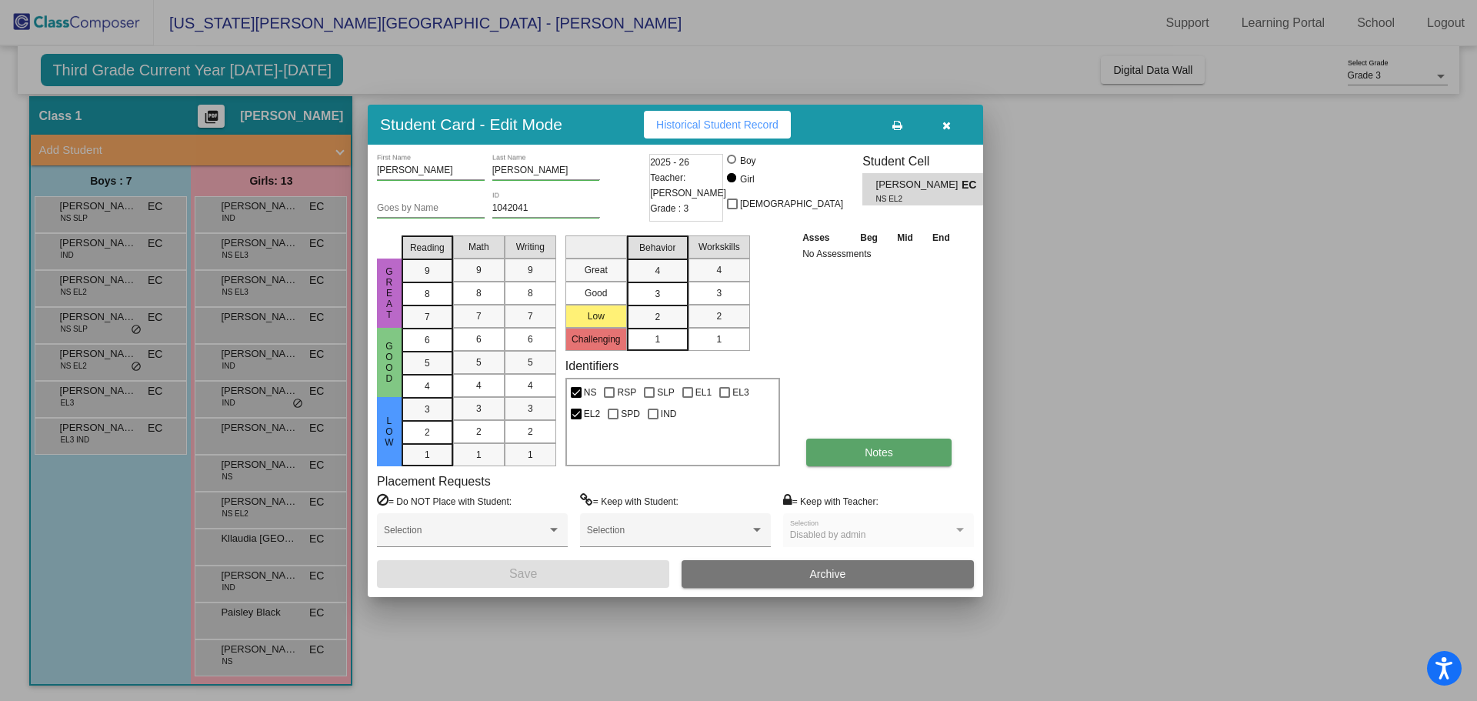
click at [885, 444] on button "Notes" at bounding box center [878, 452] width 145 height 28
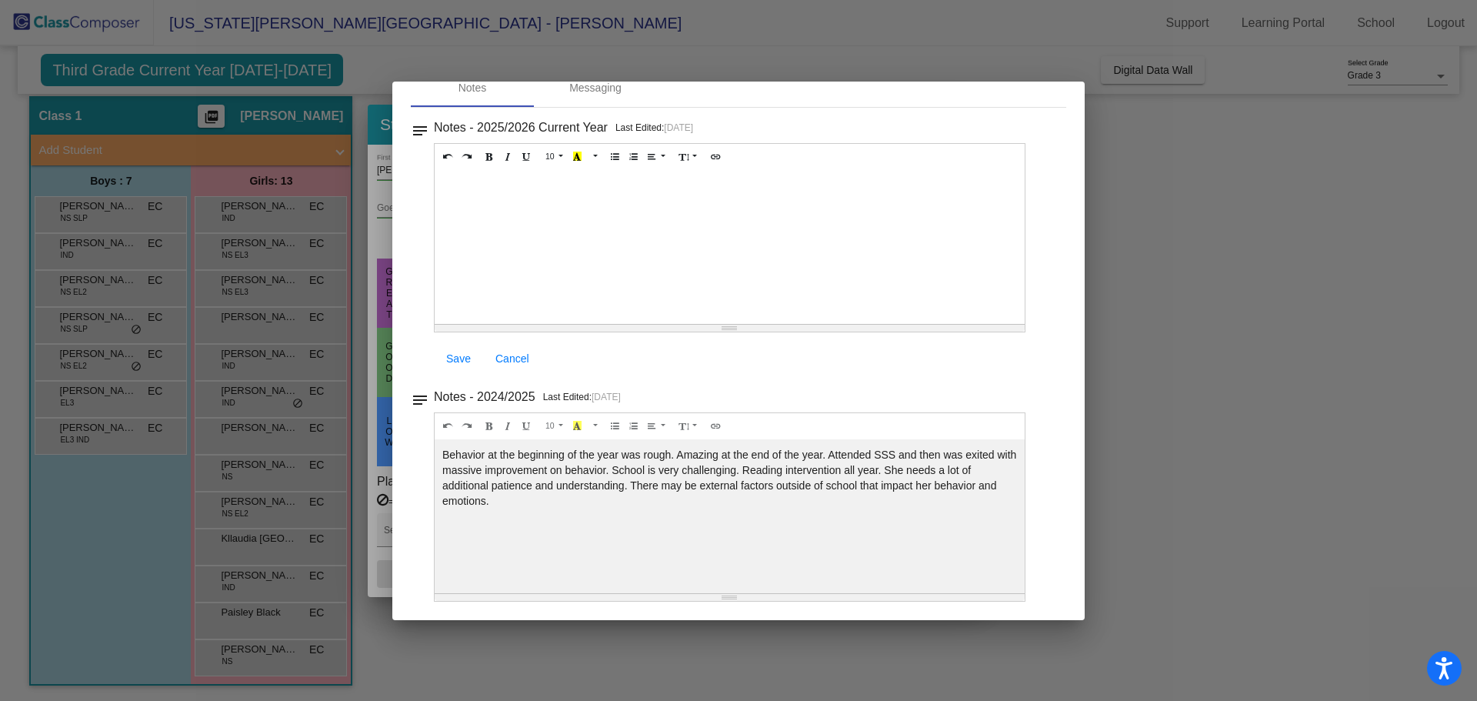
scroll to position [0, 0]
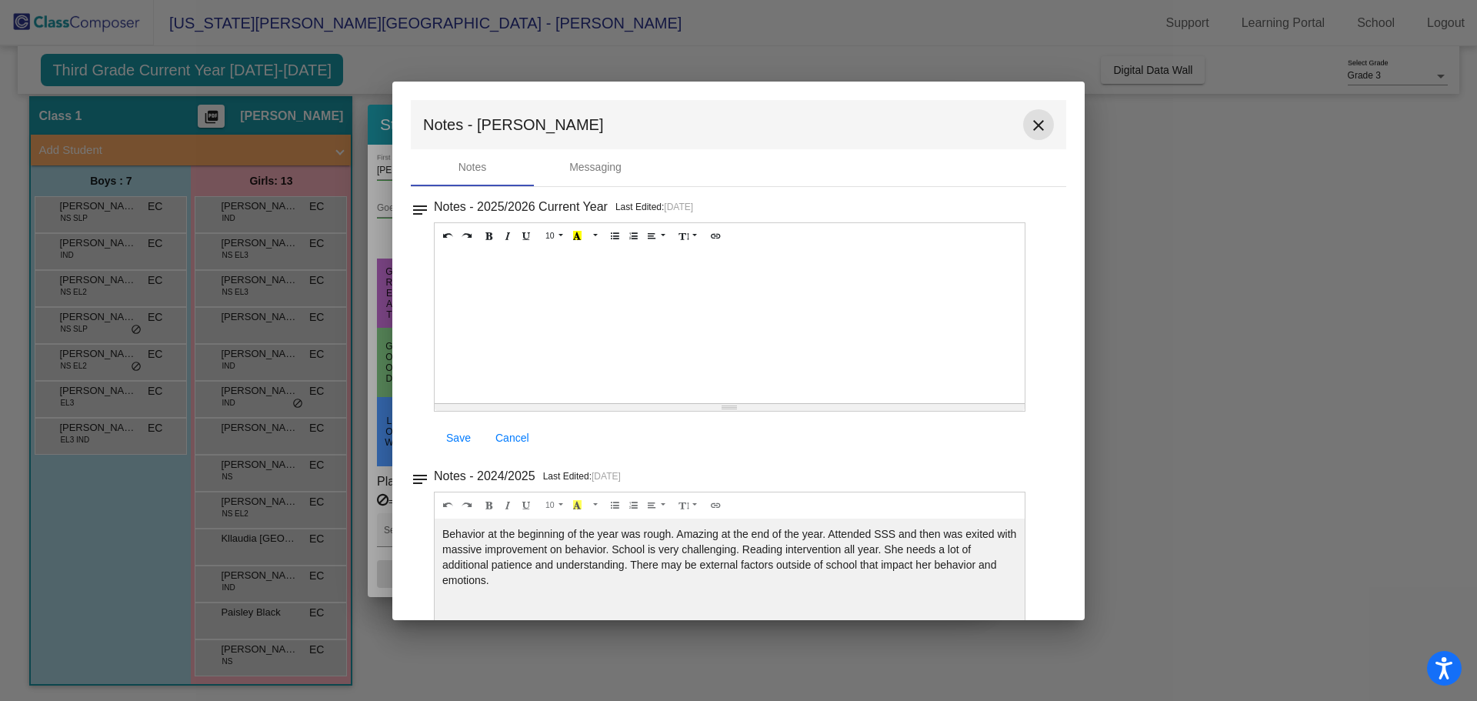
click at [1029, 125] on mat-icon "close" at bounding box center [1038, 125] width 18 height 18
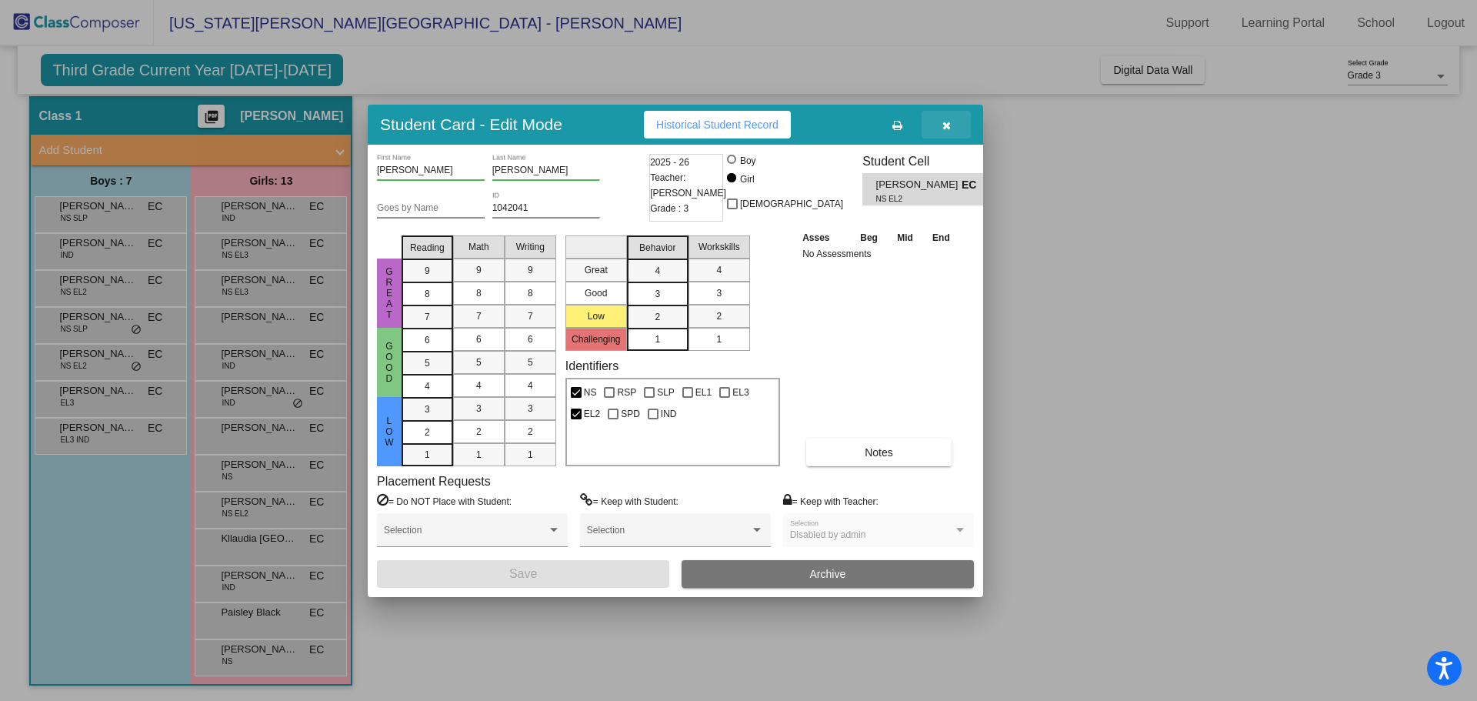
click at [944, 118] on span "button" at bounding box center [946, 124] width 8 height 12
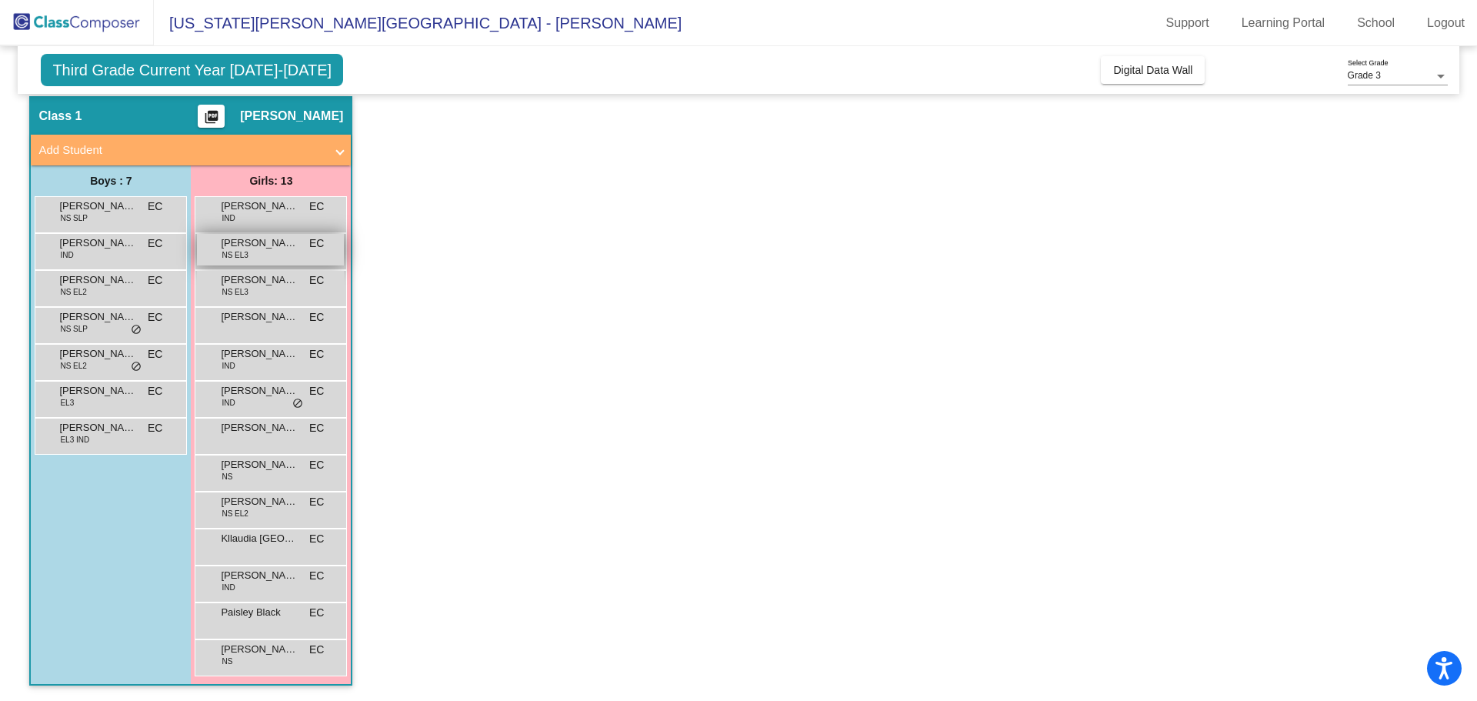
click at [243, 244] on span "Alexandra Meza" at bounding box center [259, 242] width 77 height 15
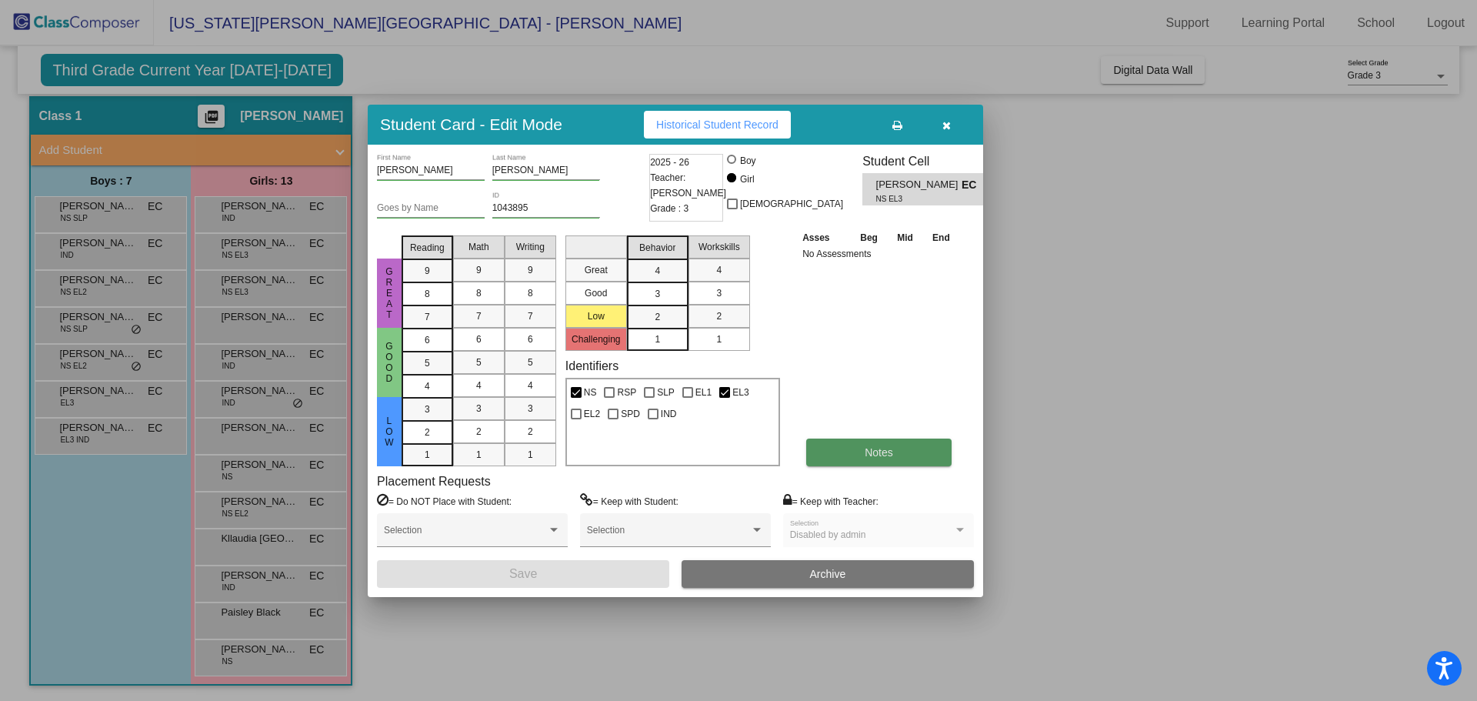
click at [868, 451] on span "Notes" at bounding box center [878, 452] width 28 height 12
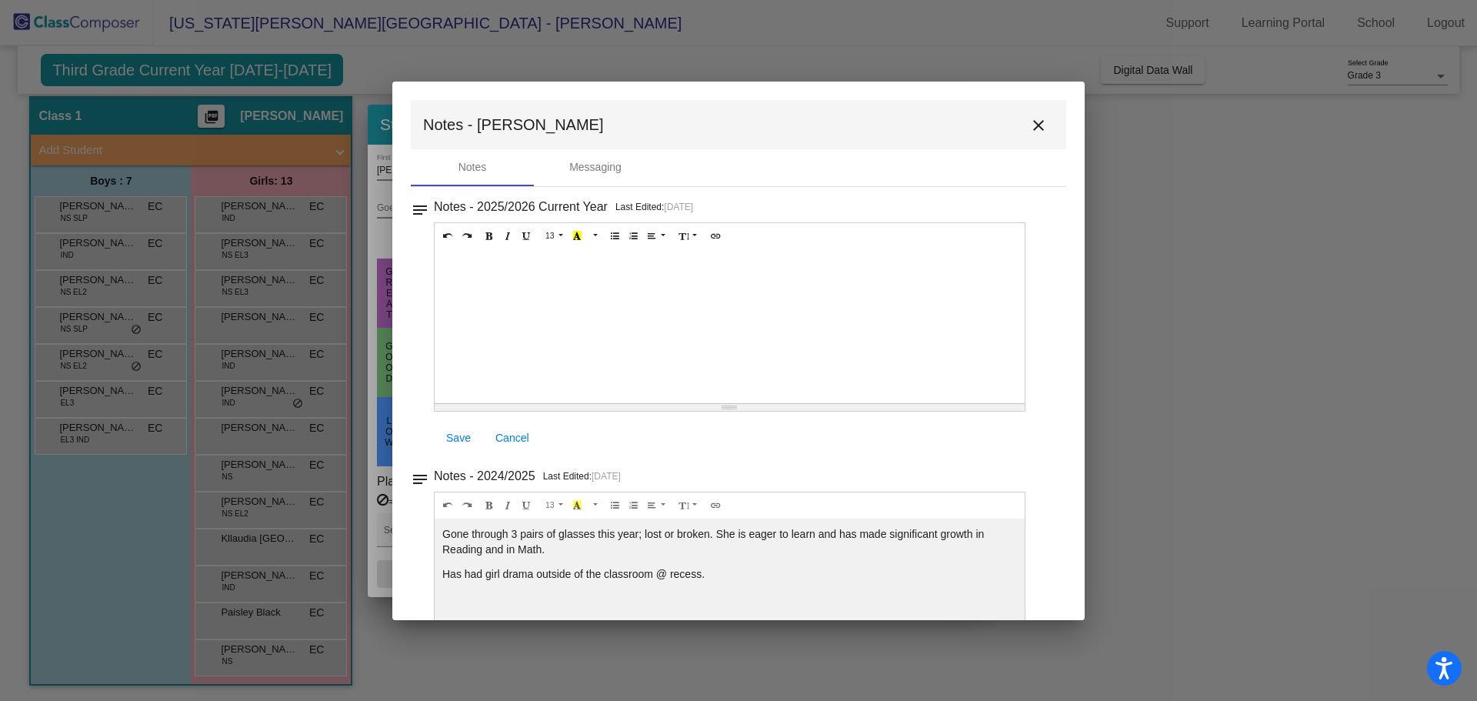
click at [1031, 117] on mat-icon "close" at bounding box center [1038, 125] width 18 height 18
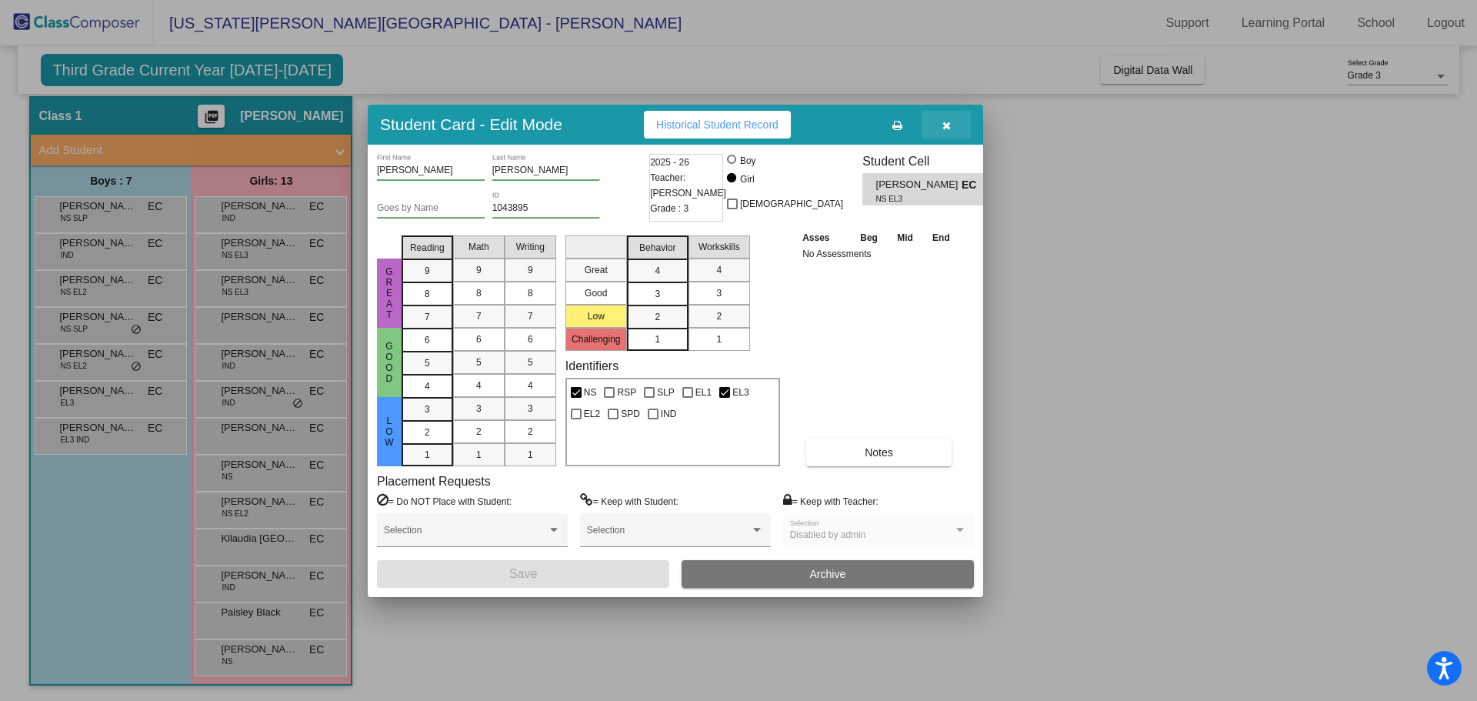
click at [941, 118] on button "button" at bounding box center [945, 125] width 49 height 28
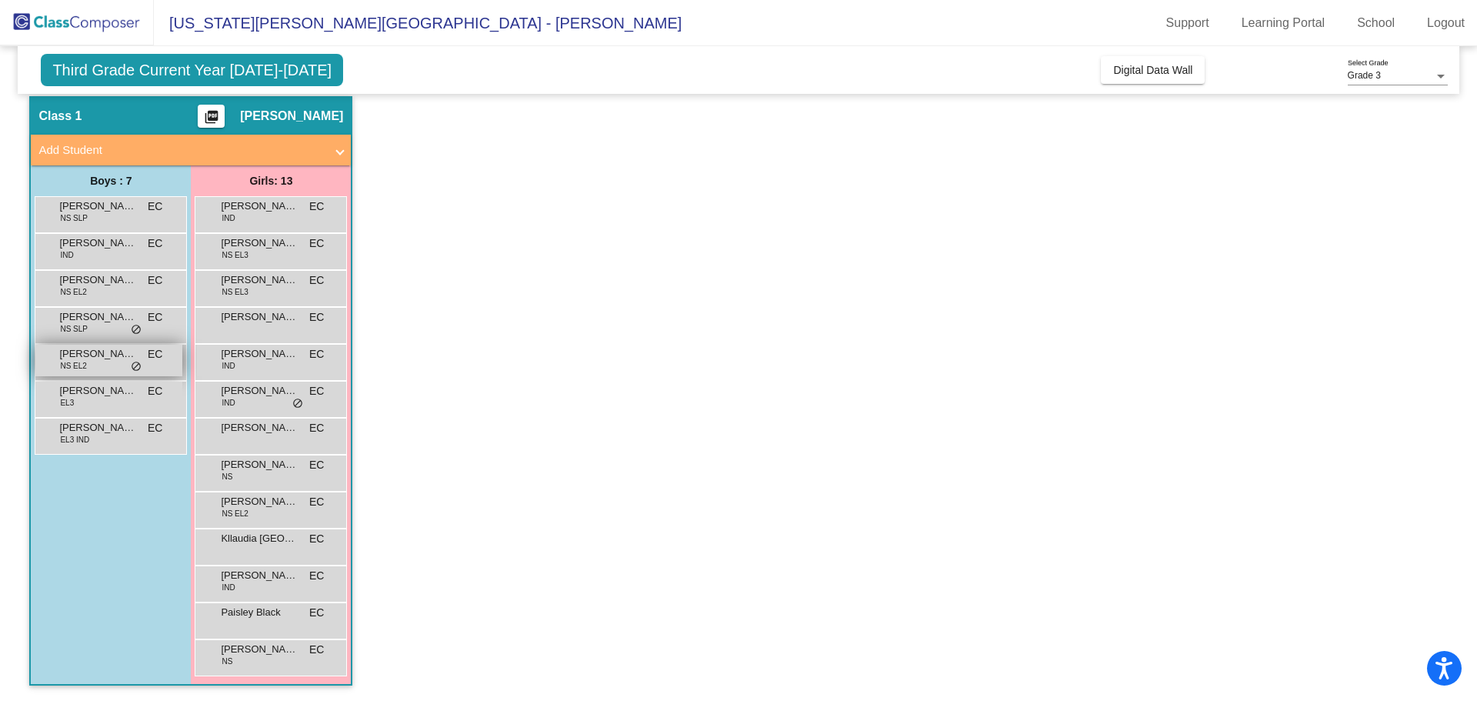
click at [70, 361] on span "NS EL2" at bounding box center [73, 366] width 26 height 12
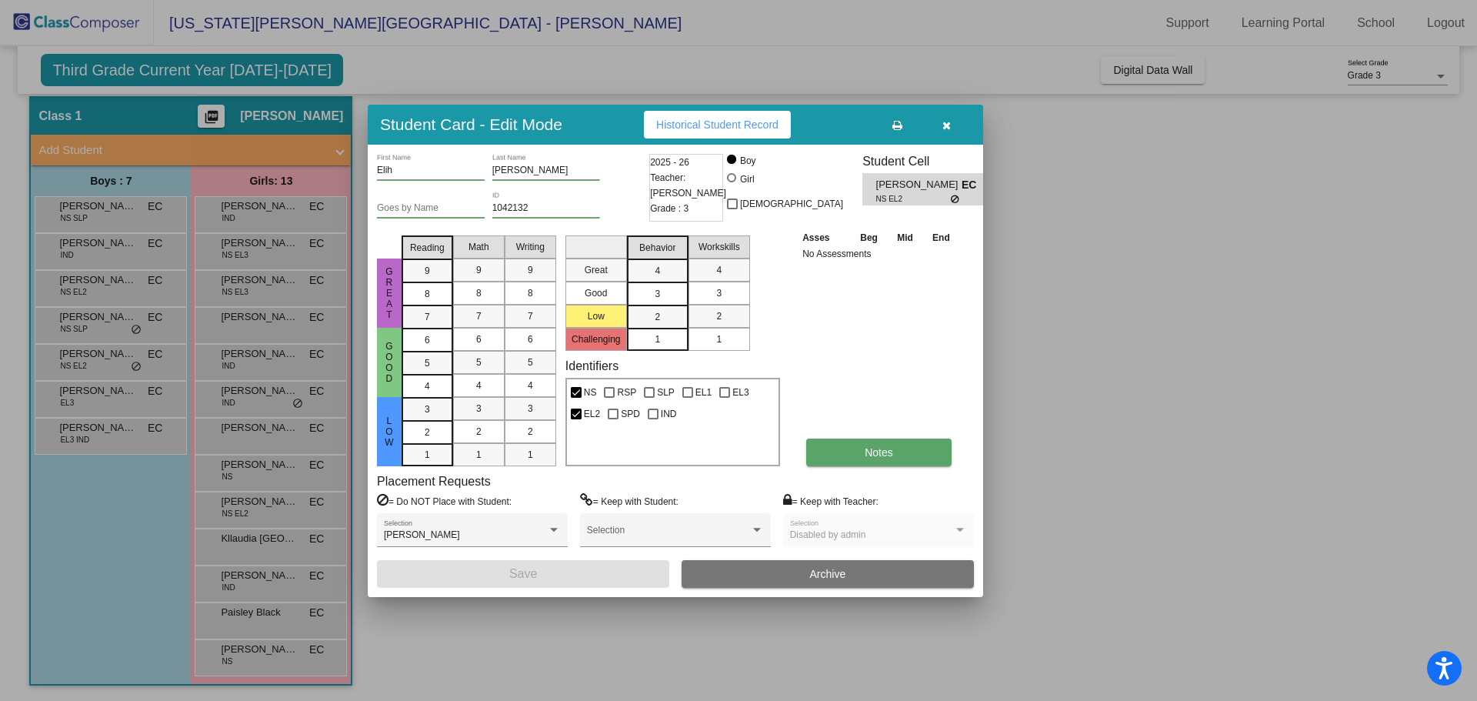
click at [858, 448] on button "Notes" at bounding box center [878, 452] width 145 height 28
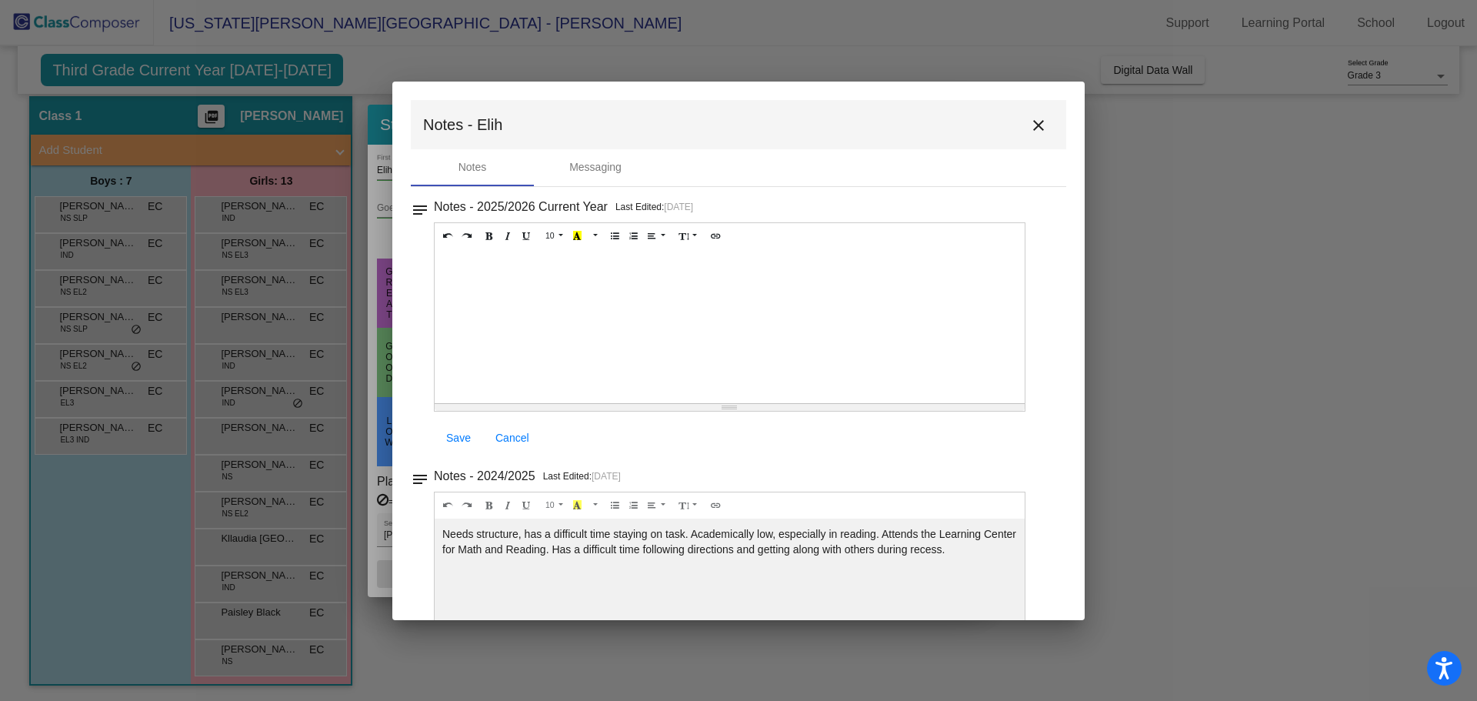
scroll to position [19, 0]
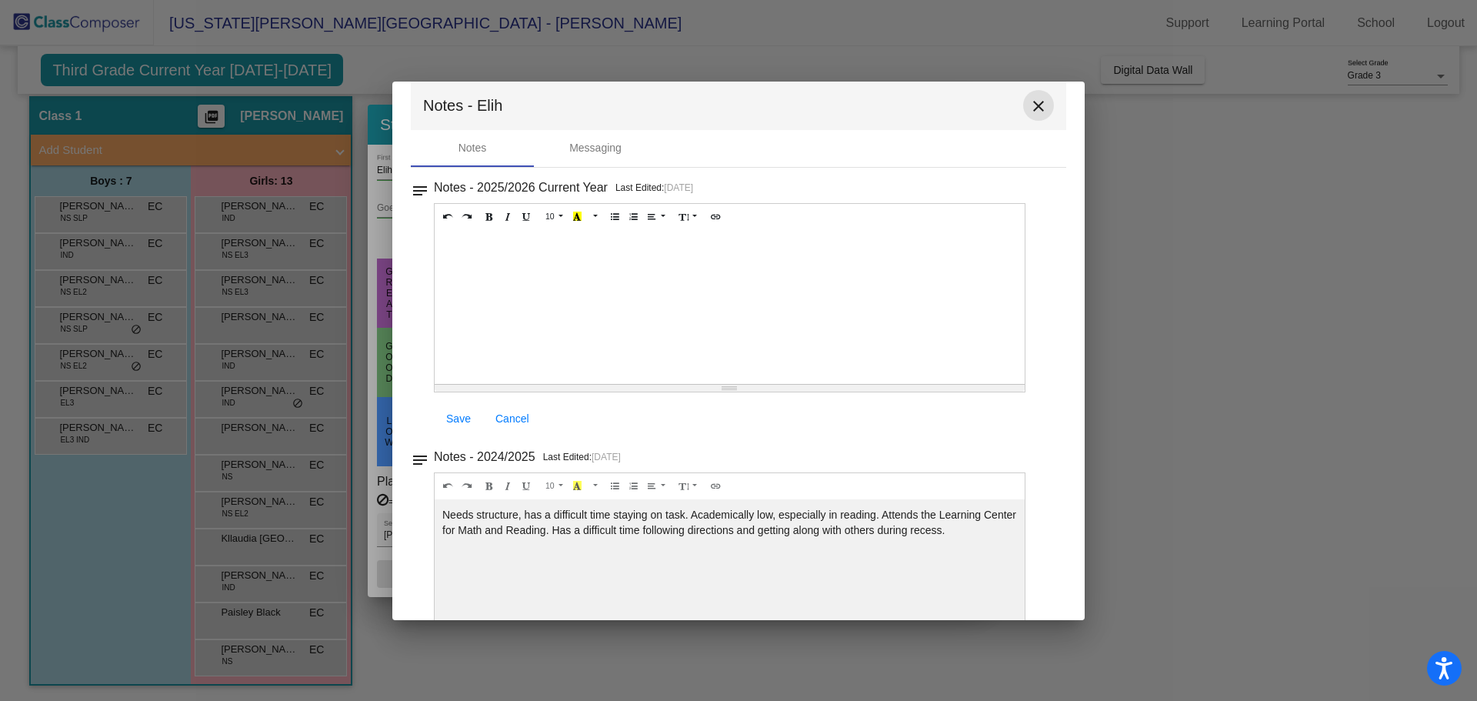
click at [1031, 98] on mat-icon "close" at bounding box center [1038, 106] width 18 height 18
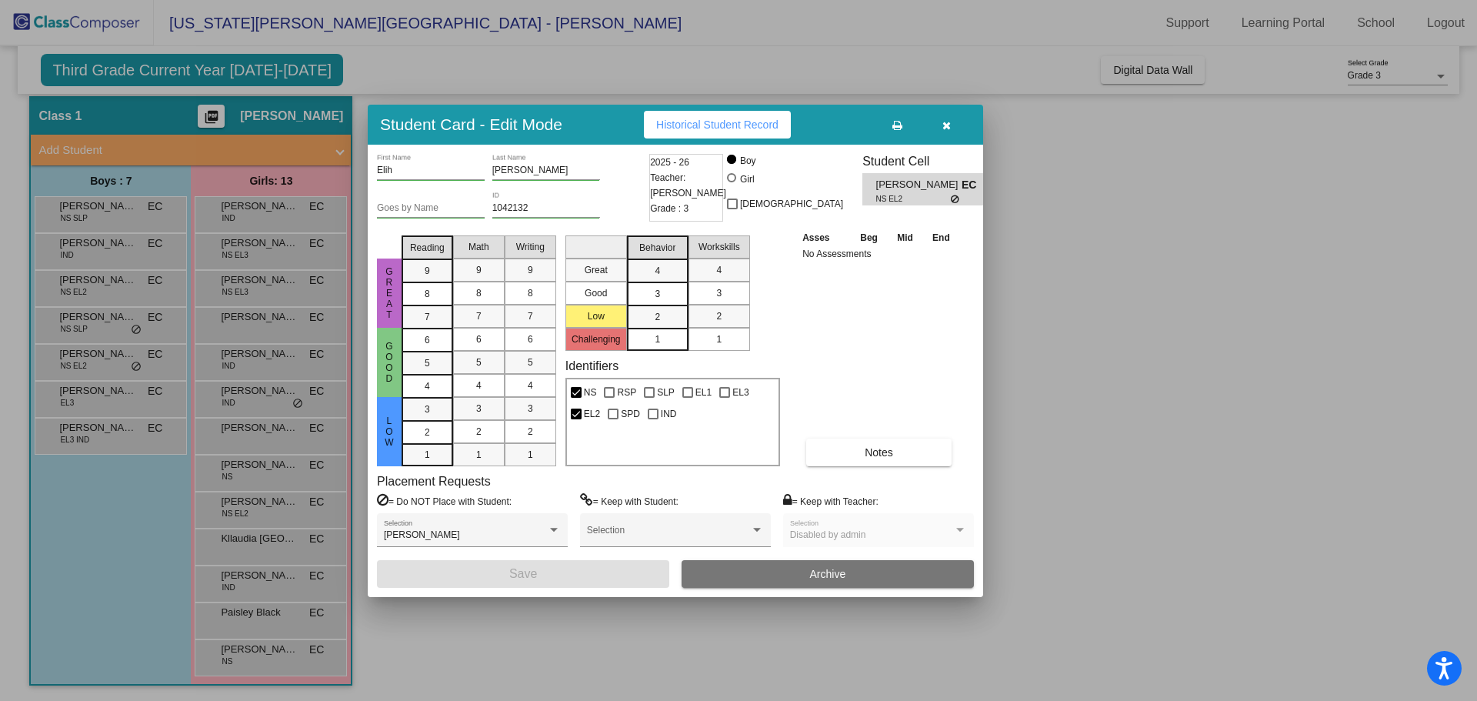
click at [948, 124] on icon "button" at bounding box center [946, 125] width 8 height 11
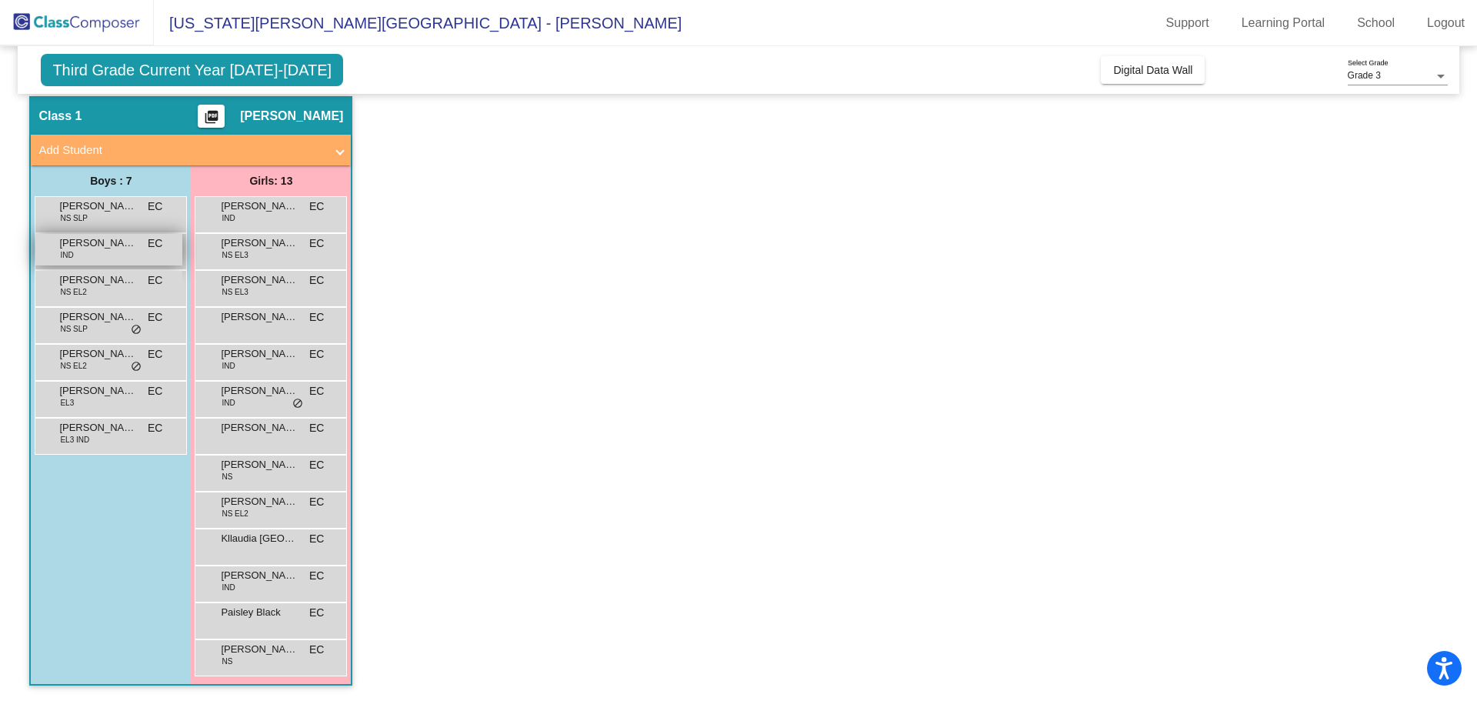
click at [68, 264] on div "Anthony Montanez IND EC lock do_not_disturb_alt" at bounding box center [108, 250] width 147 height 32
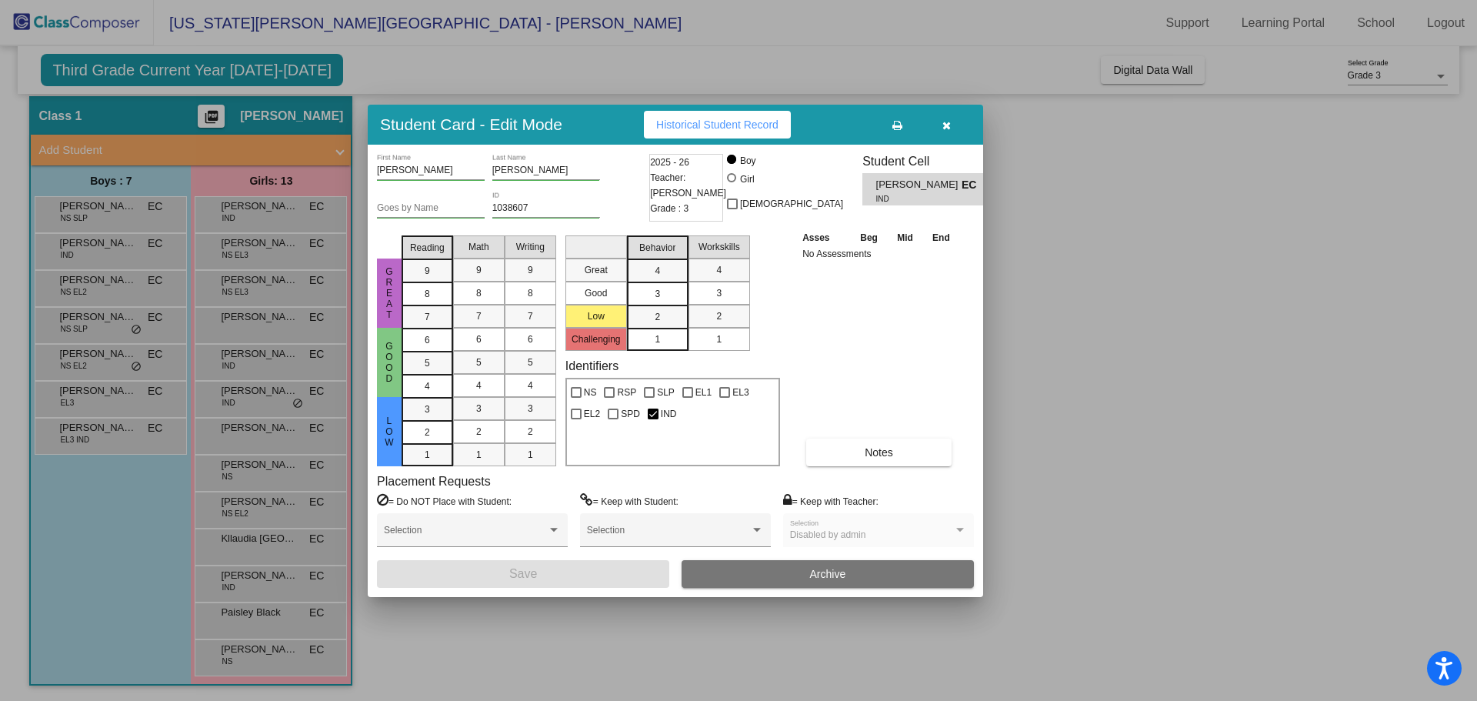
click at [75, 285] on div at bounding box center [738, 350] width 1477 height 701
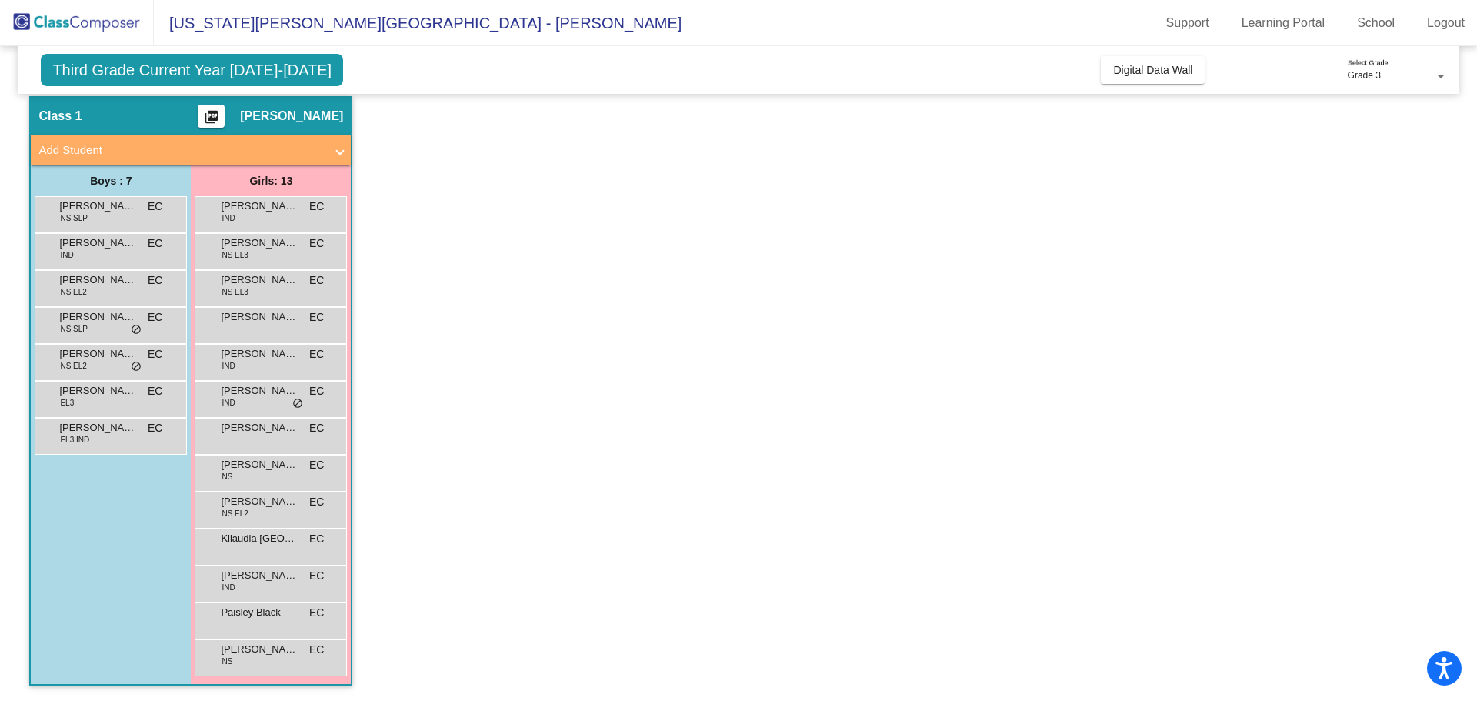
click at [75, 285] on span "Carlos Arrieta Rodriguez" at bounding box center [97, 279] width 77 height 15
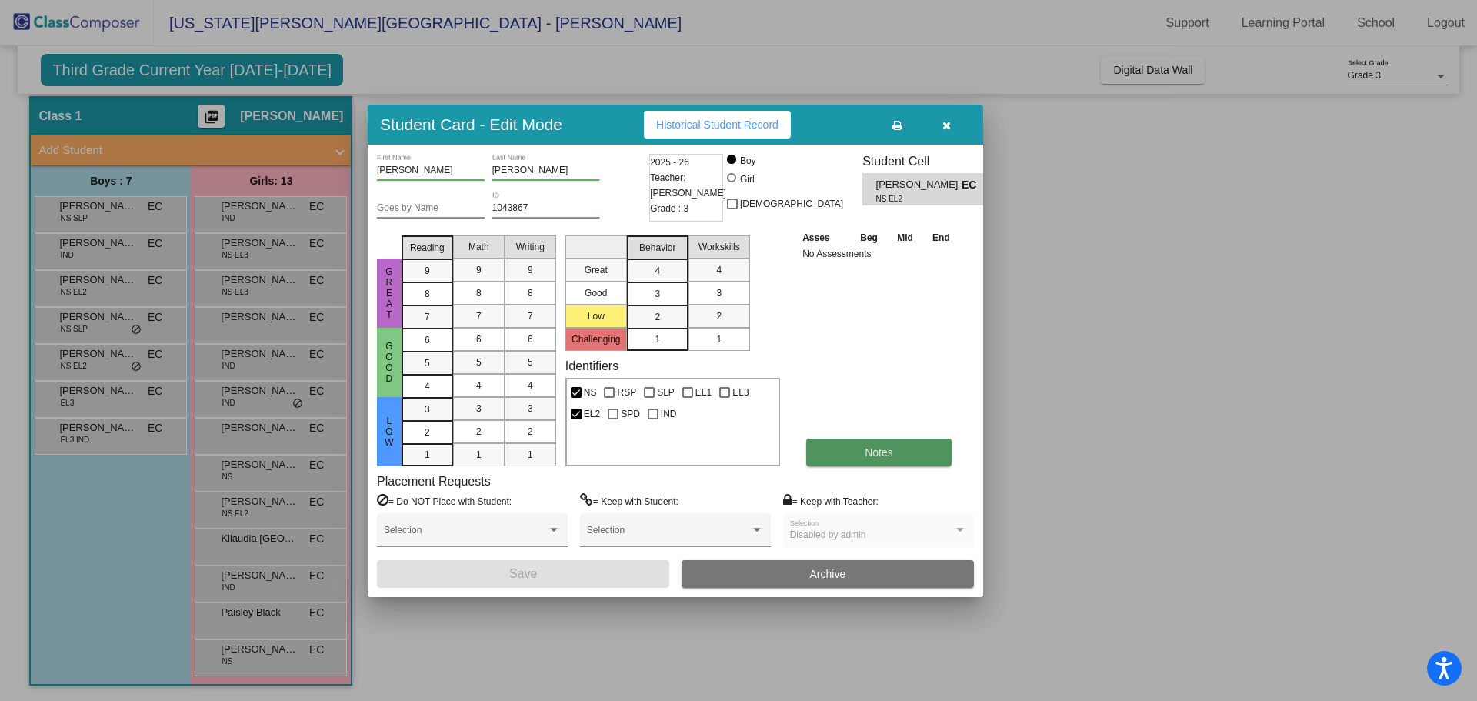
click at [858, 459] on button "Notes" at bounding box center [878, 452] width 145 height 28
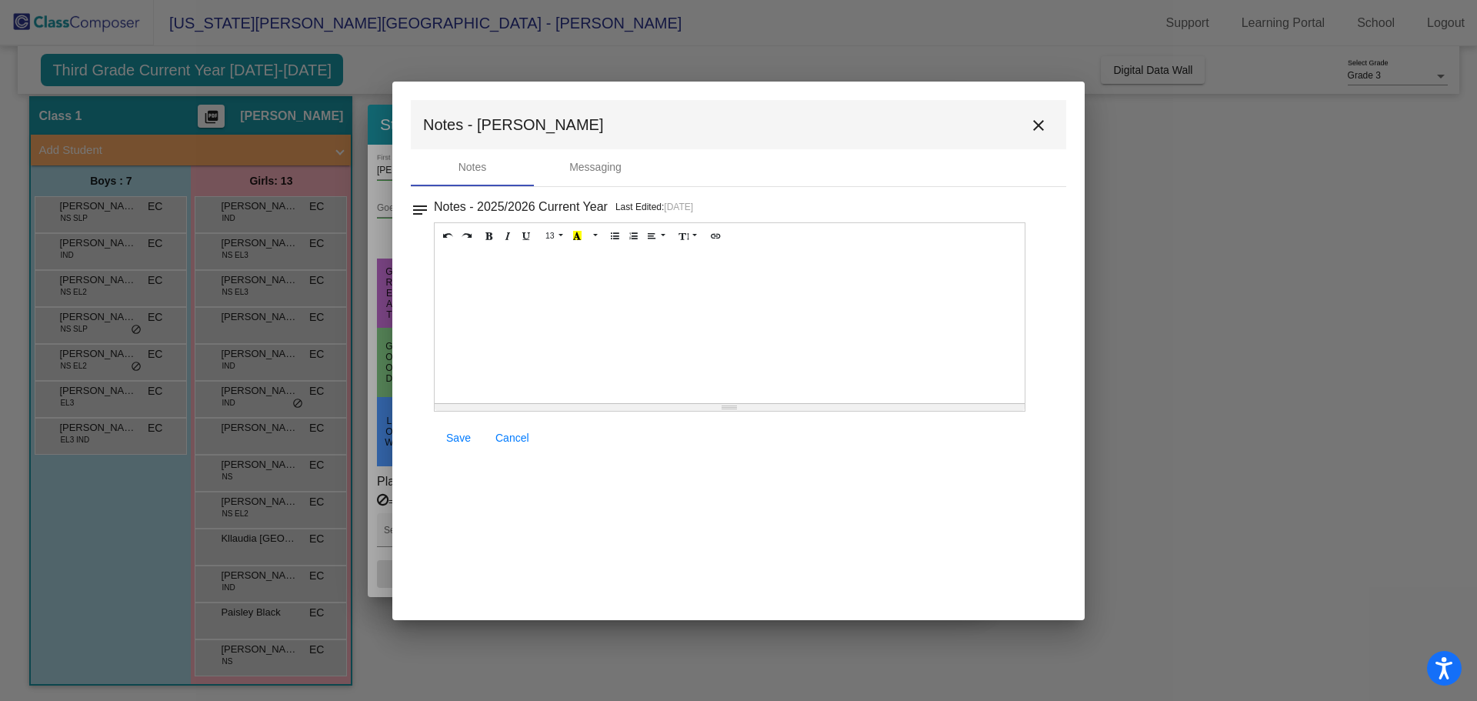
click at [1034, 126] on mat-icon "close" at bounding box center [1038, 125] width 18 height 18
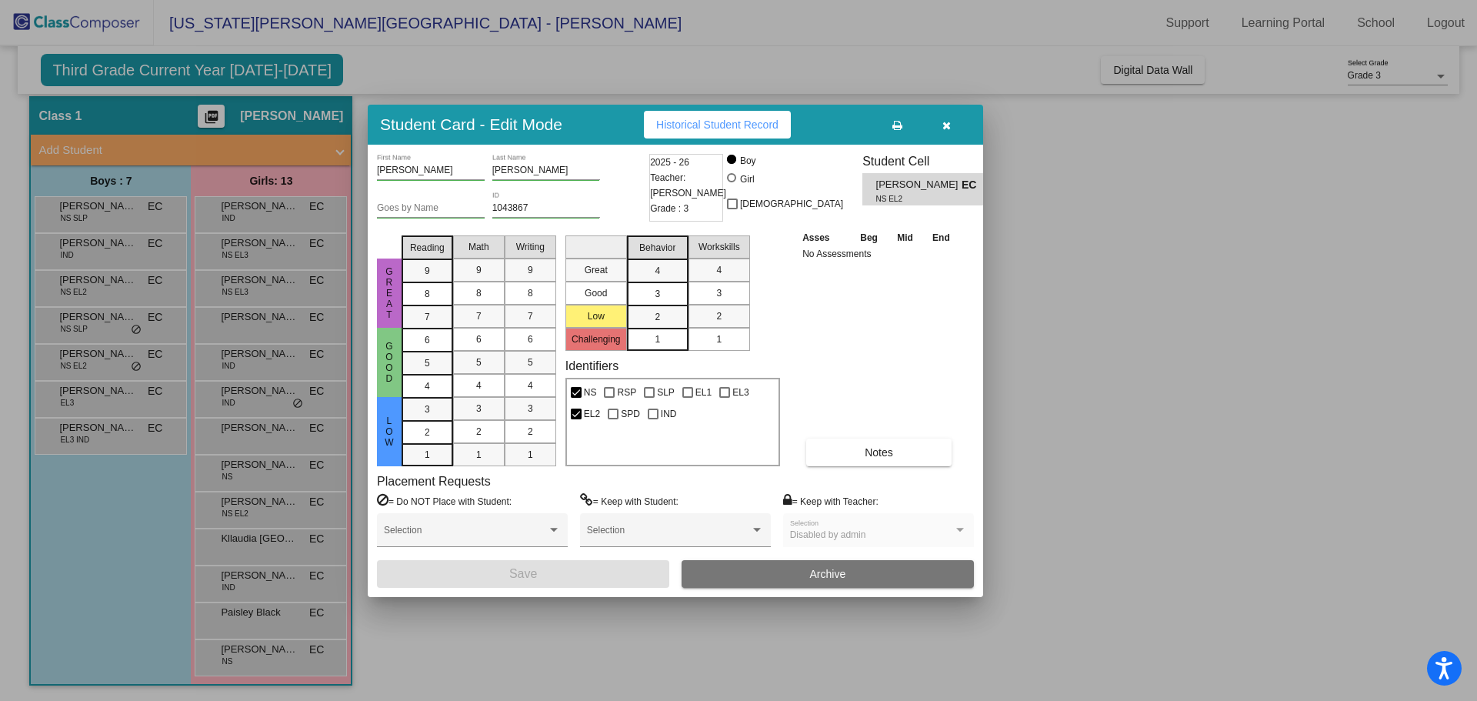
click at [944, 118] on button "button" at bounding box center [945, 125] width 49 height 28
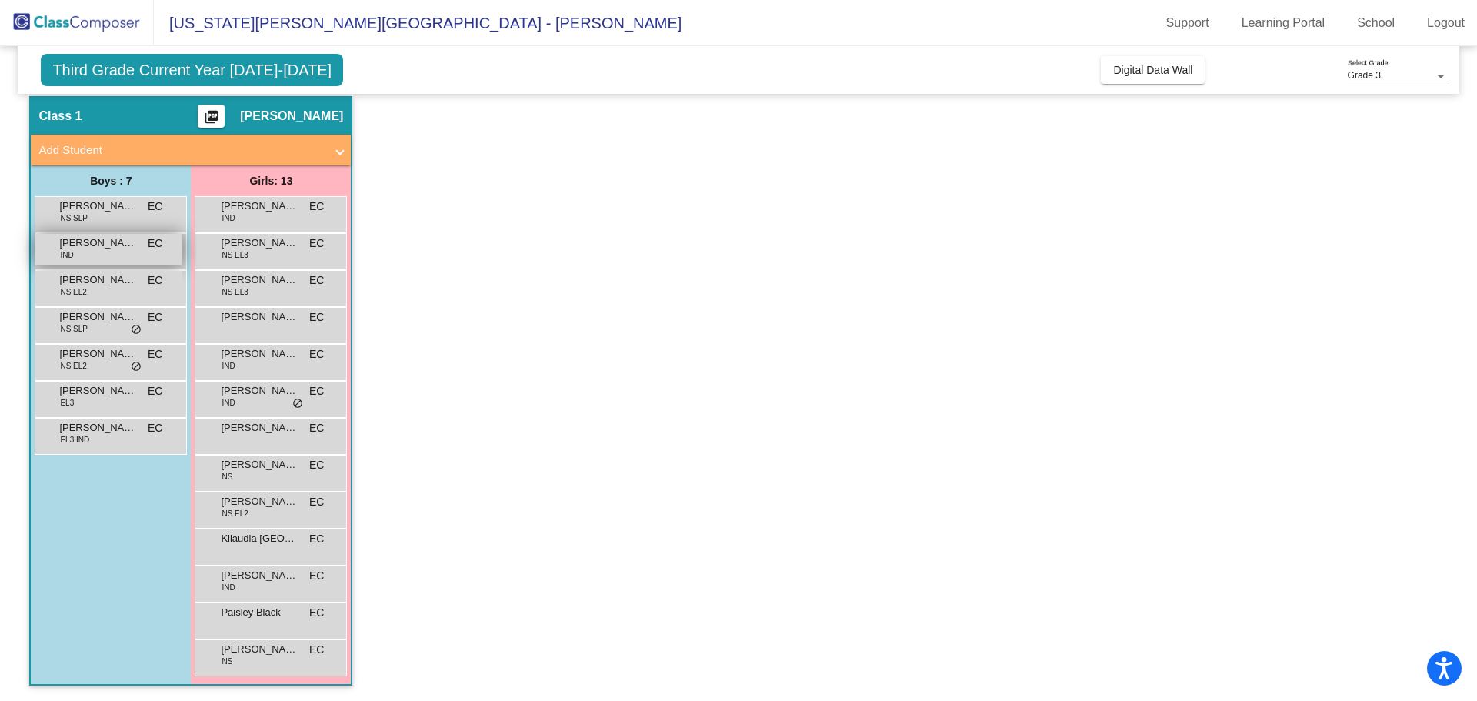
click at [88, 247] on span "Anthony Montanez" at bounding box center [97, 242] width 77 height 15
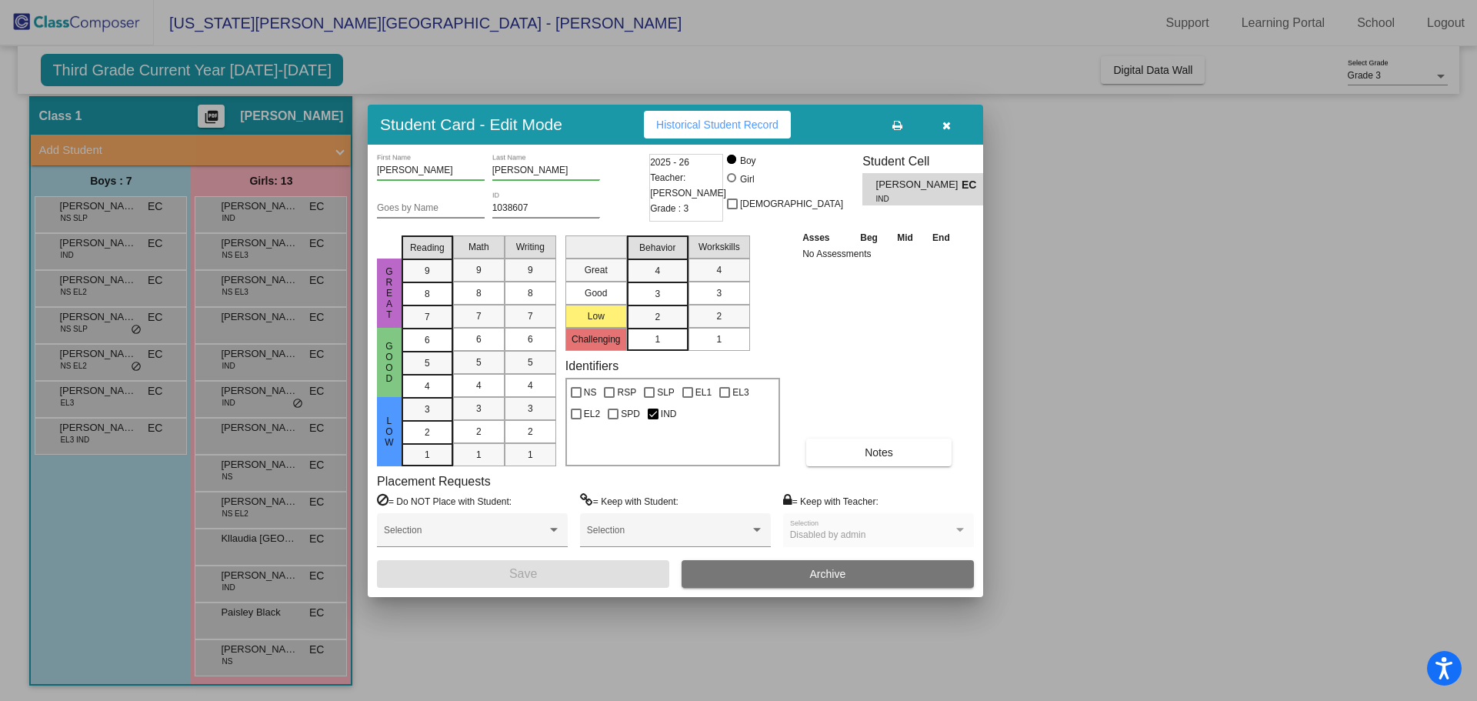
click at [879, 470] on div "Anthony First Name Montanez Last Name Goes by Name 1038607 ID 2025 - 26 Teacher…" at bounding box center [675, 371] width 597 height 434
click at [876, 453] on span "Notes" at bounding box center [878, 452] width 28 height 12
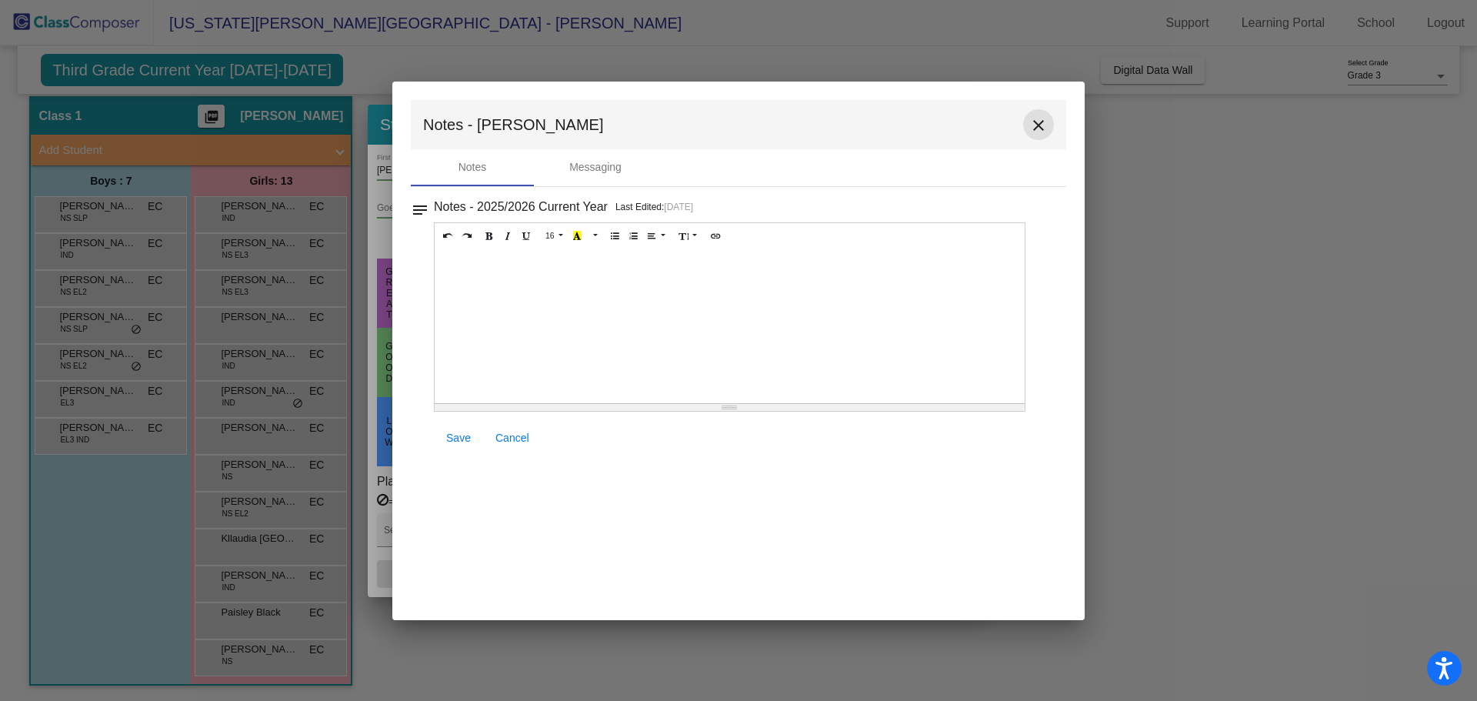
click at [1040, 121] on mat-icon "close" at bounding box center [1038, 125] width 18 height 18
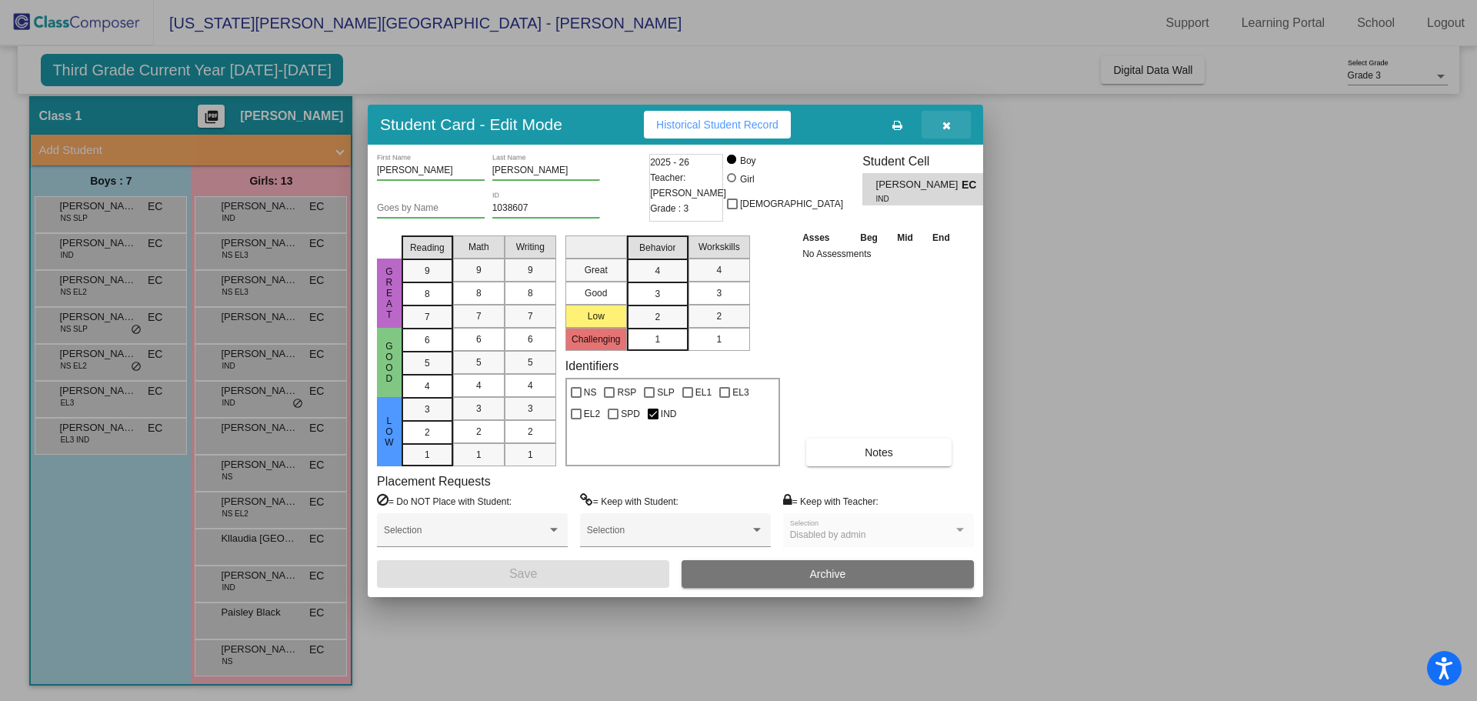
click at [943, 124] on icon "button" at bounding box center [946, 125] width 8 height 11
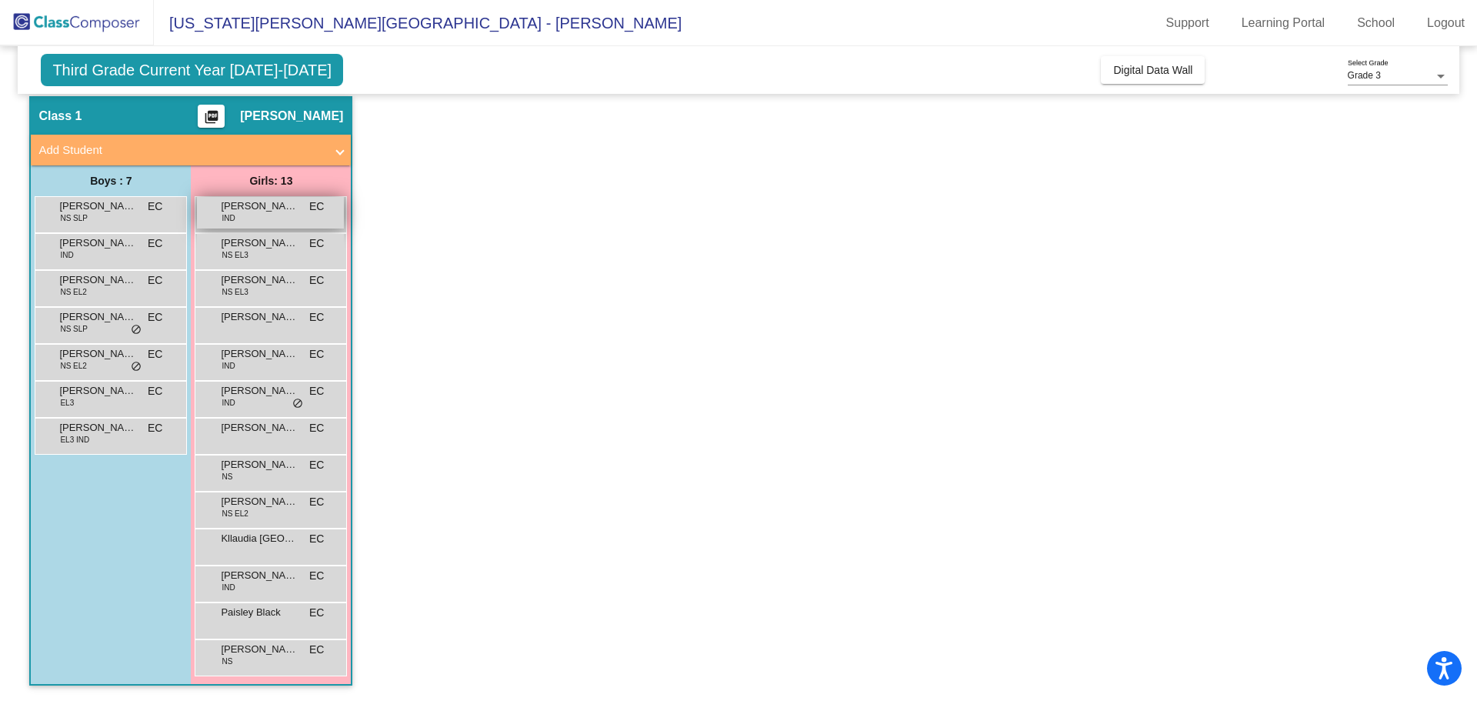
click at [239, 202] on span "Abriella Padilla" at bounding box center [259, 205] width 77 height 15
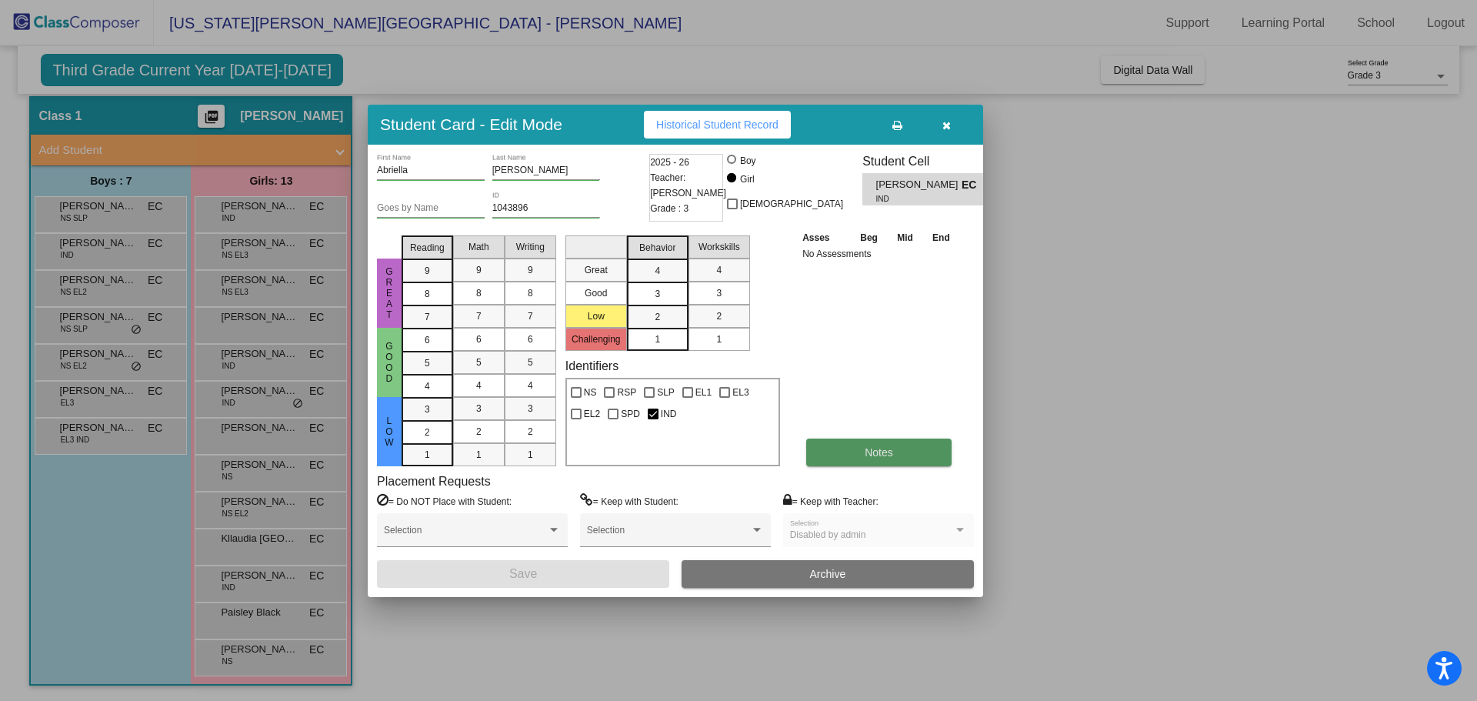
click at [874, 452] on span "Notes" at bounding box center [878, 452] width 28 height 12
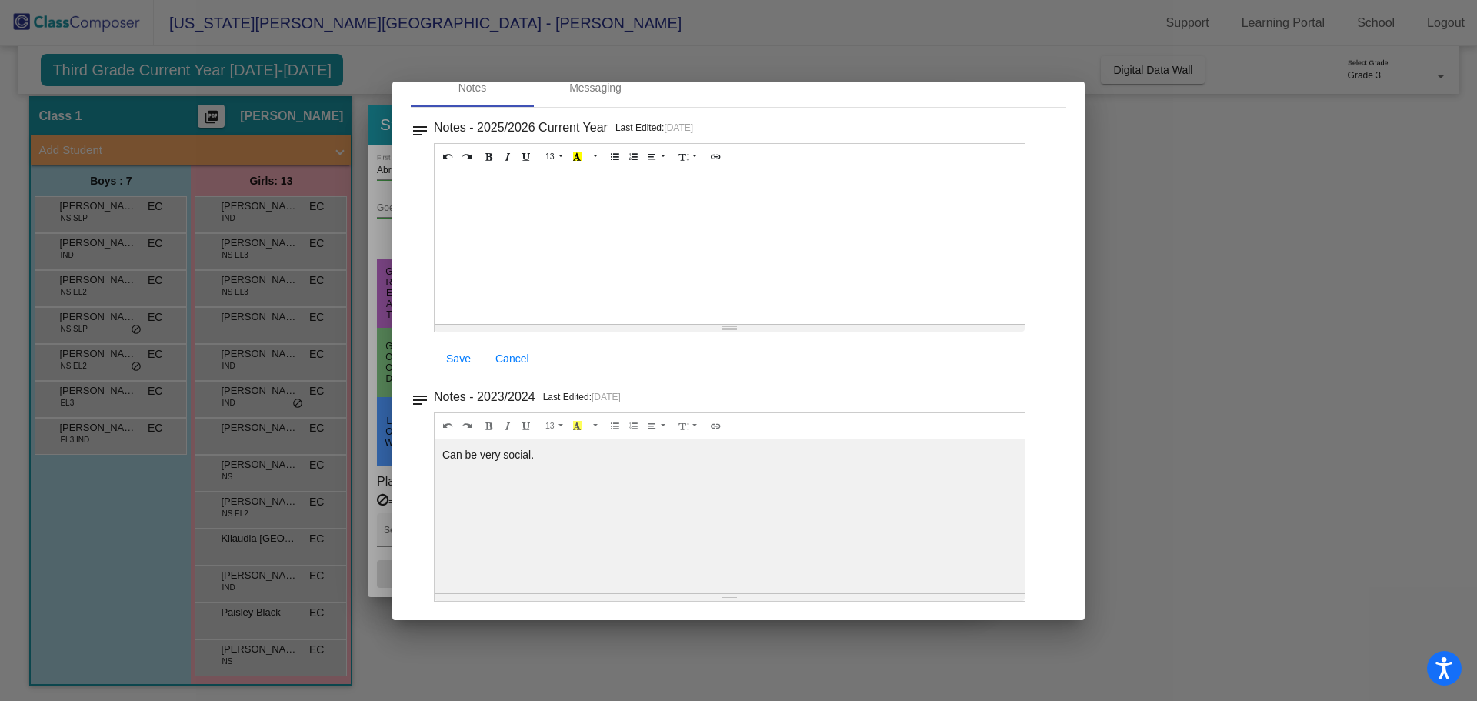
scroll to position [0, 0]
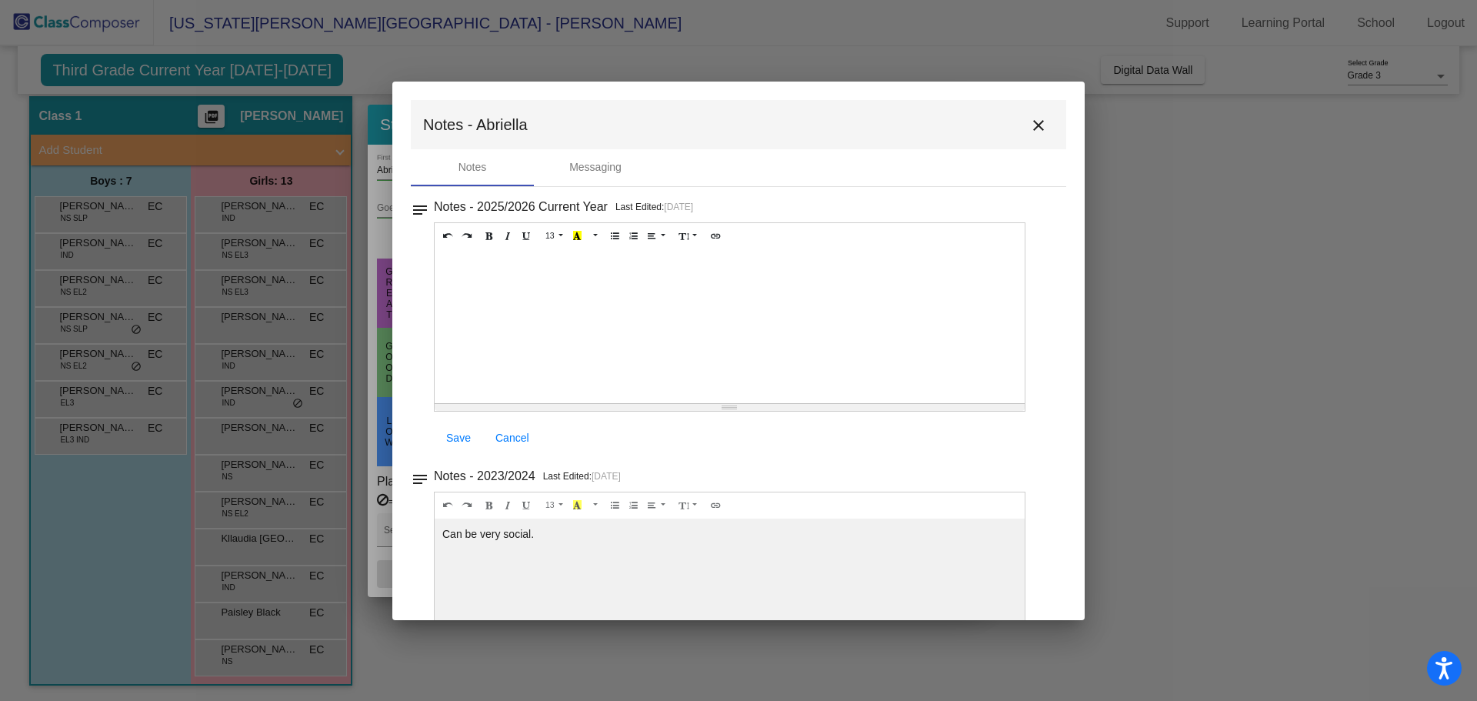
click at [1030, 114] on button "close" at bounding box center [1038, 124] width 31 height 31
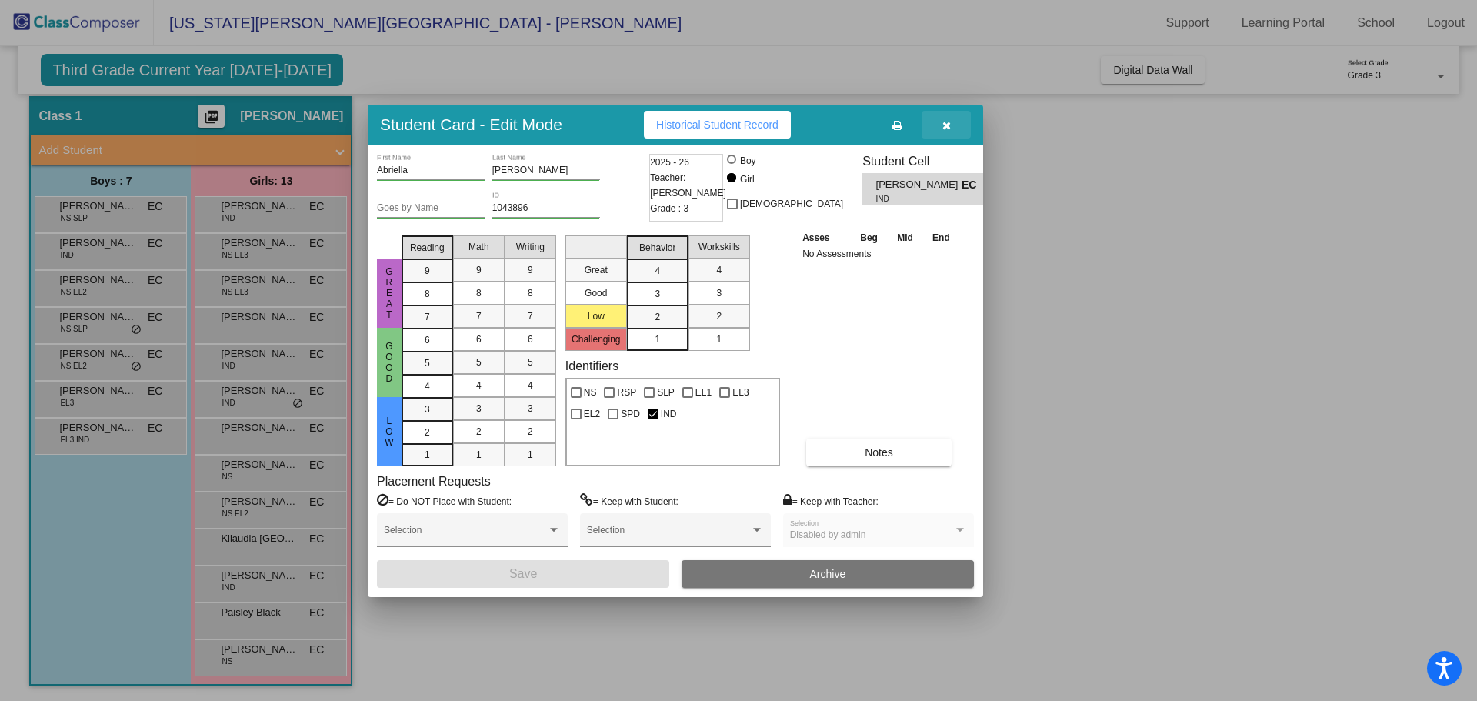
click at [951, 124] on button "button" at bounding box center [945, 125] width 49 height 28
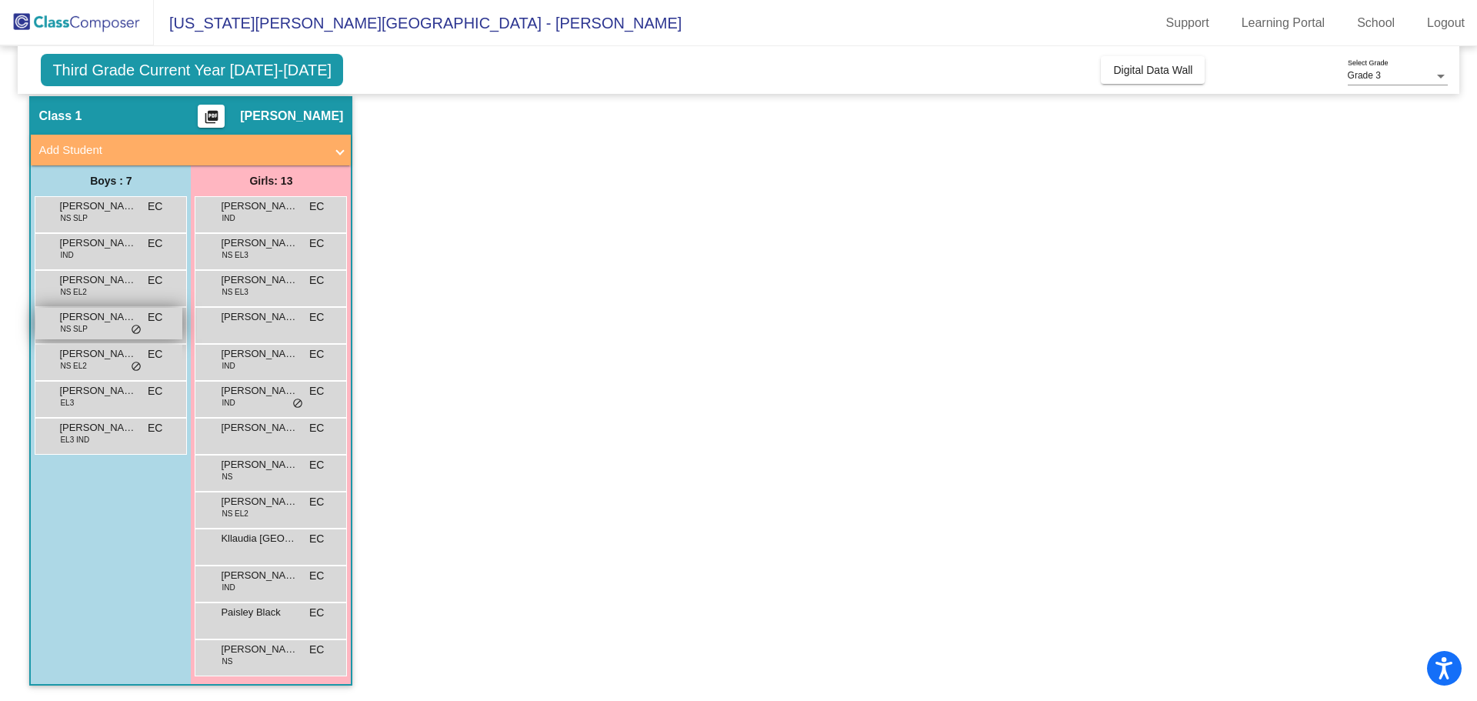
click at [82, 321] on span "Carter Pickett" at bounding box center [97, 316] width 77 height 15
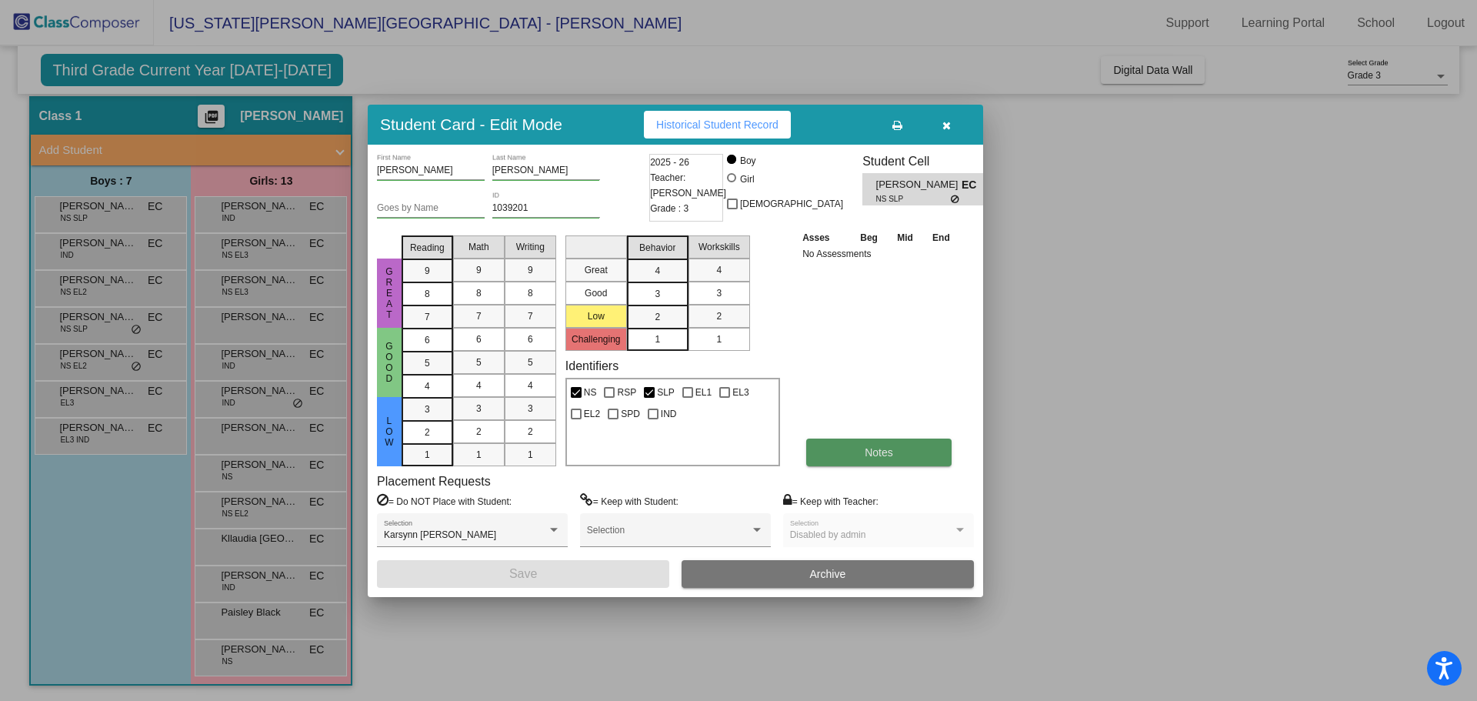
click at [876, 460] on button "Notes" at bounding box center [878, 452] width 145 height 28
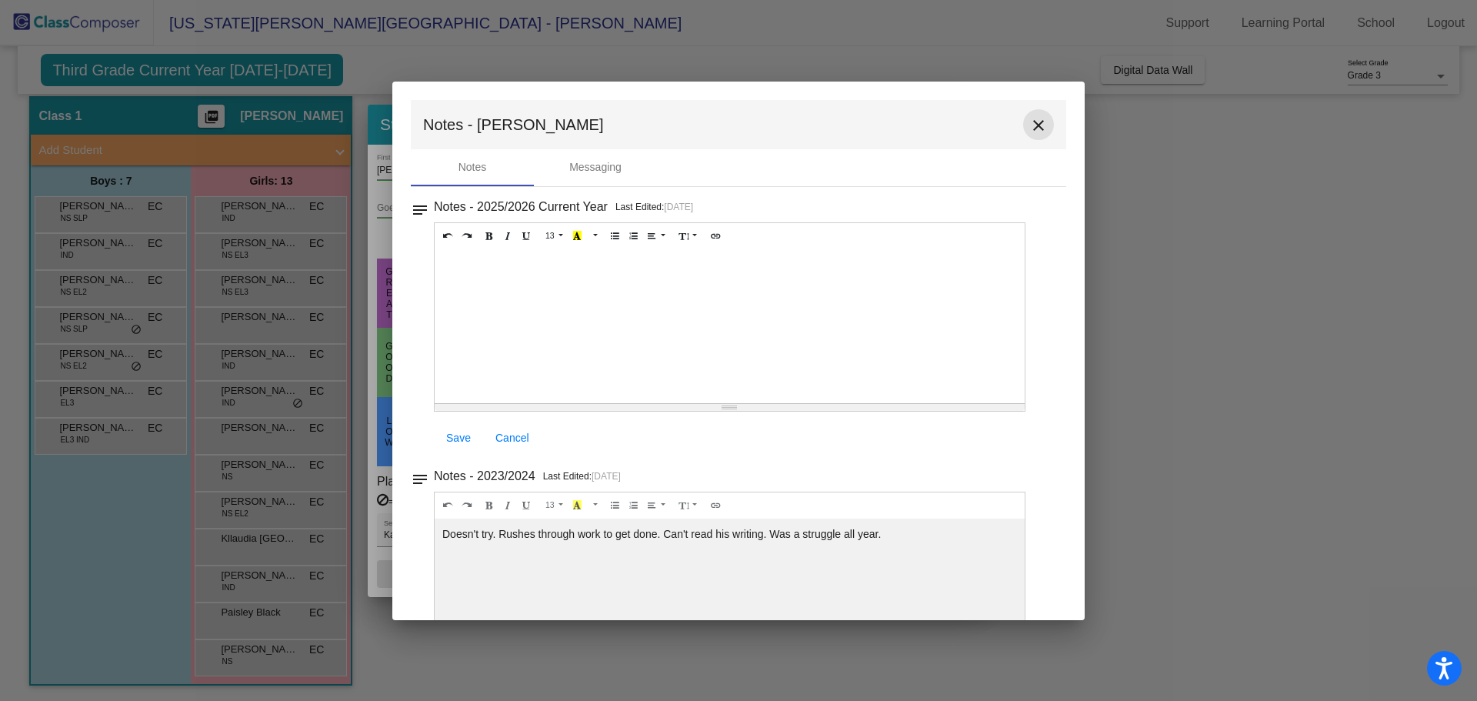
click at [1029, 126] on mat-icon "close" at bounding box center [1038, 125] width 18 height 18
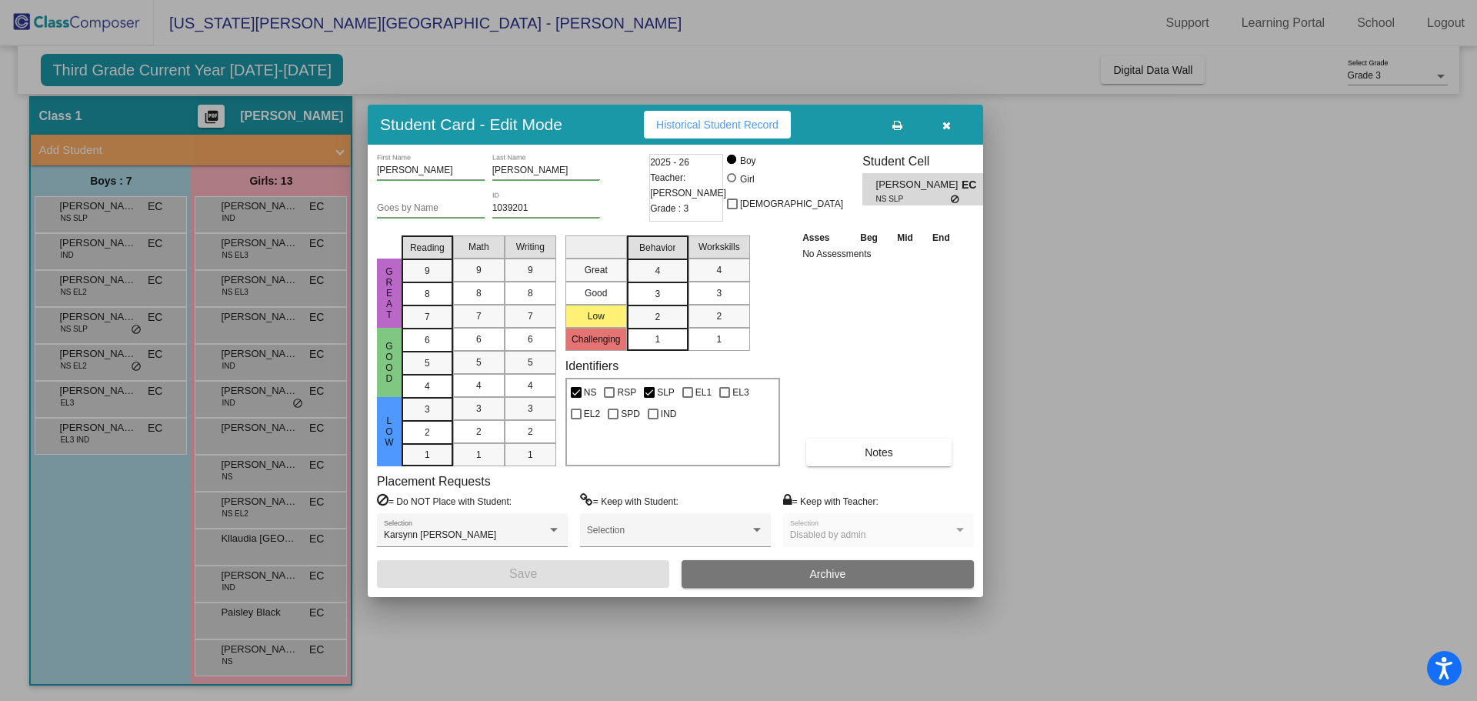
click at [944, 132] on button "button" at bounding box center [945, 125] width 49 height 28
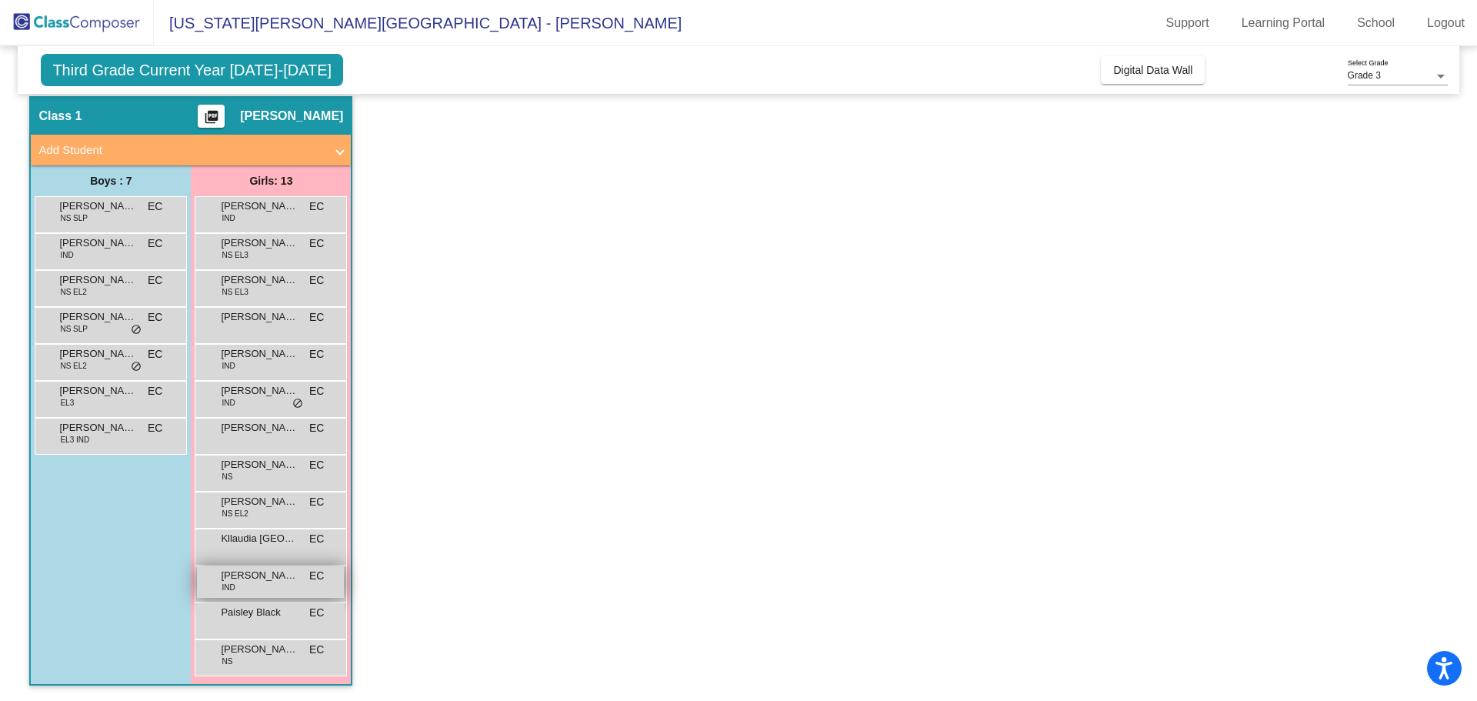
click at [251, 581] on span "Lilyana Ruiz" at bounding box center [259, 575] width 77 height 15
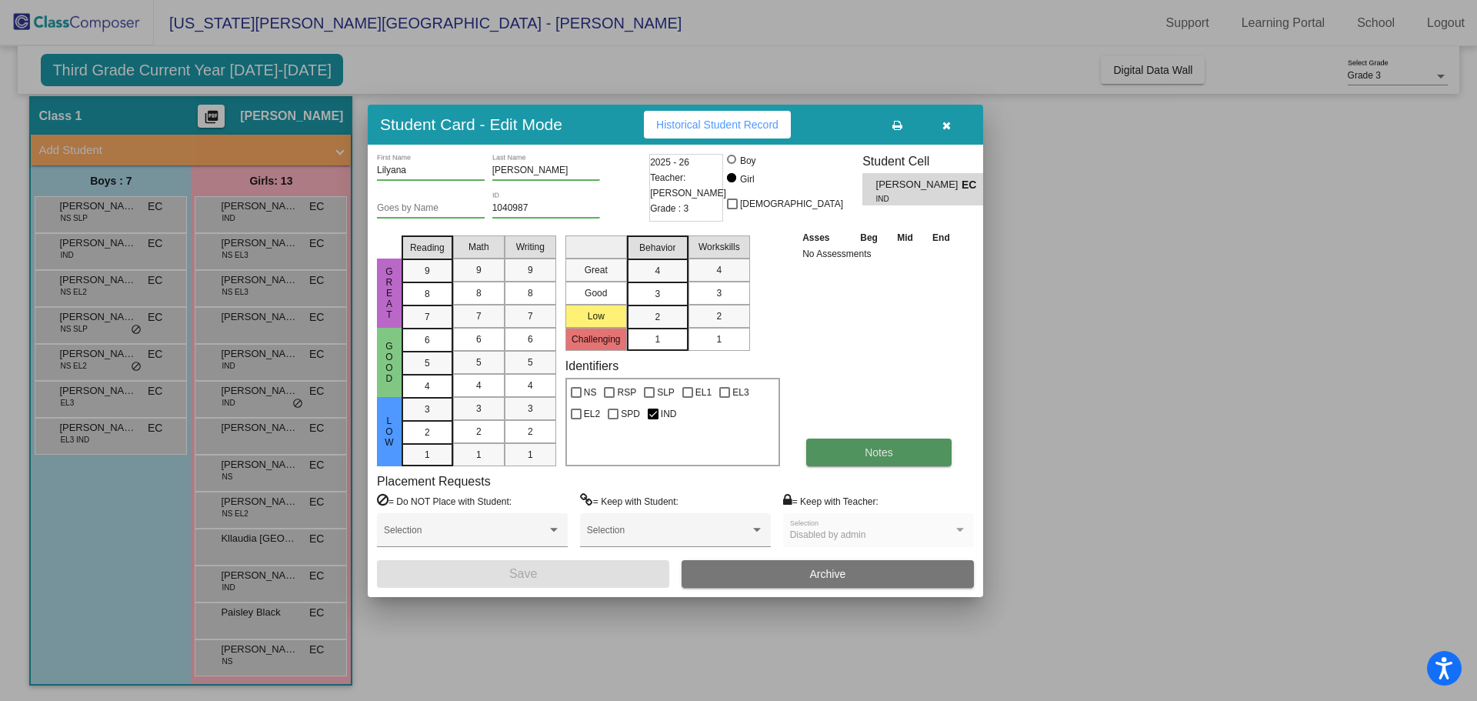
click at [870, 446] on span "Notes" at bounding box center [878, 452] width 28 height 12
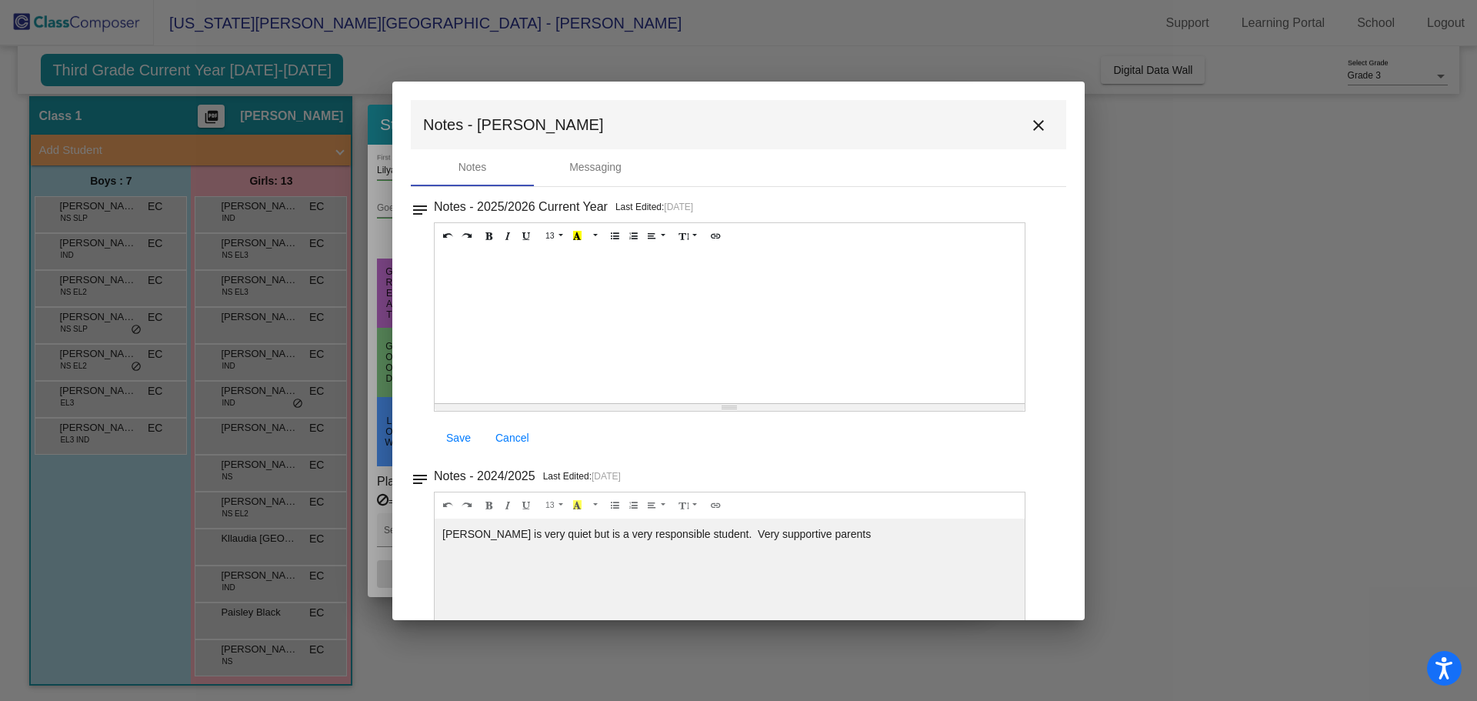
click at [1031, 128] on mat-icon "close" at bounding box center [1038, 125] width 18 height 18
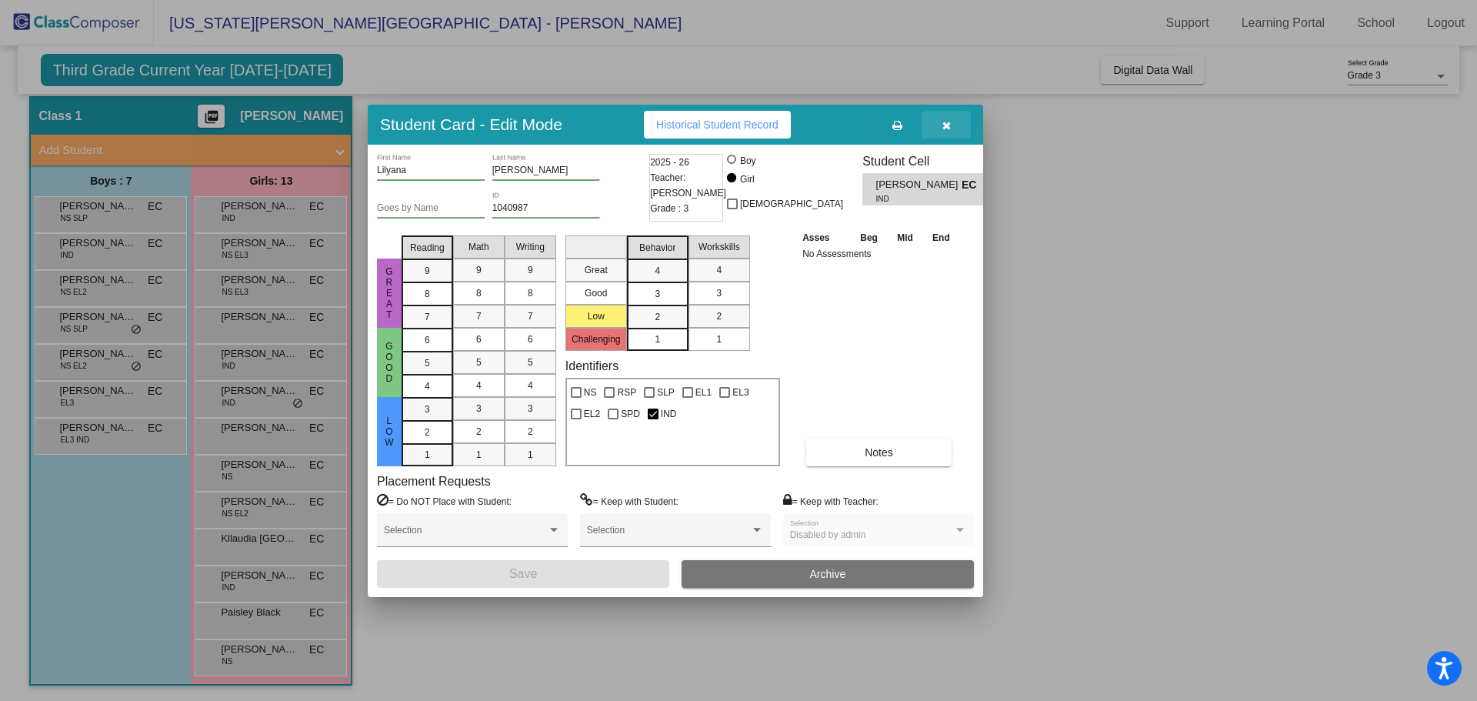
click at [949, 115] on button "button" at bounding box center [945, 125] width 49 height 28
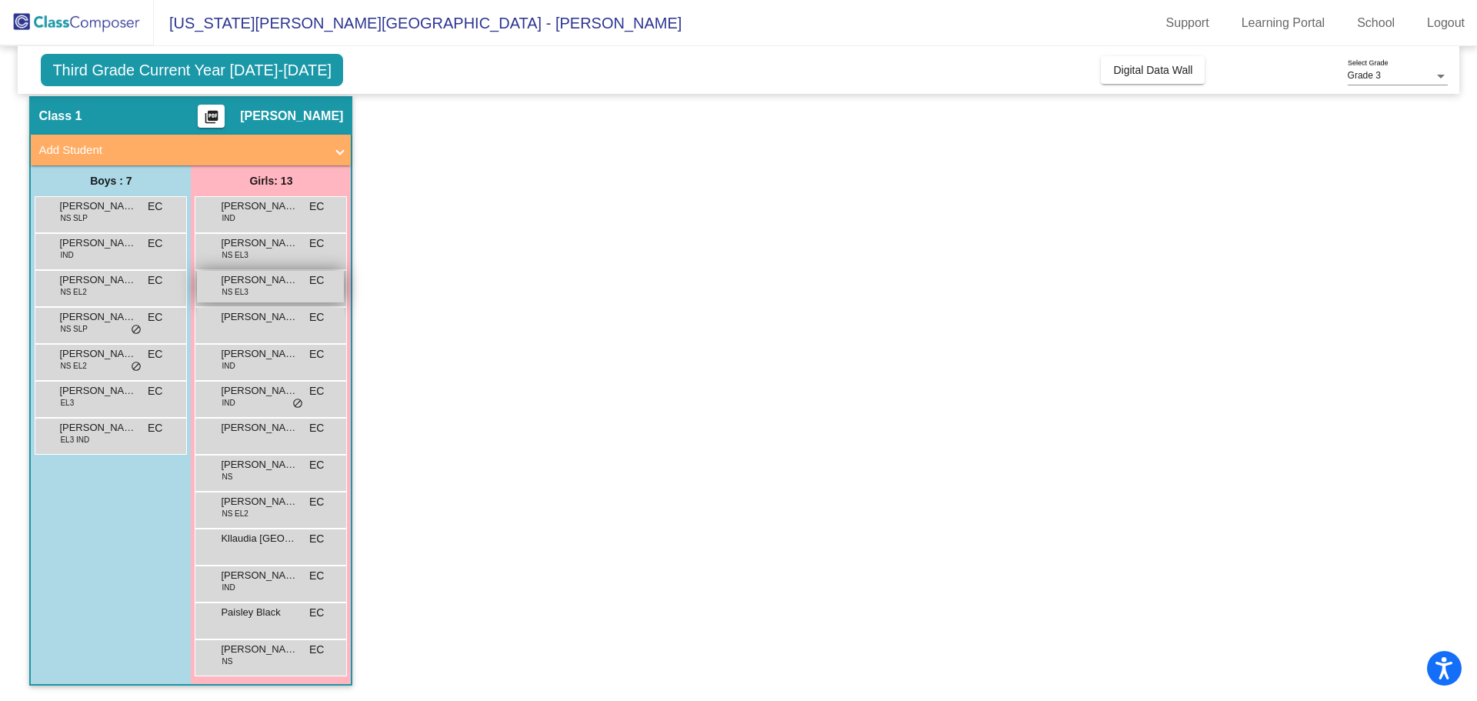
click at [246, 280] on span "Ariana Sanchez" at bounding box center [259, 279] width 77 height 15
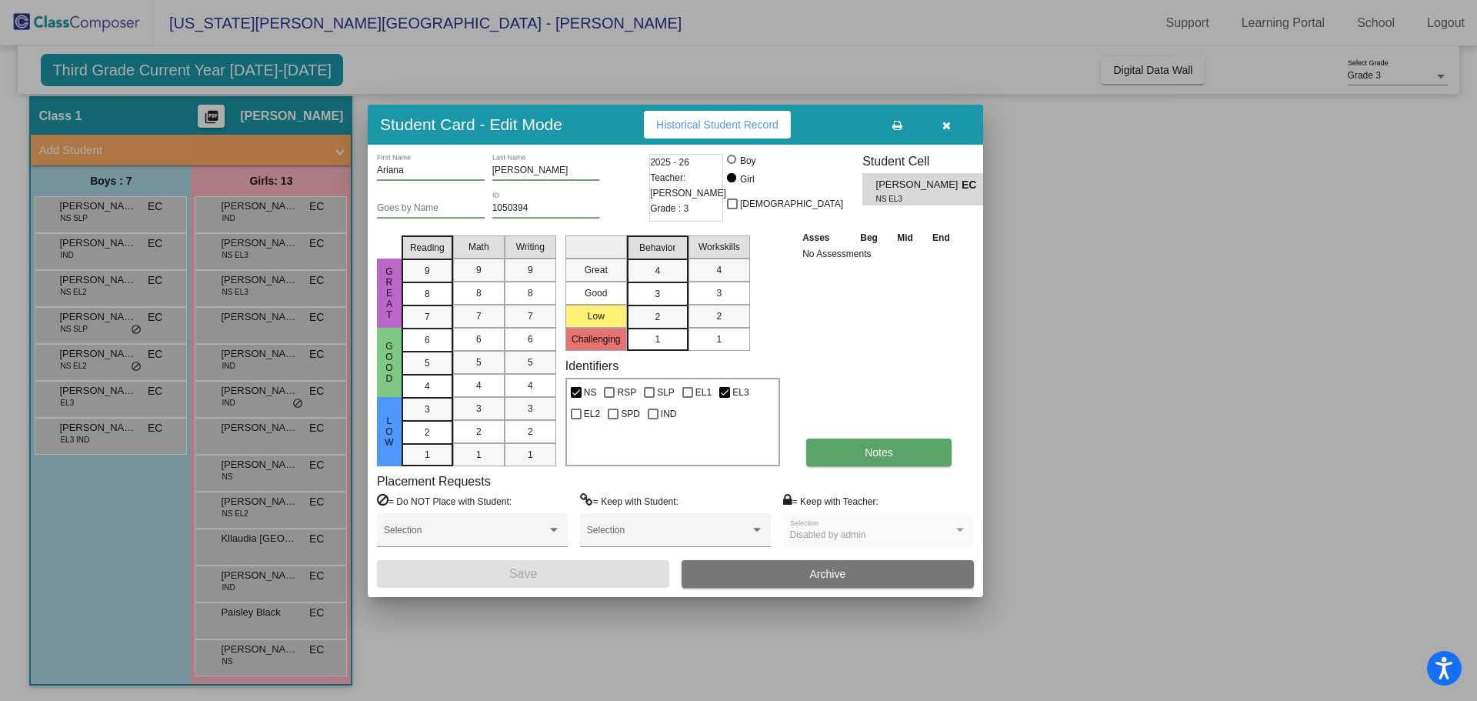
click at [874, 455] on span "Notes" at bounding box center [878, 452] width 28 height 12
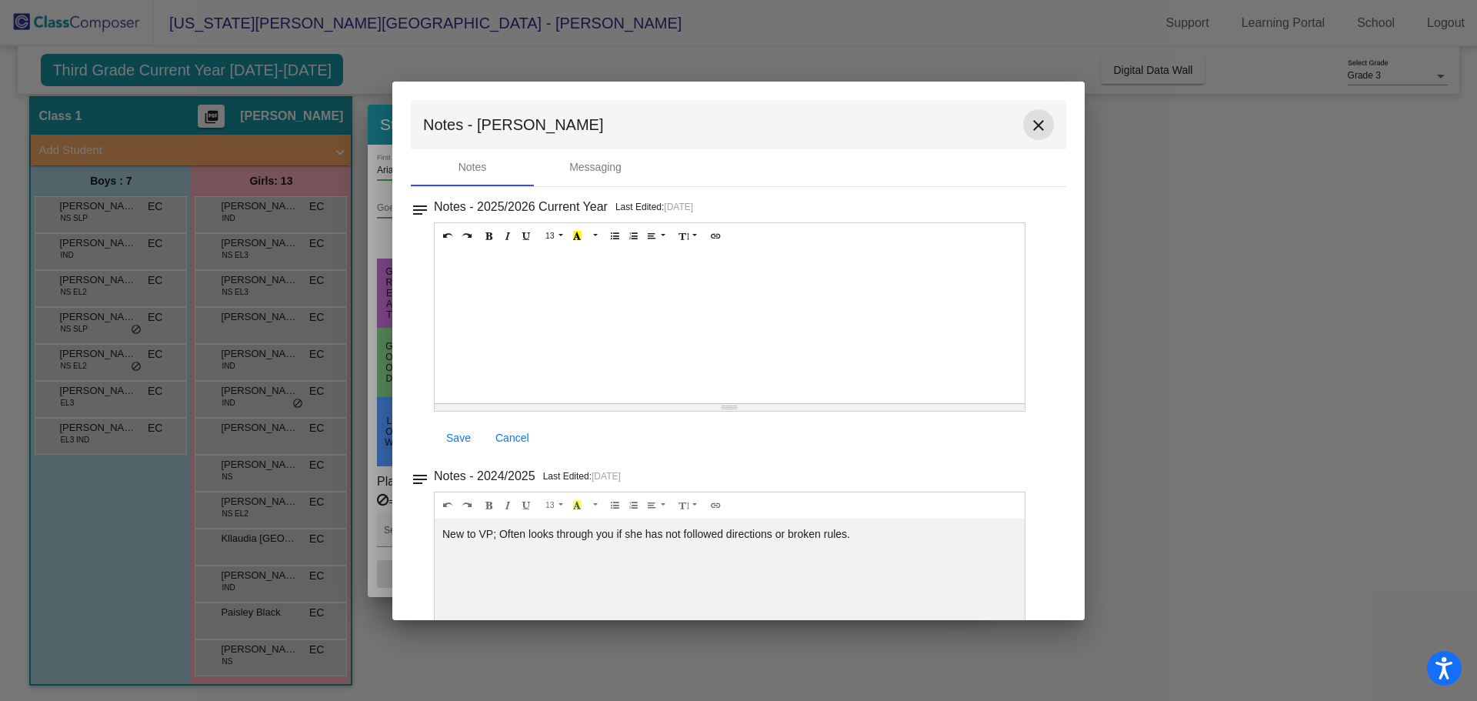
click at [1031, 120] on mat-icon "close" at bounding box center [1038, 125] width 18 height 18
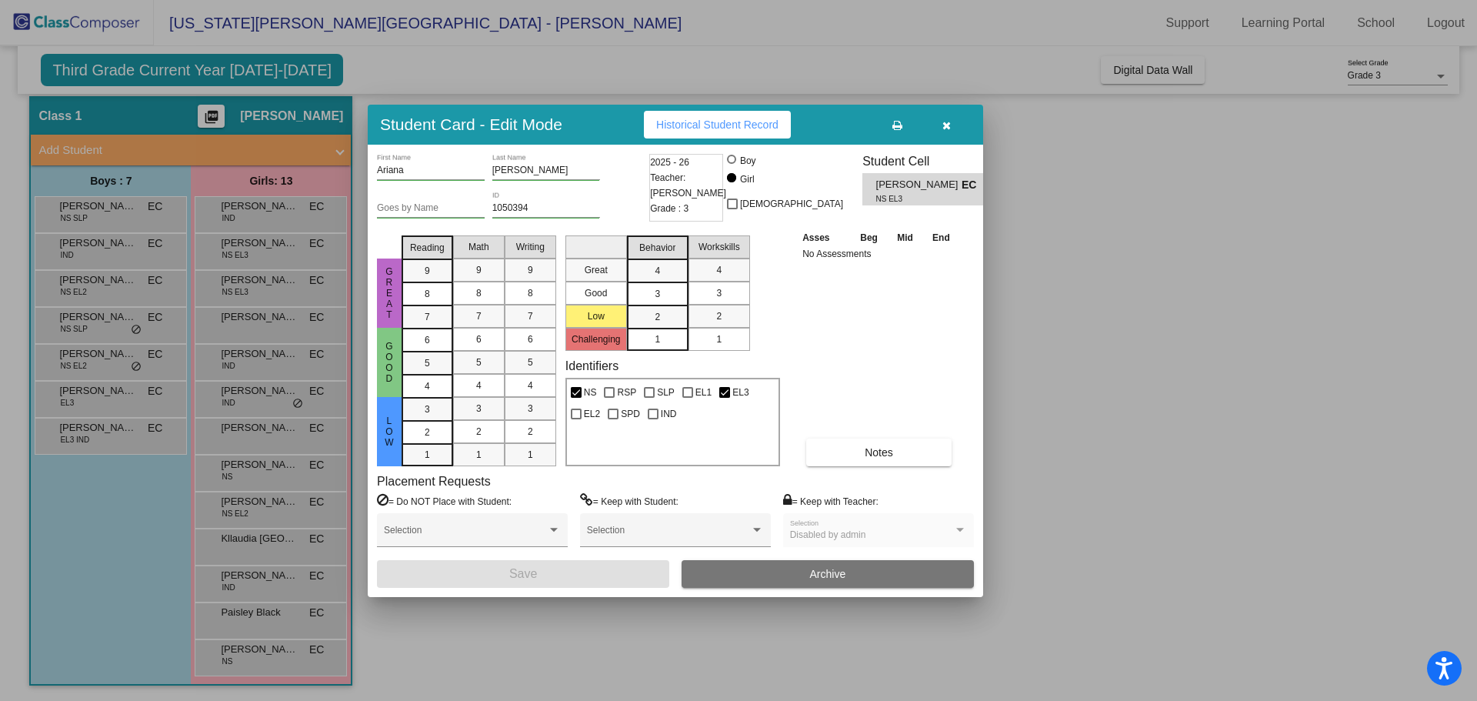
click at [944, 116] on button "button" at bounding box center [945, 125] width 49 height 28
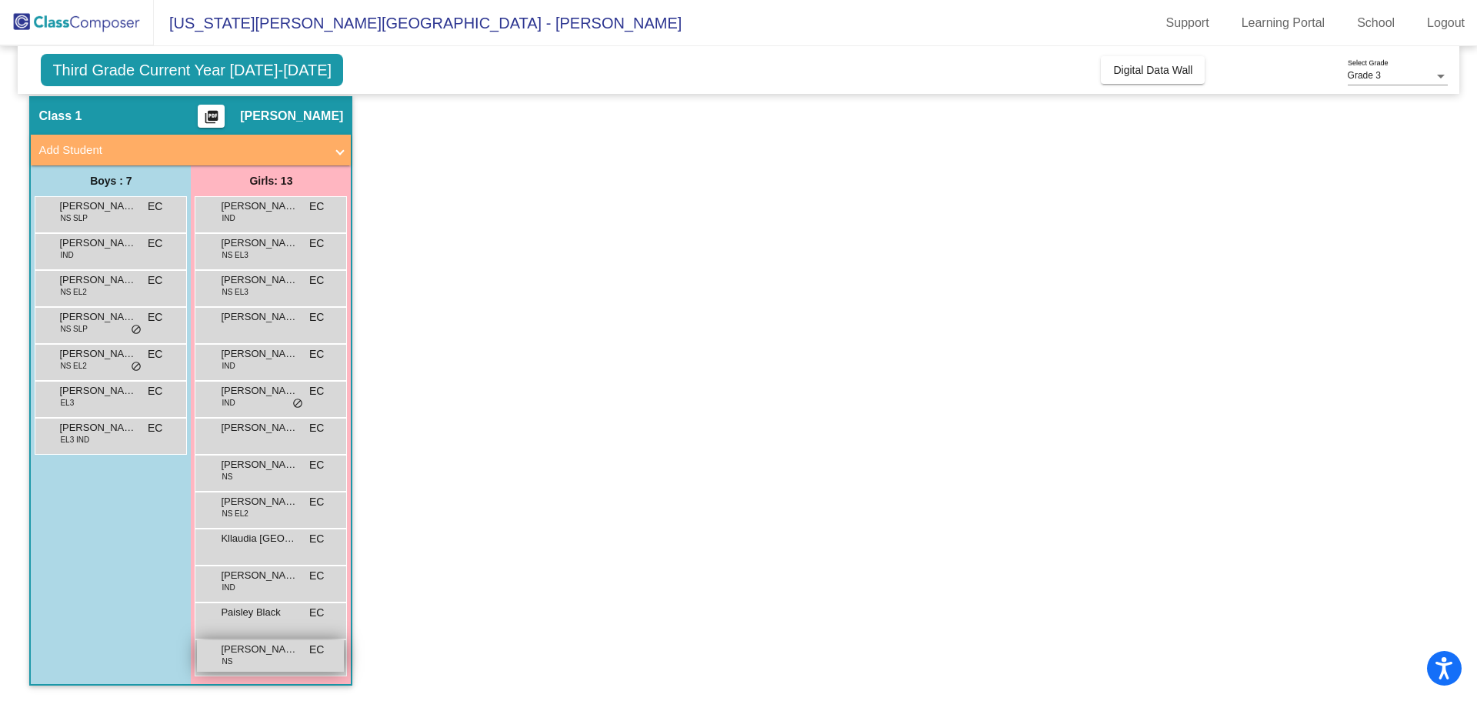
click at [255, 649] on span "Rosslyn Sanchez" at bounding box center [259, 648] width 77 height 15
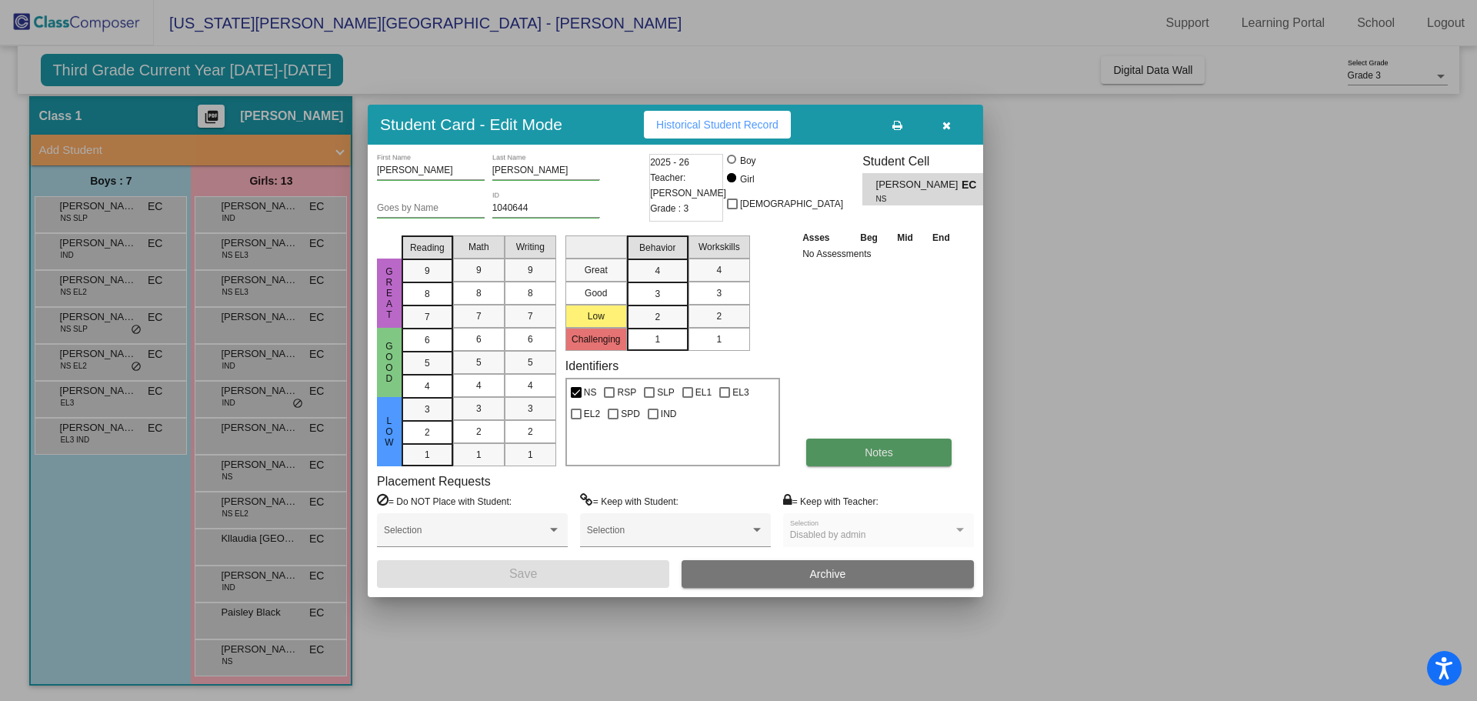
click at [872, 442] on button "Notes" at bounding box center [878, 452] width 145 height 28
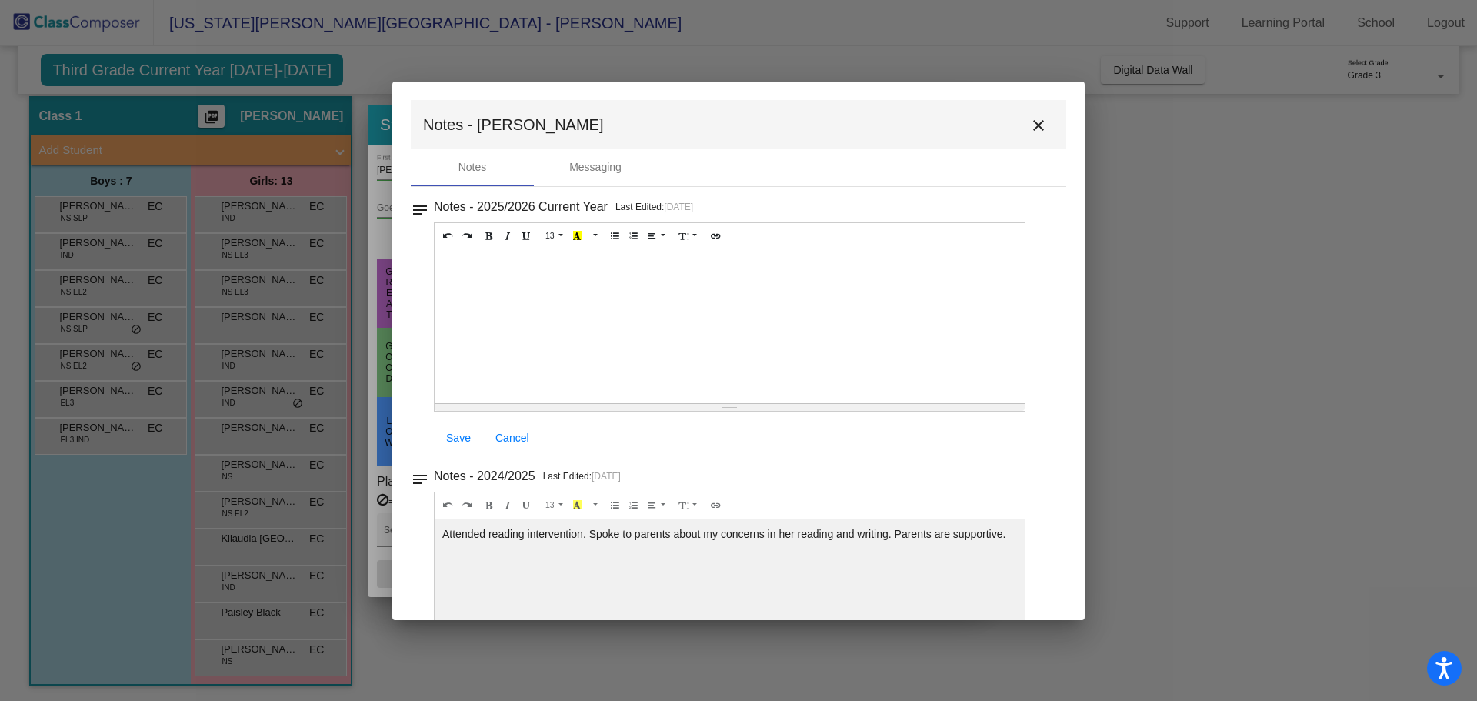
click at [1039, 118] on mat-icon "close" at bounding box center [1038, 125] width 18 height 18
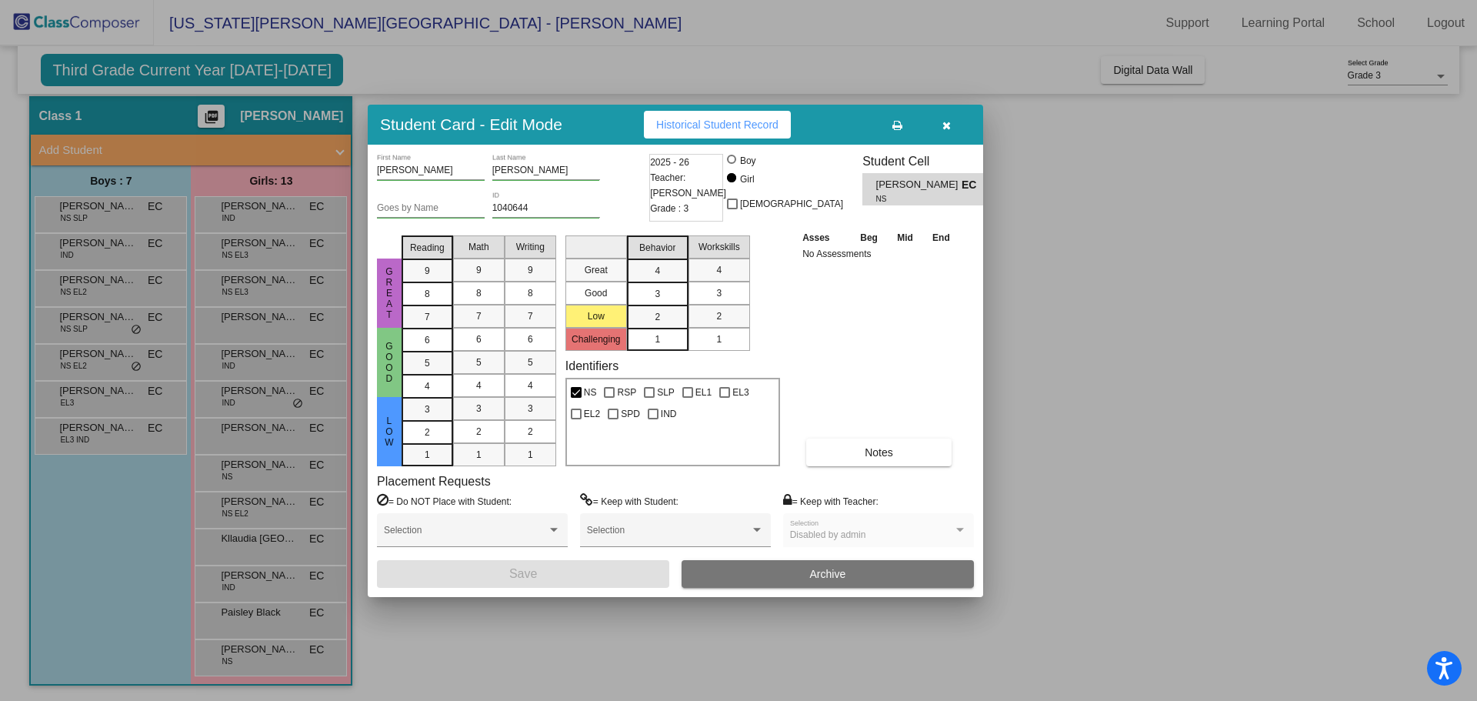
click at [954, 117] on button "button" at bounding box center [945, 125] width 49 height 28
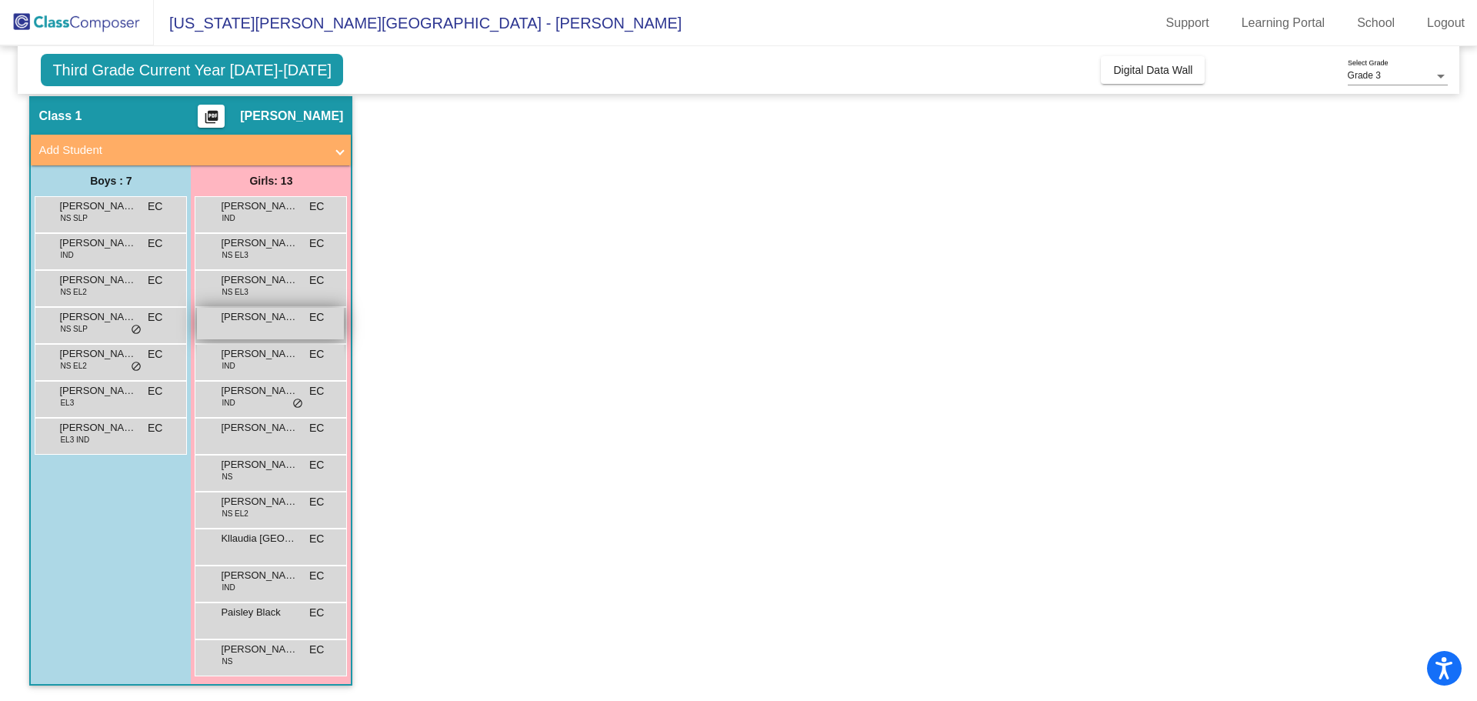
click at [255, 324] on span "Ariana Solis" at bounding box center [259, 316] width 77 height 15
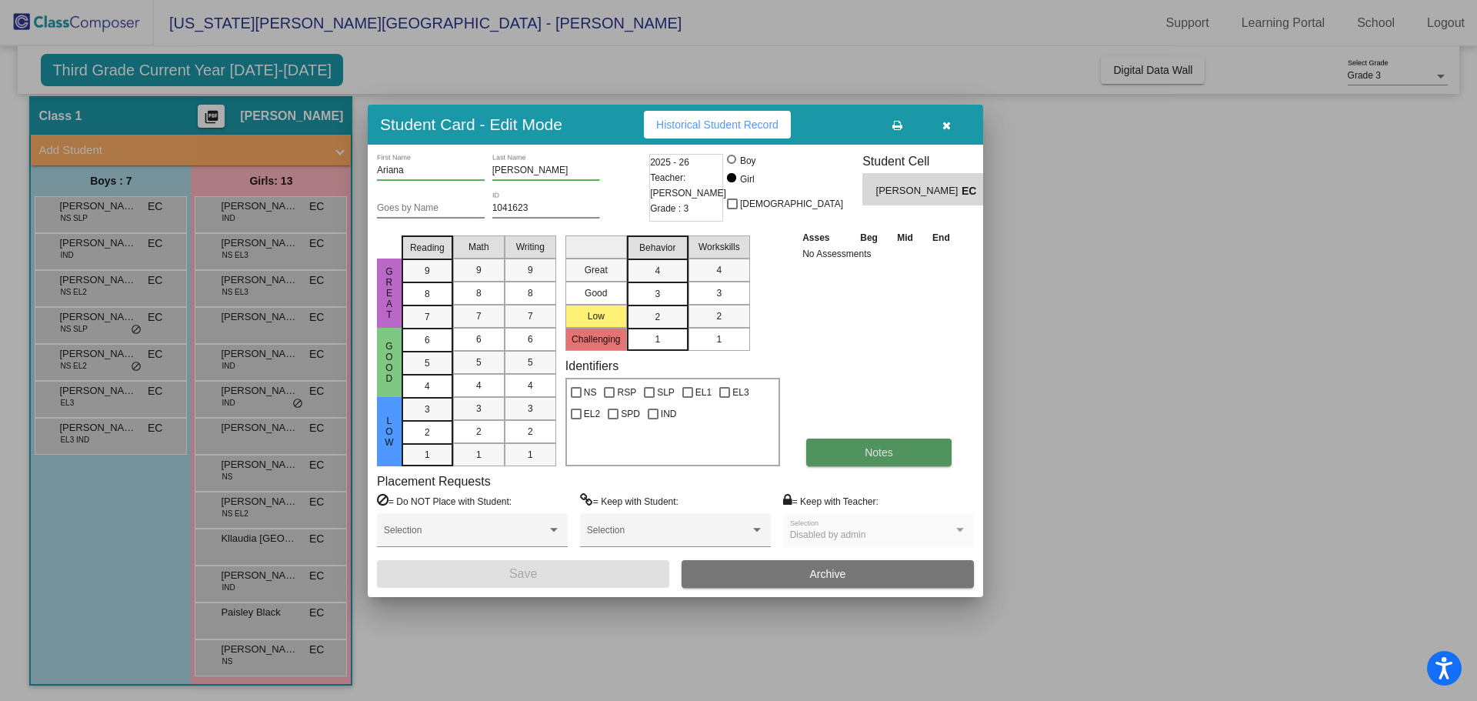
click at [855, 459] on button "Notes" at bounding box center [878, 452] width 145 height 28
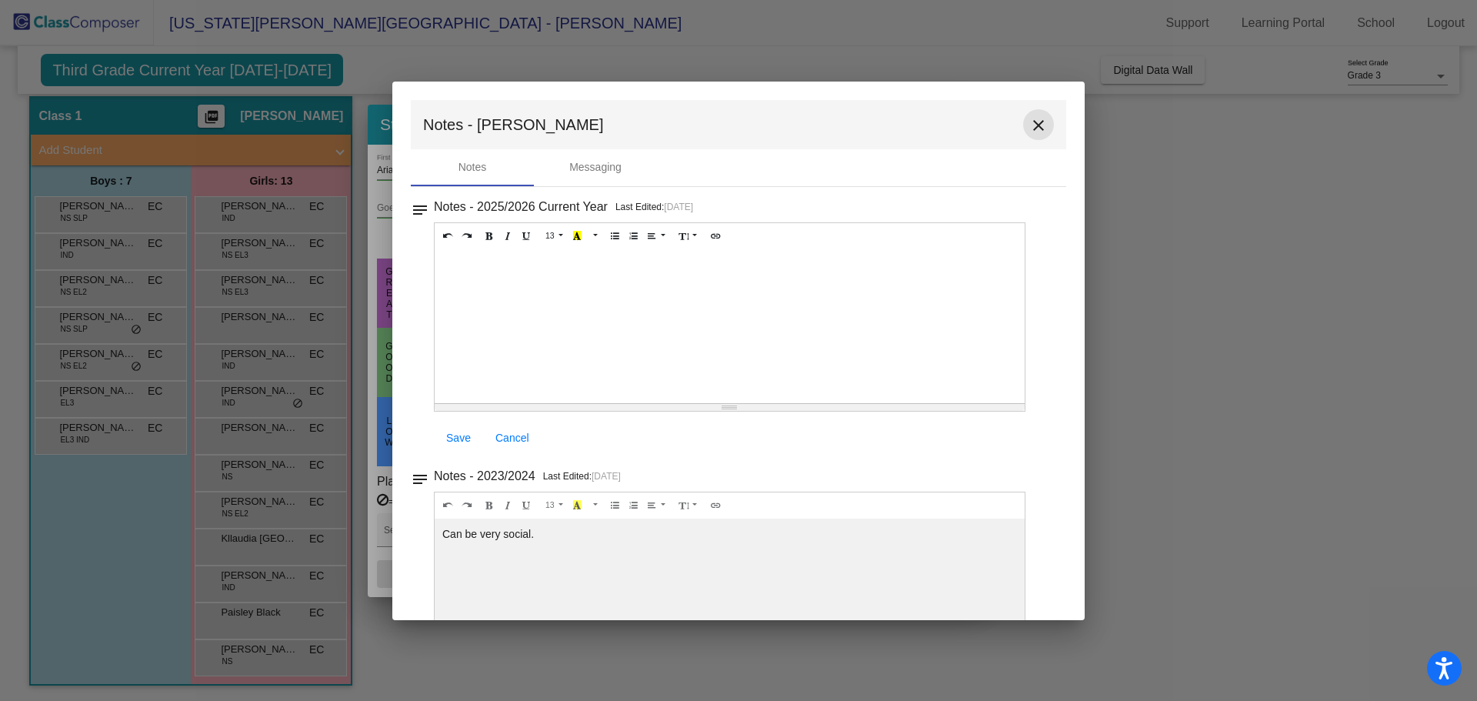
click at [1029, 122] on mat-icon "close" at bounding box center [1038, 125] width 18 height 18
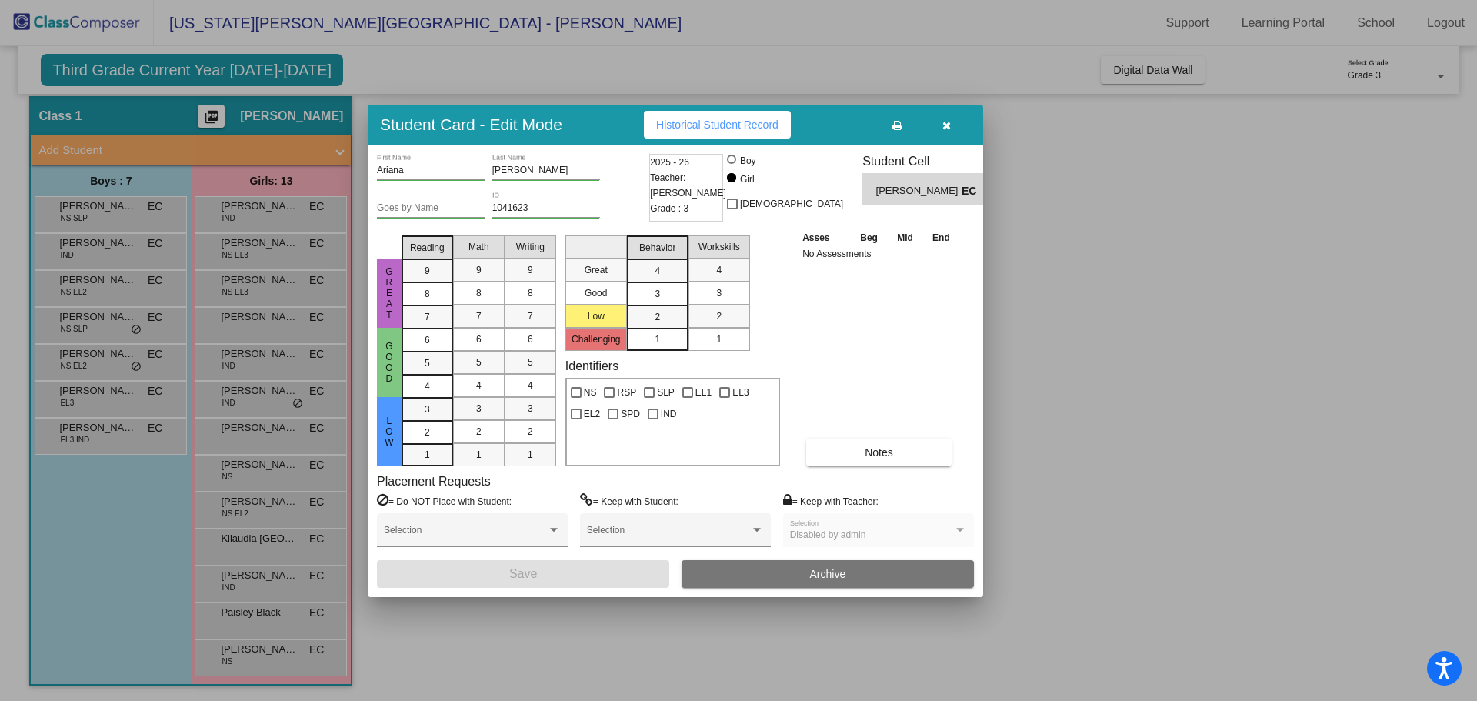
click at [947, 126] on icon "button" at bounding box center [946, 125] width 8 height 11
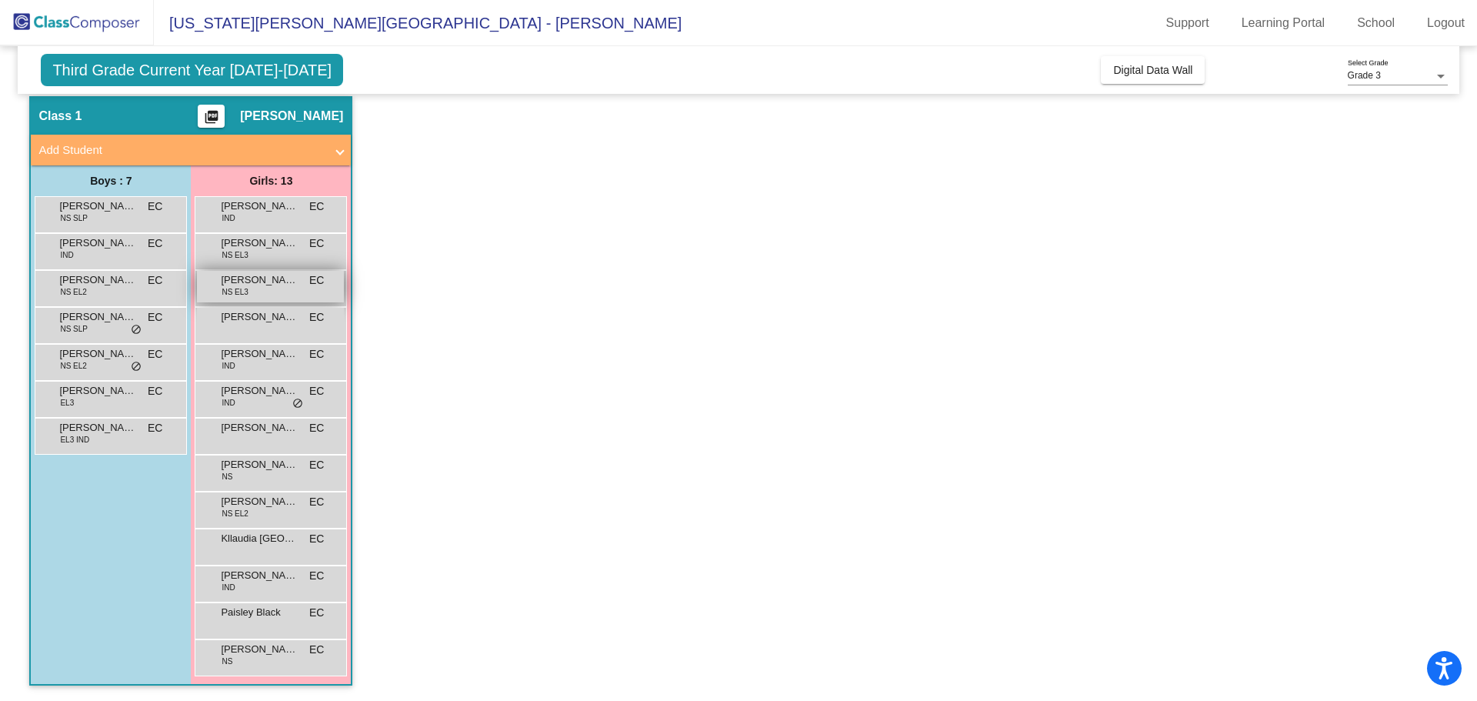
click at [243, 290] on span "NS EL3" at bounding box center [234, 292] width 26 height 12
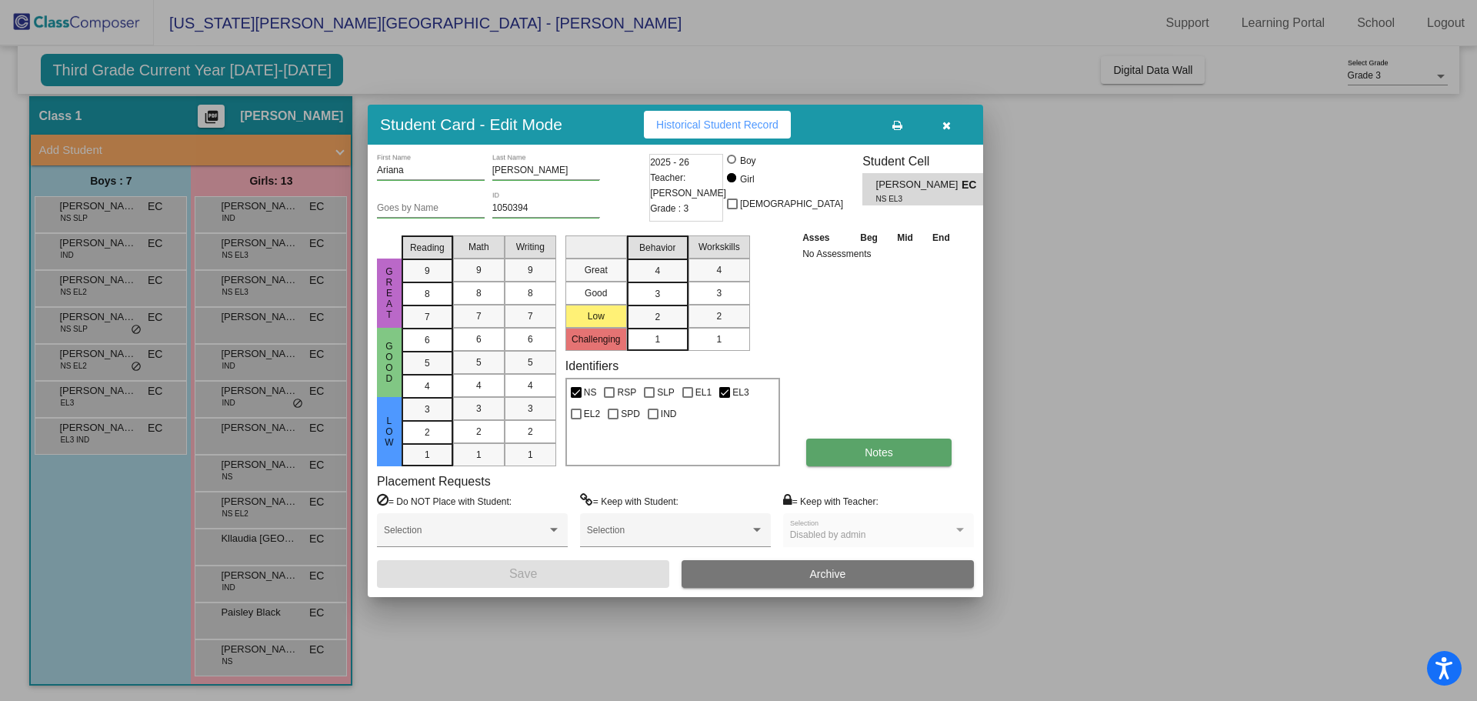
click at [864, 455] on button "Notes" at bounding box center [878, 452] width 145 height 28
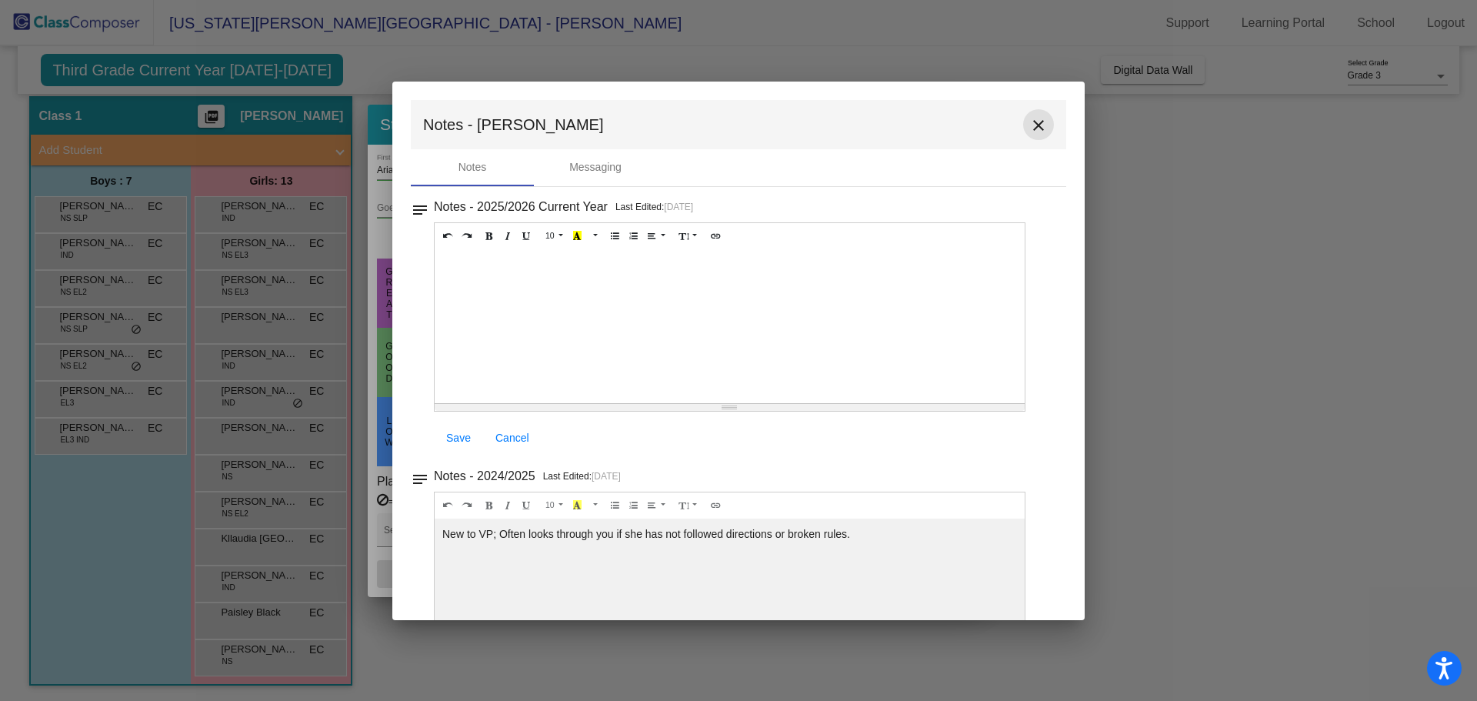
click at [1038, 124] on mat-icon "close" at bounding box center [1038, 125] width 18 height 18
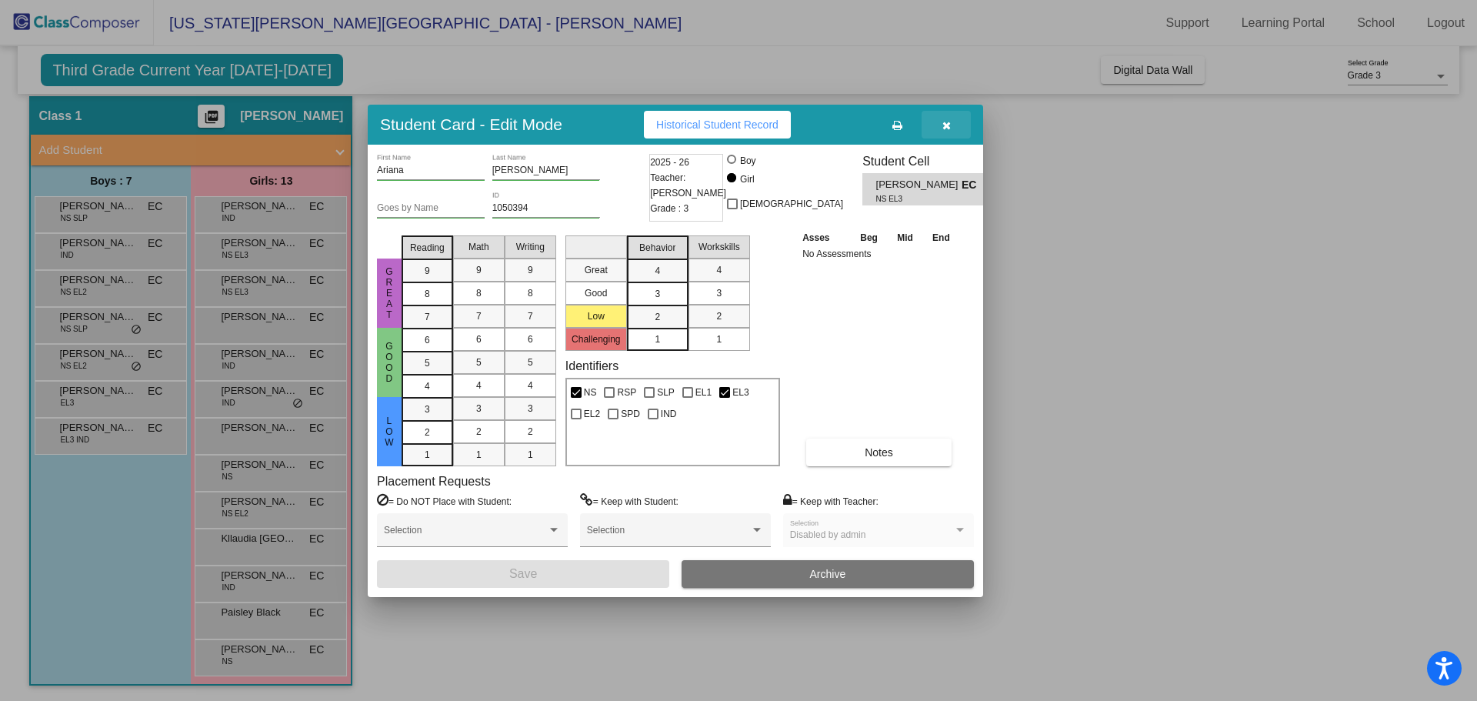
click at [953, 123] on button "button" at bounding box center [945, 125] width 49 height 28
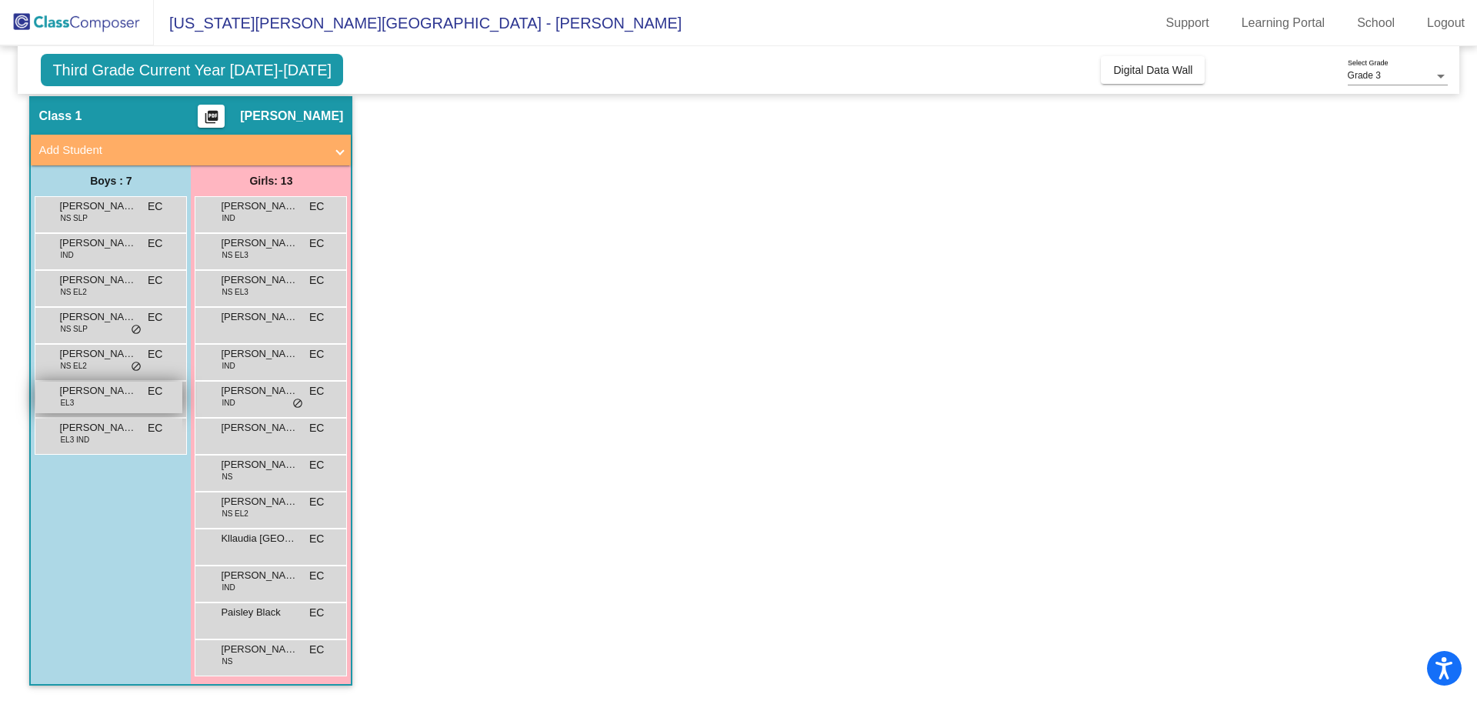
click at [88, 398] on span "Federico Valencia" at bounding box center [97, 390] width 77 height 15
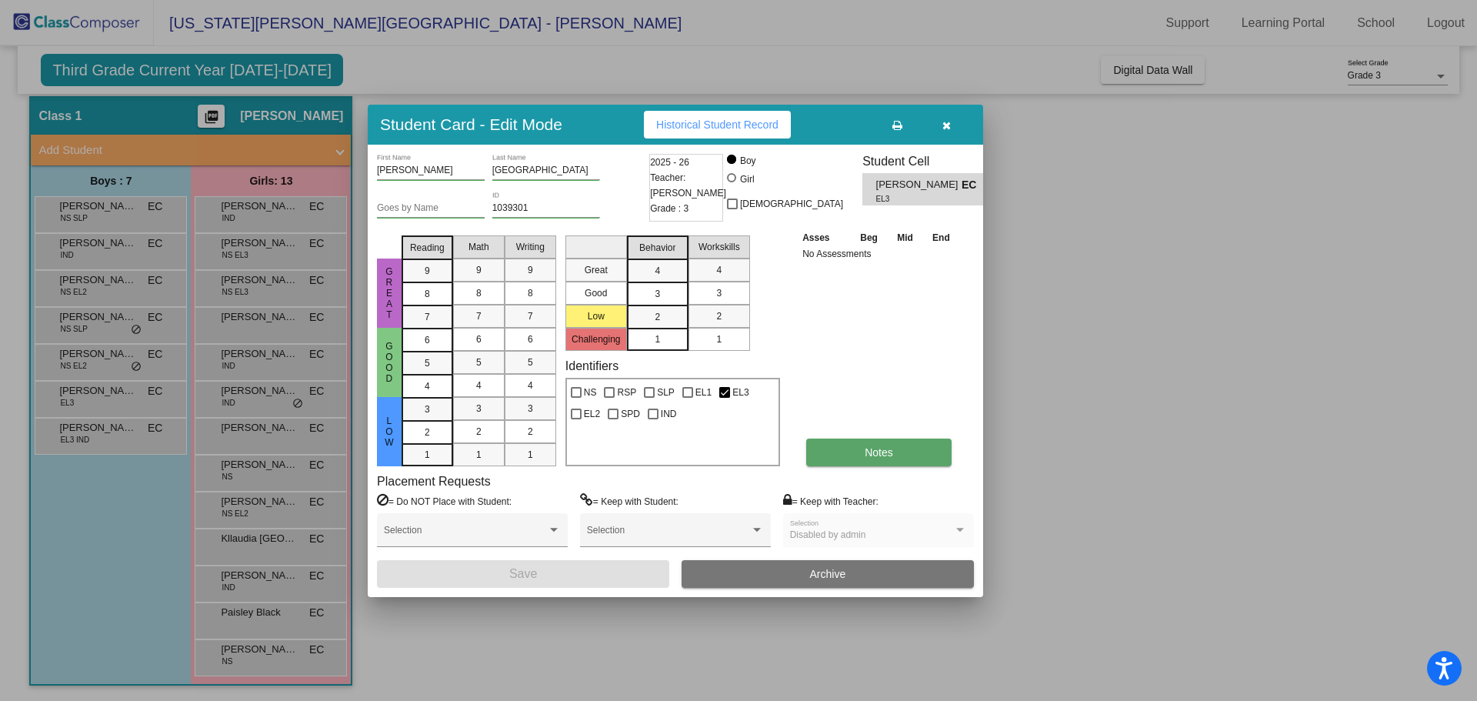
click at [881, 458] on span "Notes" at bounding box center [878, 452] width 28 height 12
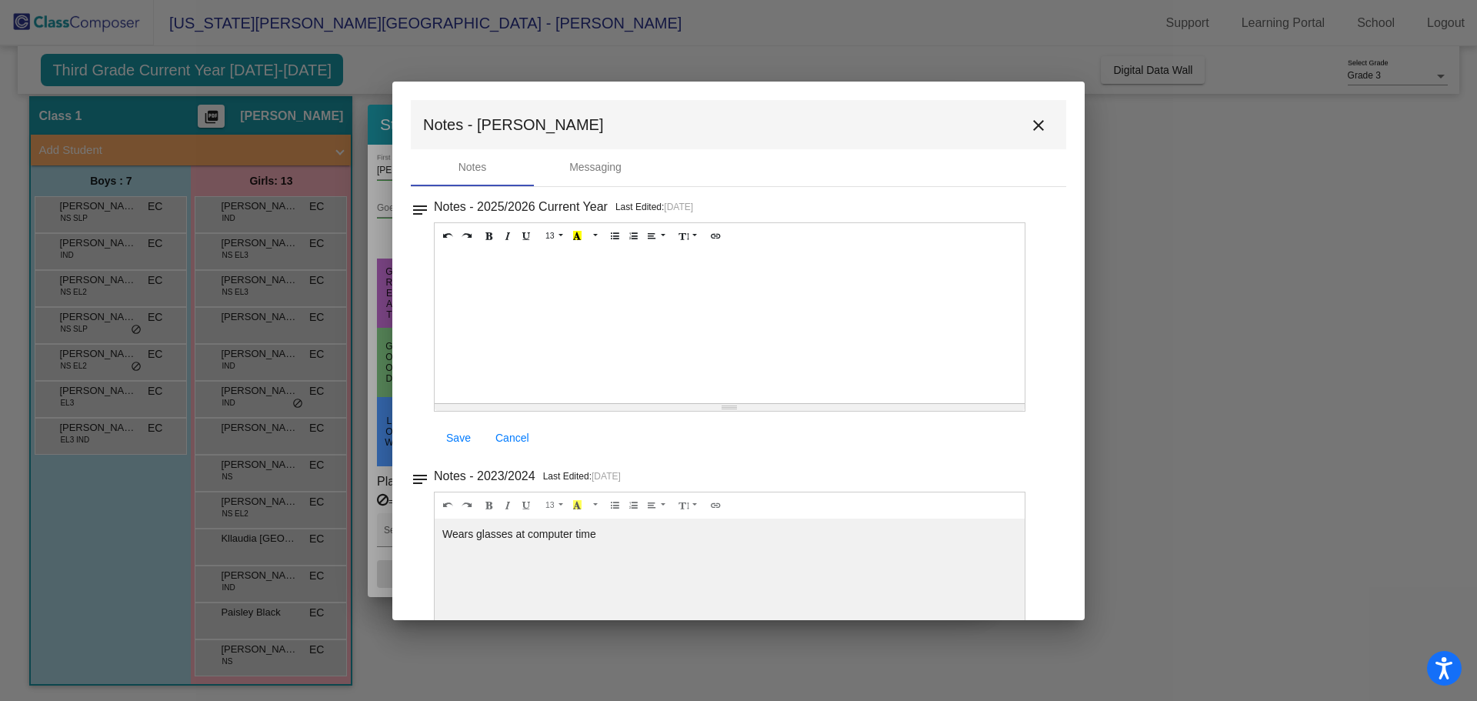
click at [1029, 124] on mat-icon "close" at bounding box center [1038, 125] width 18 height 18
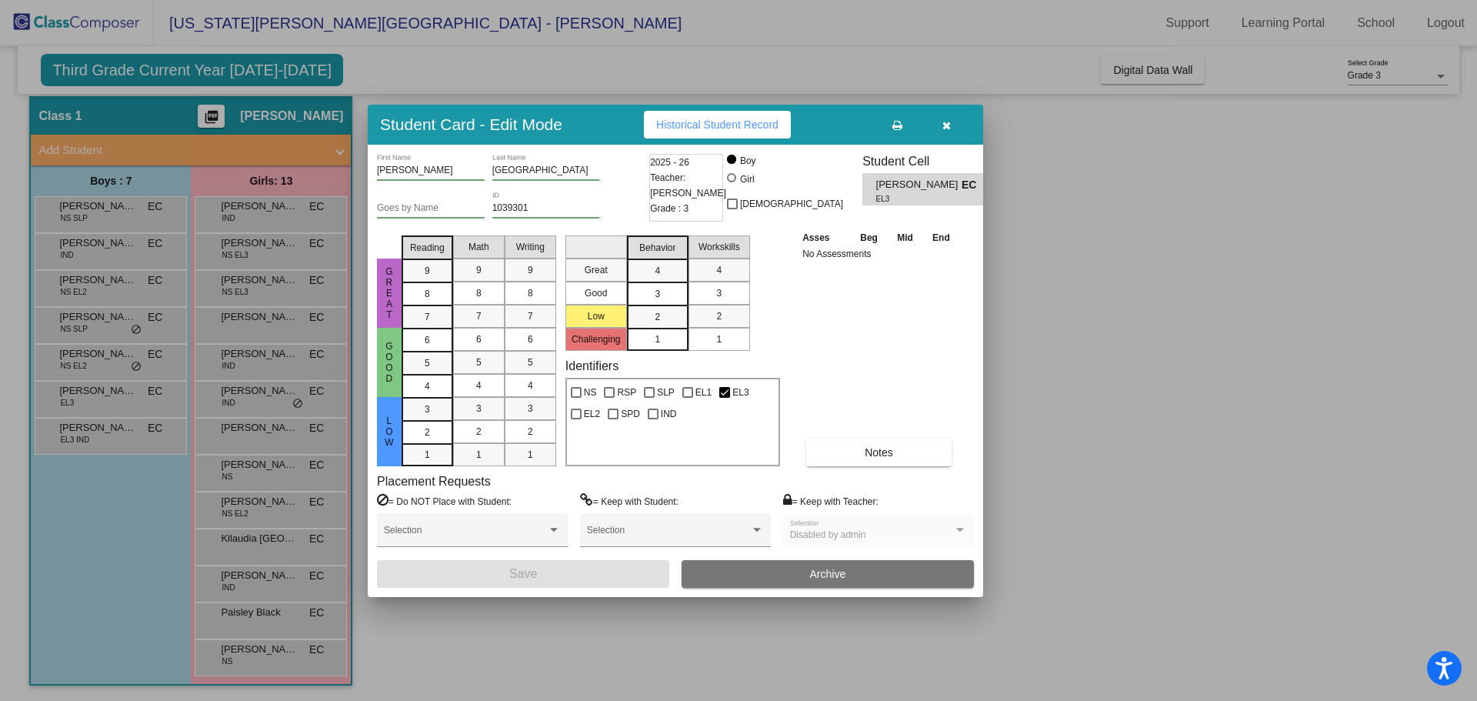
click at [944, 121] on icon "button" at bounding box center [946, 125] width 8 height 11
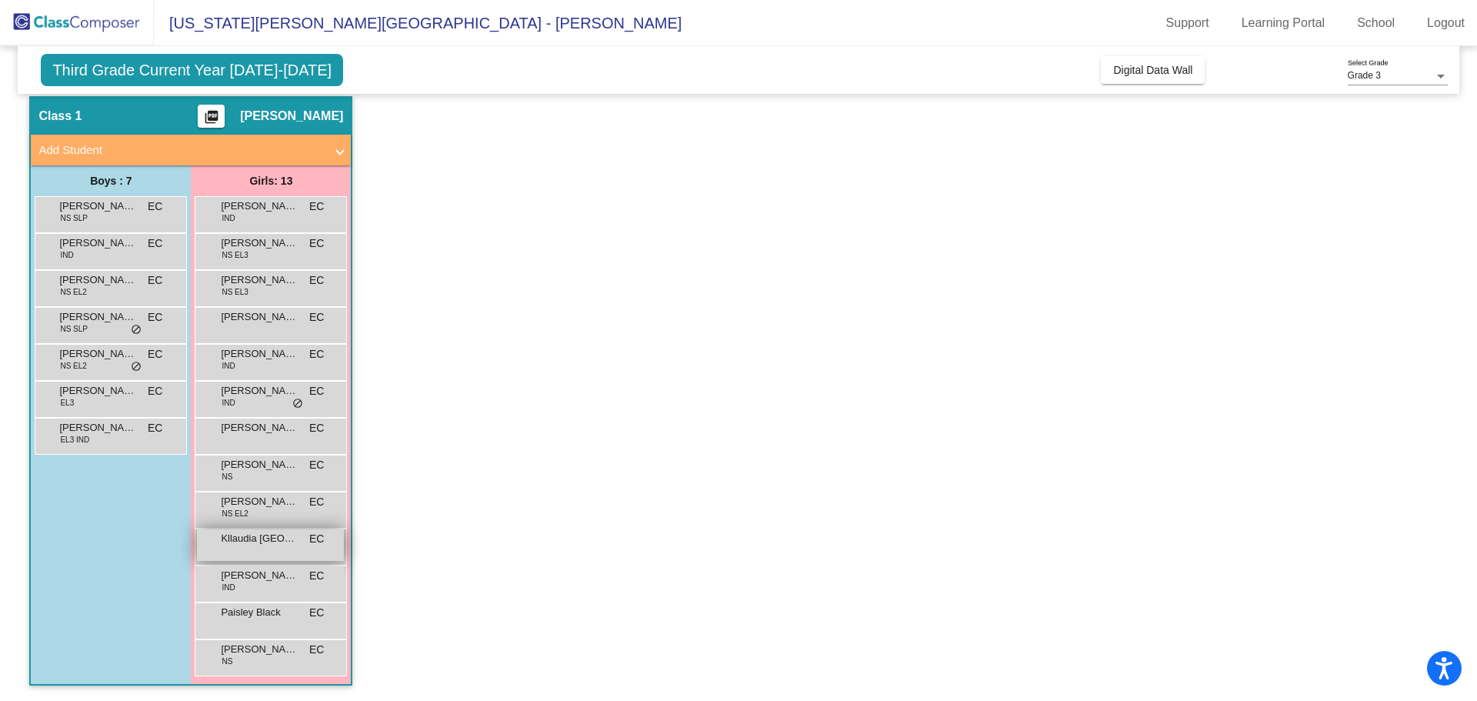
click at [255, 546] on div "Kllaudia Valencia EC lock do_not_disturb_alt" at bounding box center [270, 545] width 147 height 32
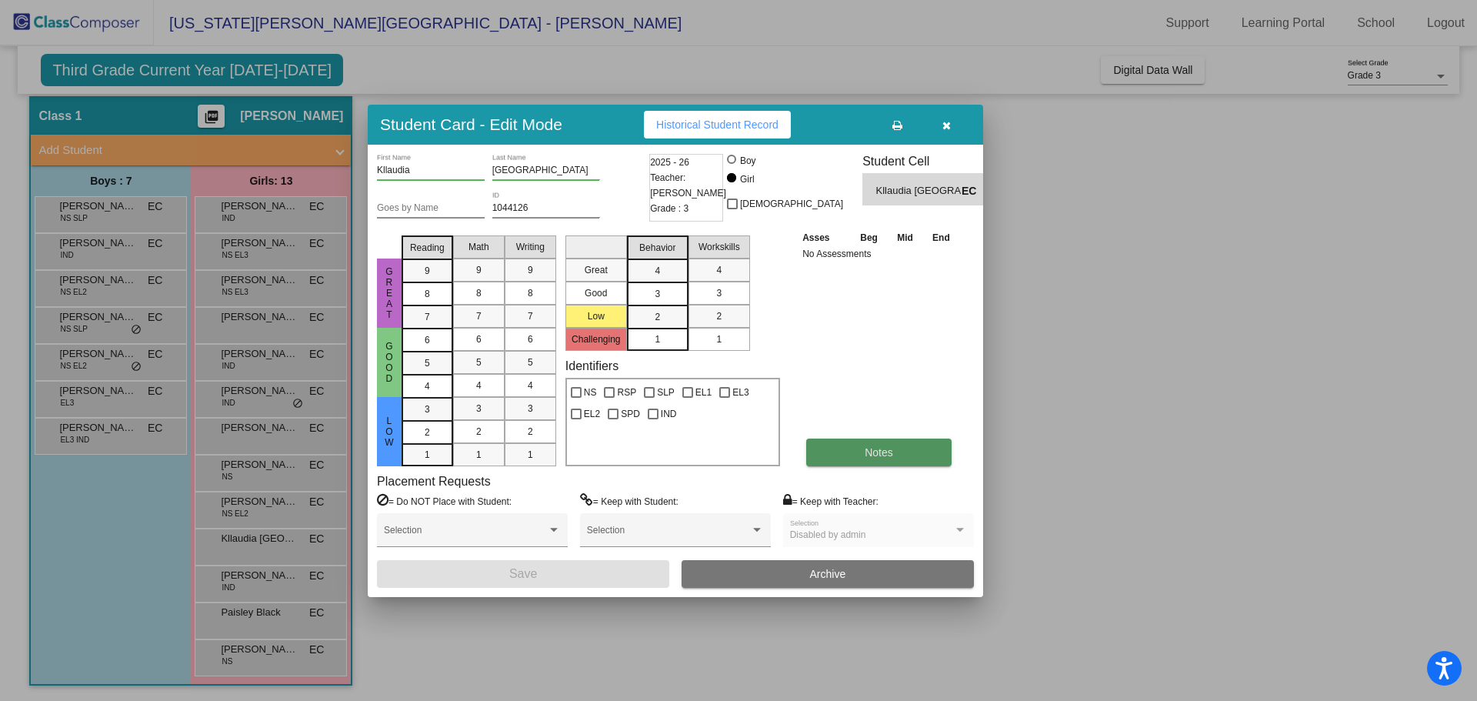
click at [877, 451] on span "Notes" at bounding box center [878, 452] width 28 height 12
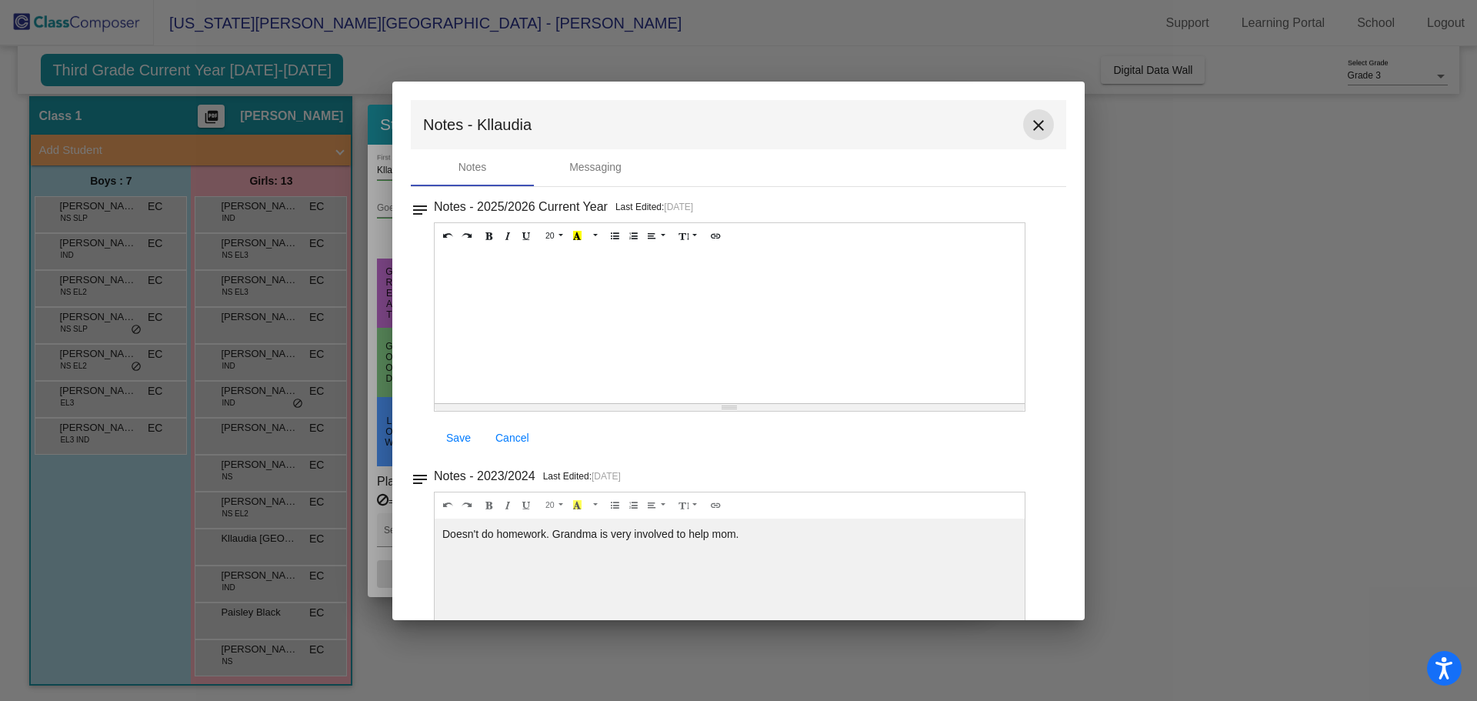
click at [1039, 130] on mat-icon "close" at bounding box center [1038, 125] width 18 height 18
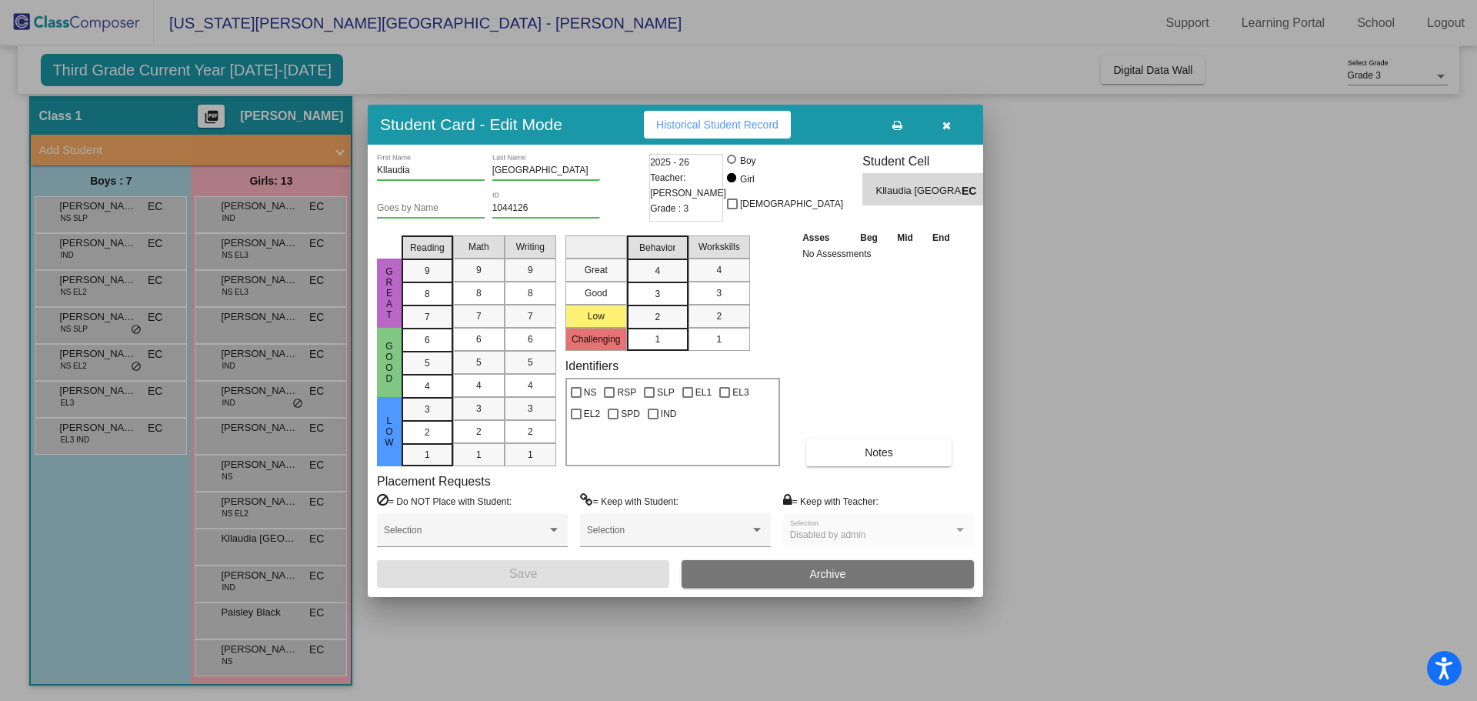
click at [945, 116] on button "button" at bounding box center [945, 125] width 49 height 28
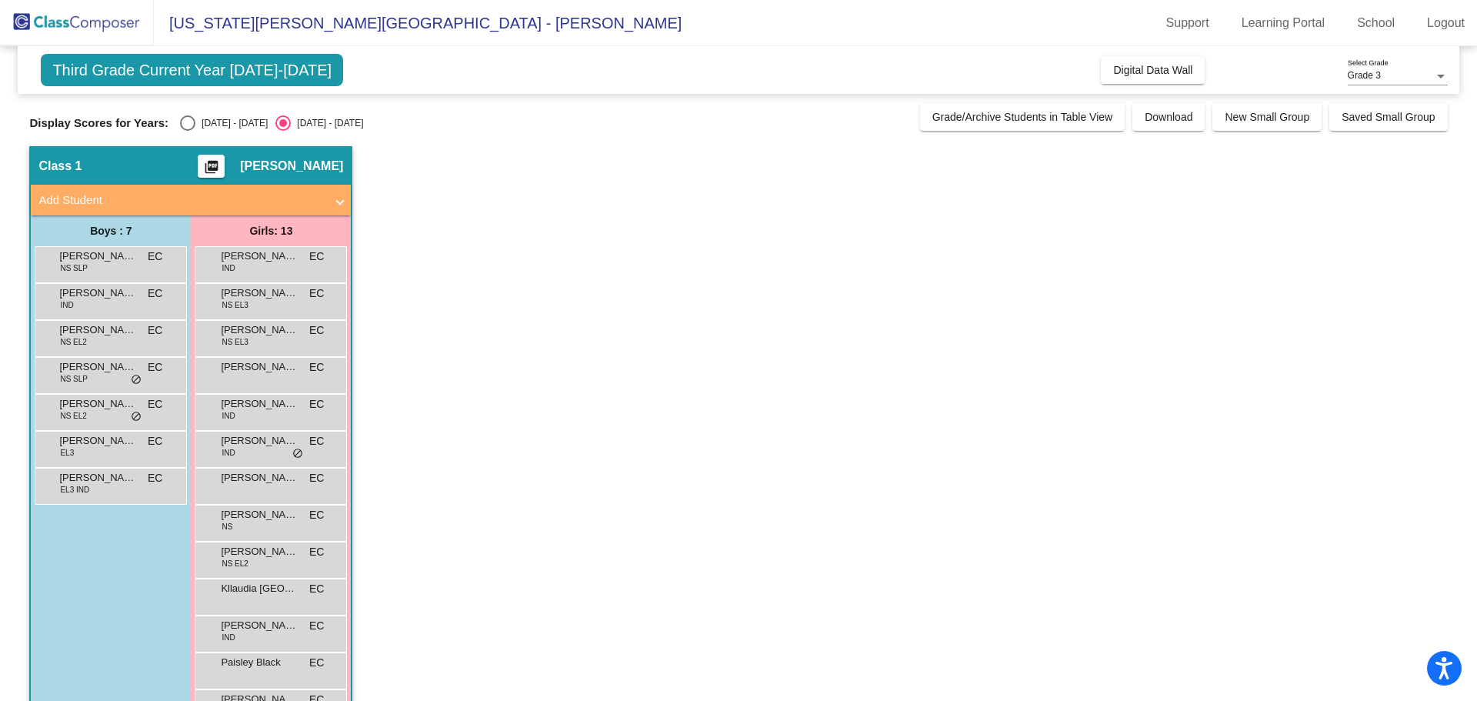
scroll to position [50, 0]
